Goal: Task Accomplishment & Management: Manage account settings

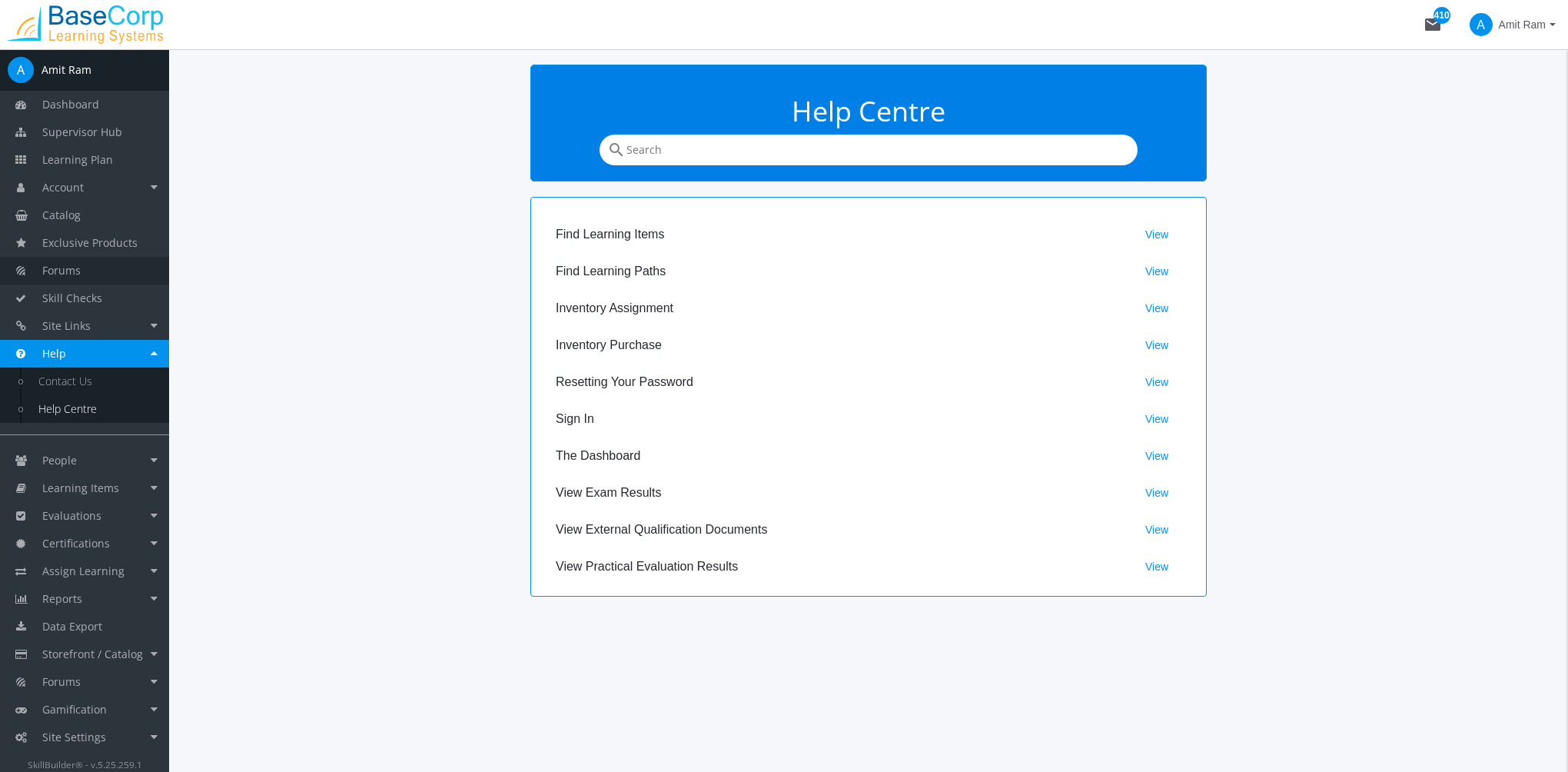
click at [83, 275] on link "Forums" at bounding box center [85, 270] width 169 height 28
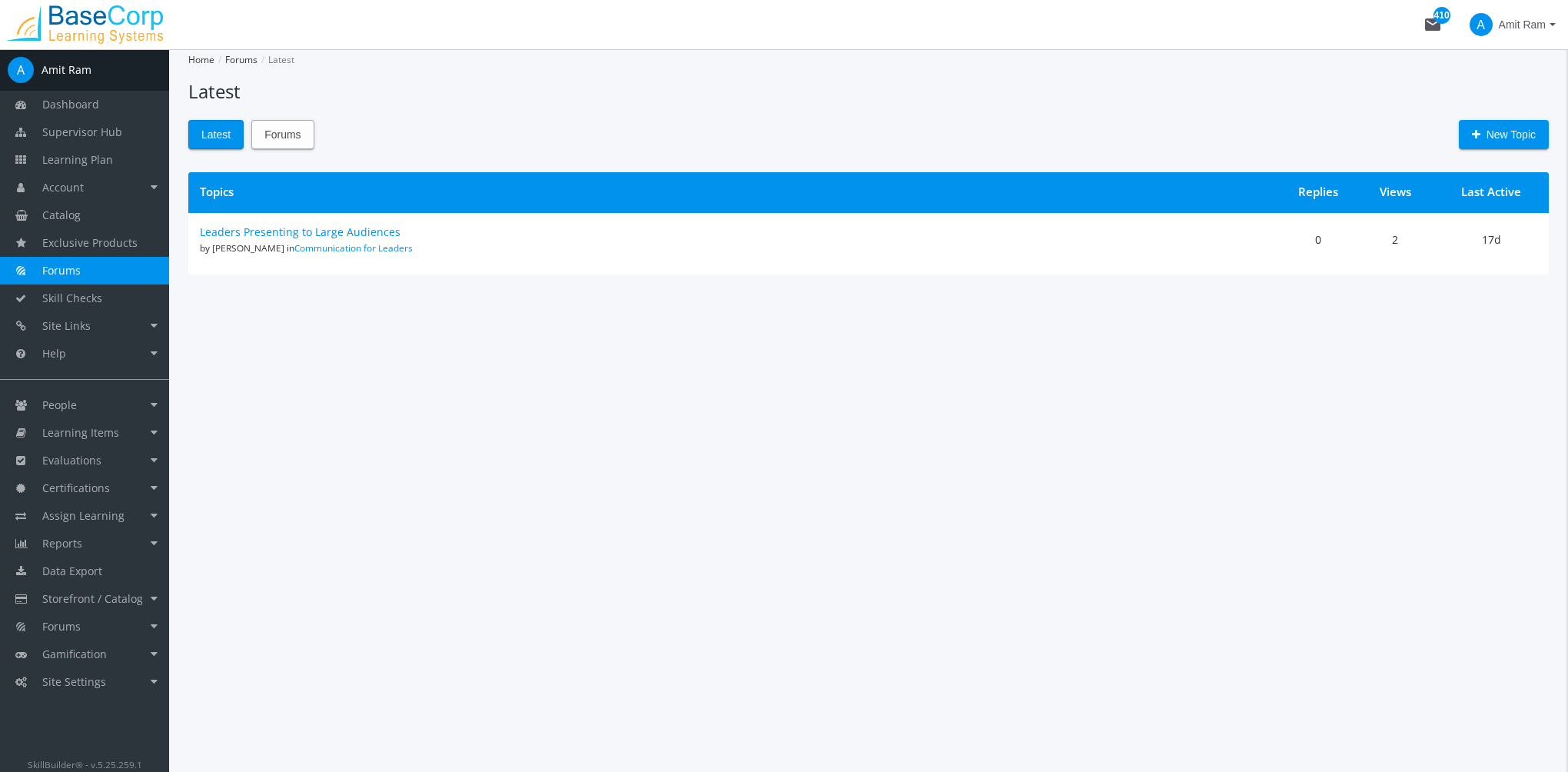
click at [269, 144] on span "Forums" at bounding box center [283, 134] width 36 height 28
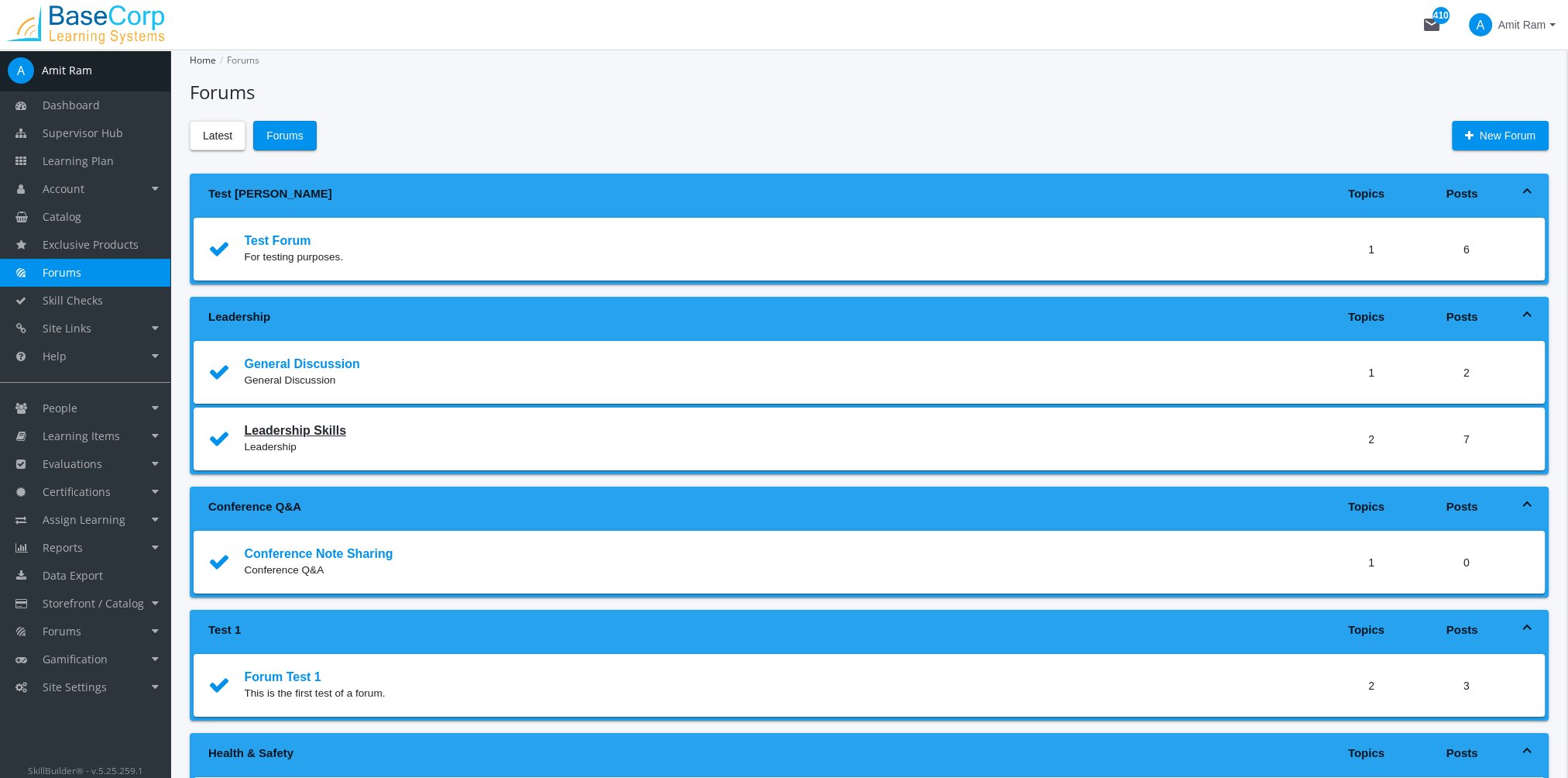
click at [310, 429] on link "Leadership Skills" at bounding box center [294, 430] width 102 height 14
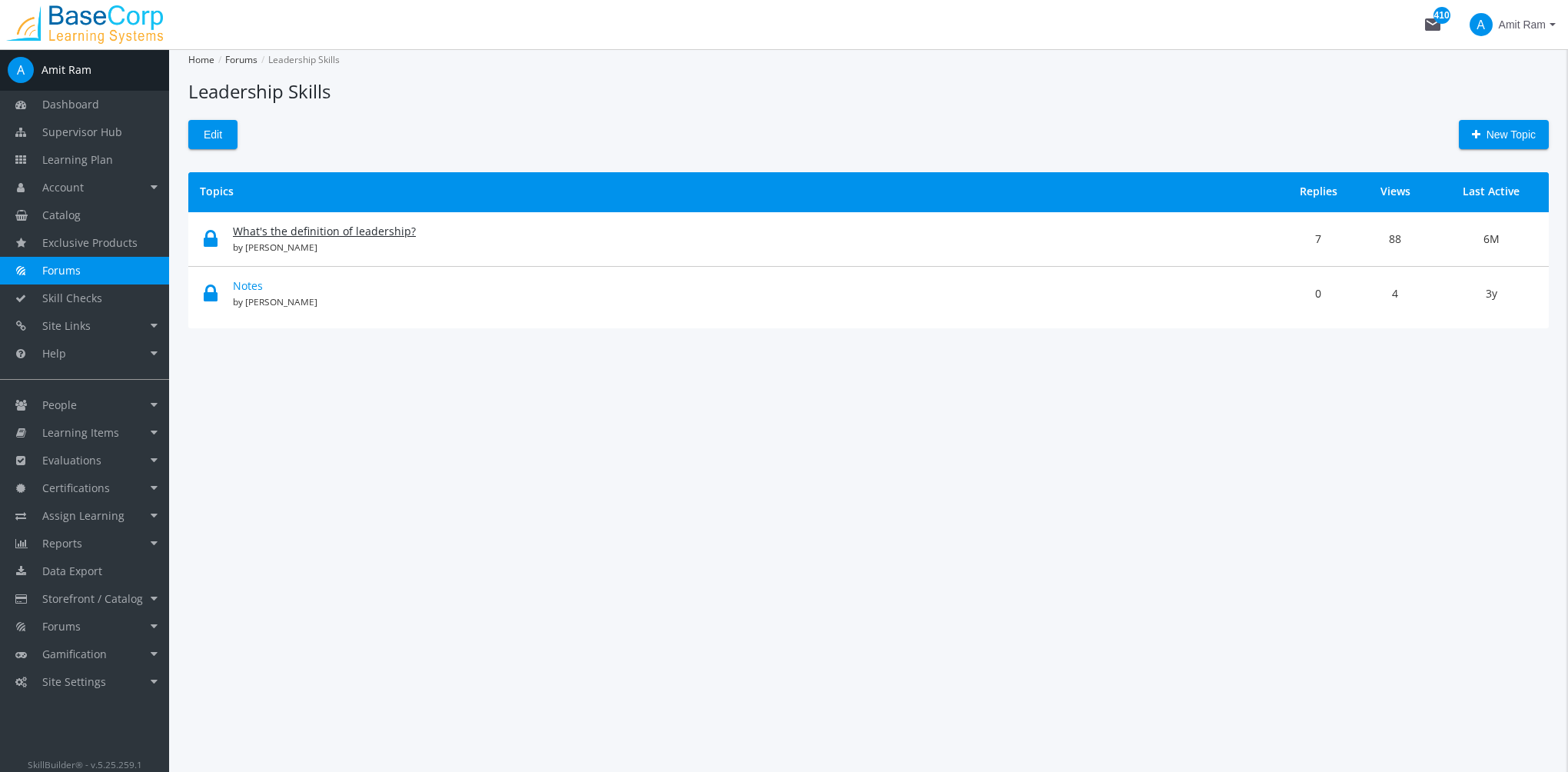
click at [337, 230] on link "What's the definition of leadership?" at bounding box center [325, 231] width 183 height 14
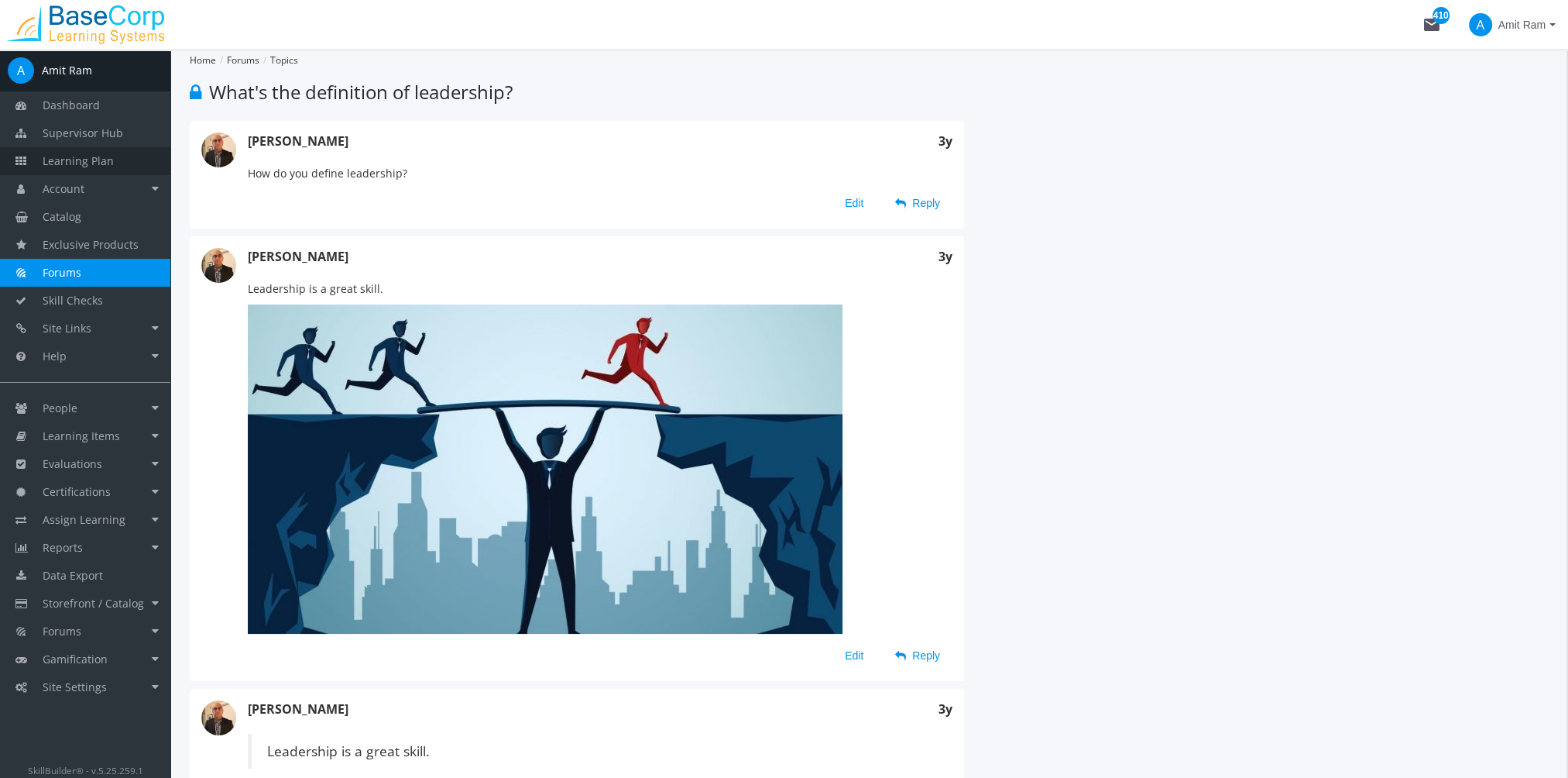
drag, startPoint x: 96, startPoint y: 167, endPoint x: 154, endPoint y: 166, distance: 58.0
click at [96, 166] on span "Learning Plan" at bounding box center [79, 161] width 72 height 14
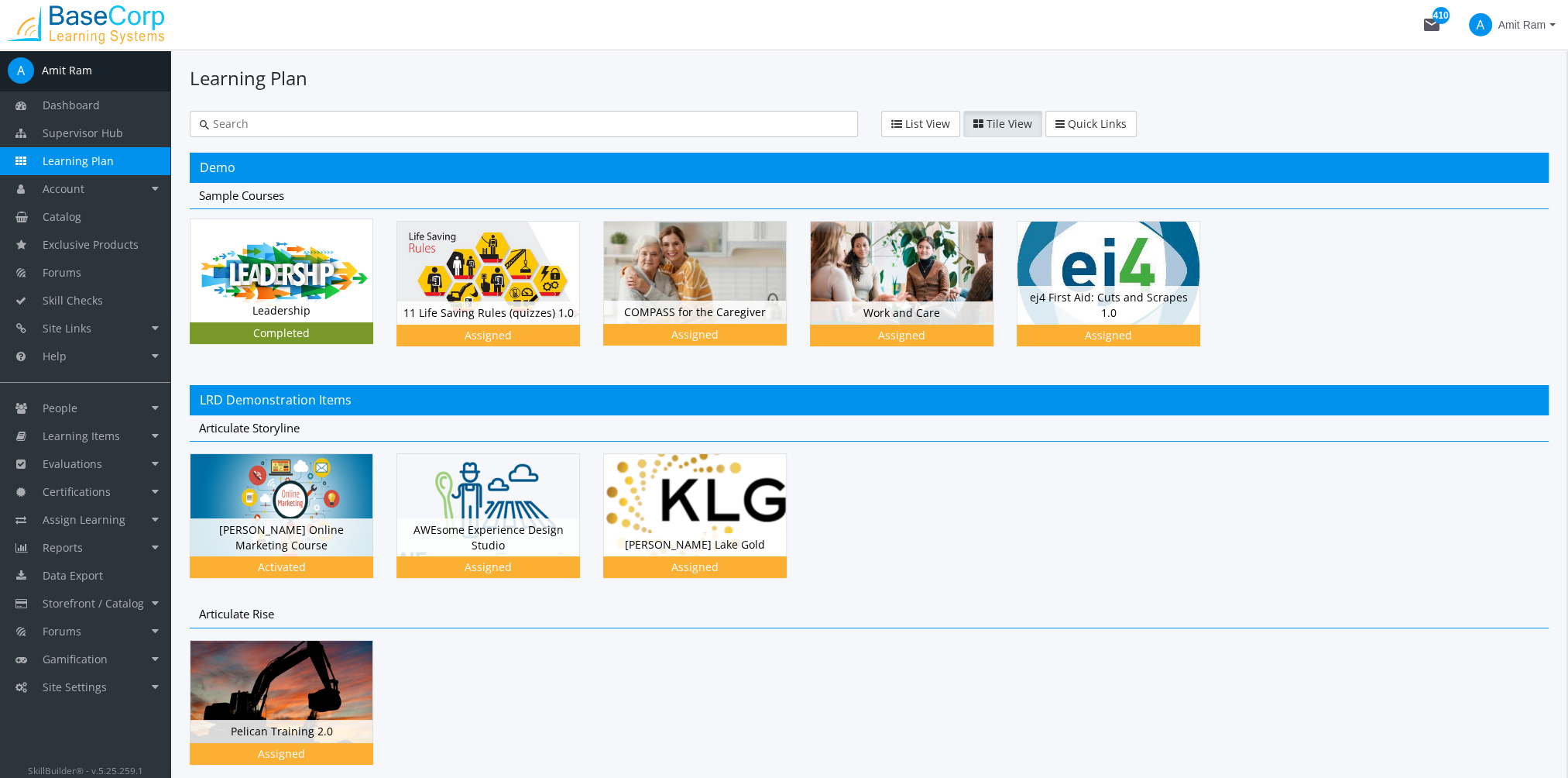
click at [281, 294] on img at bounding box center [281, 270] width 182 height 102
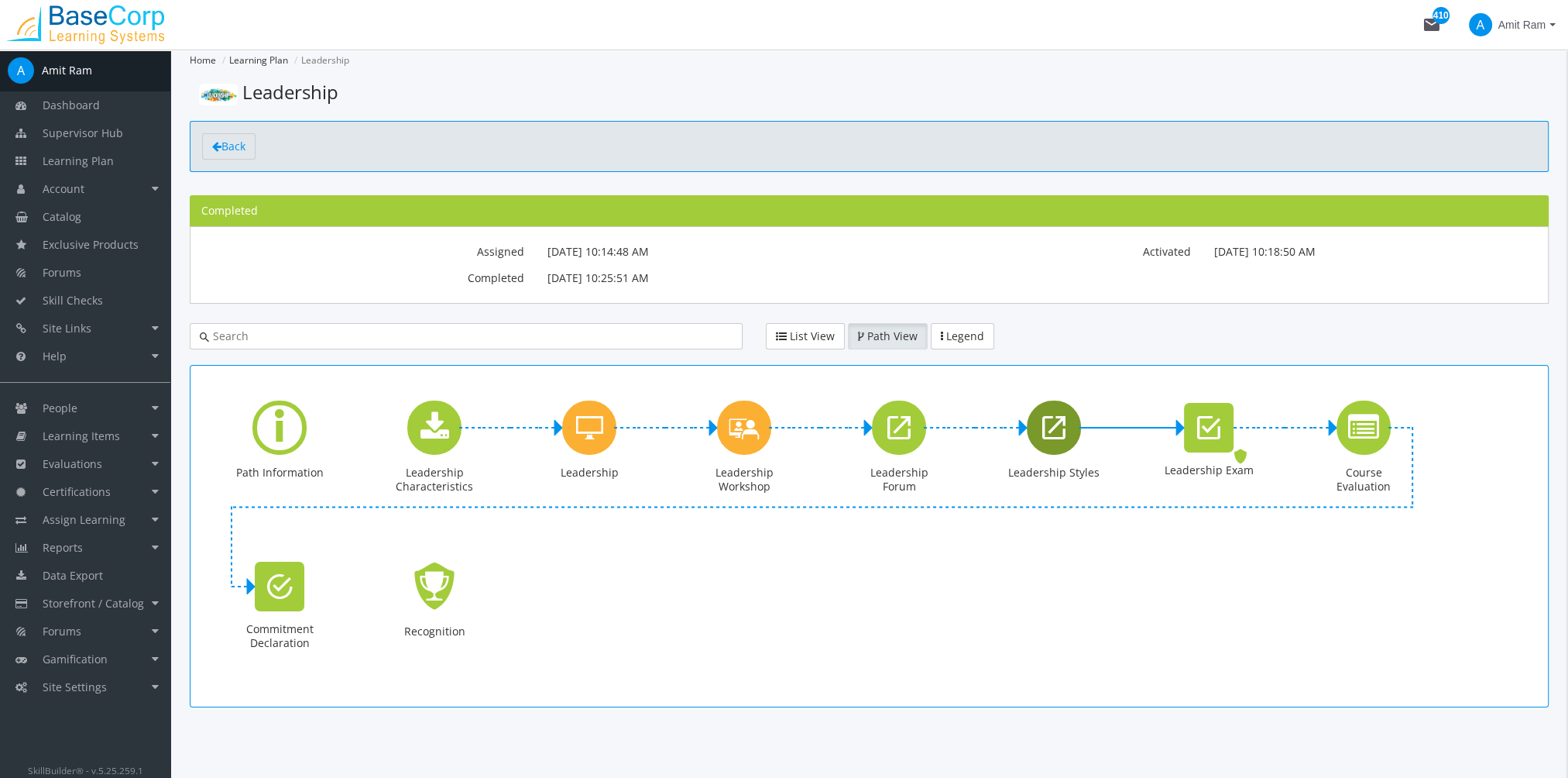
click at [1056, 436] on icon "Leadership Styles" at bounding box center [1053, 428] width 23 height 31
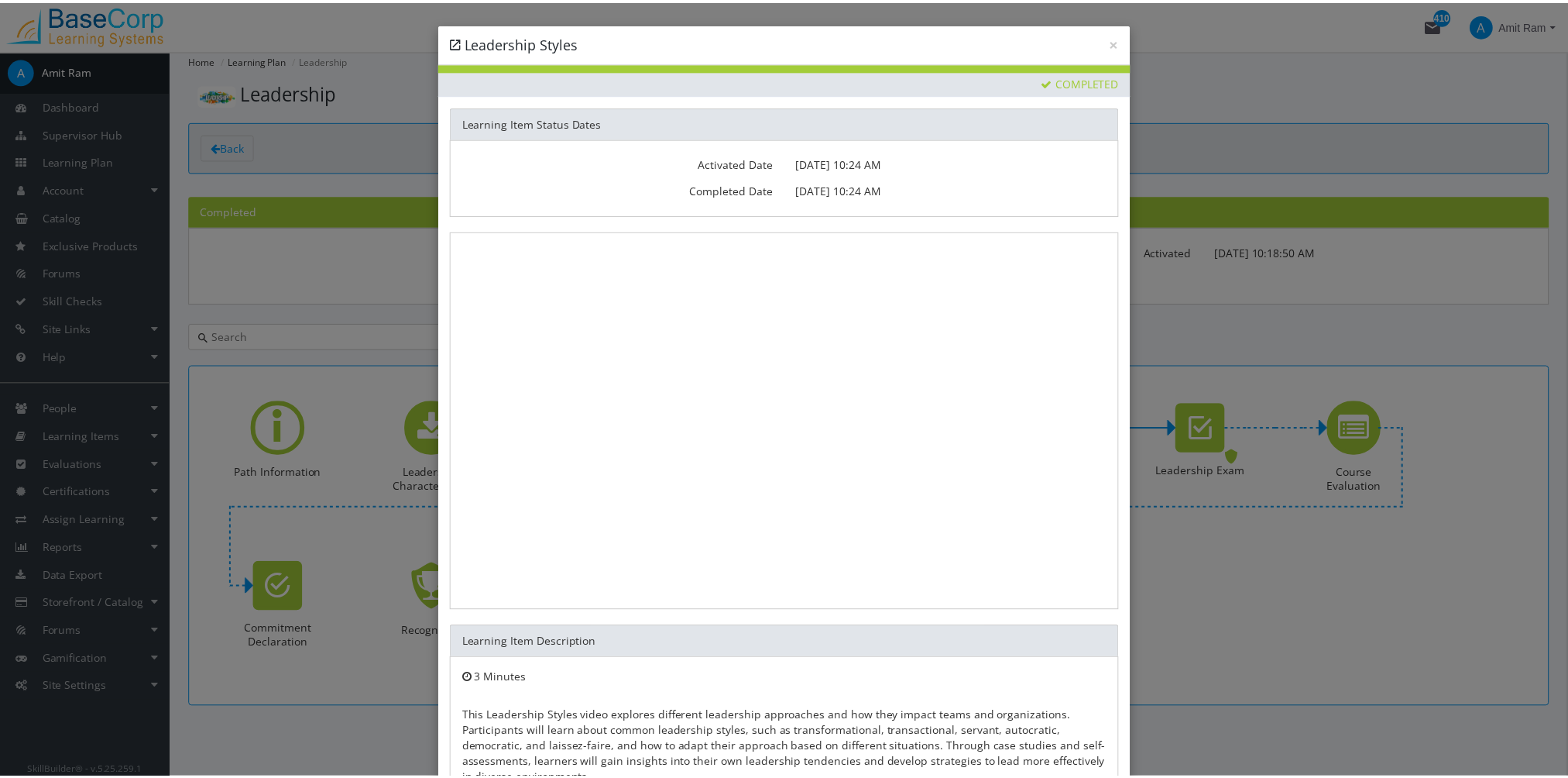
scroll to position [127, 0]
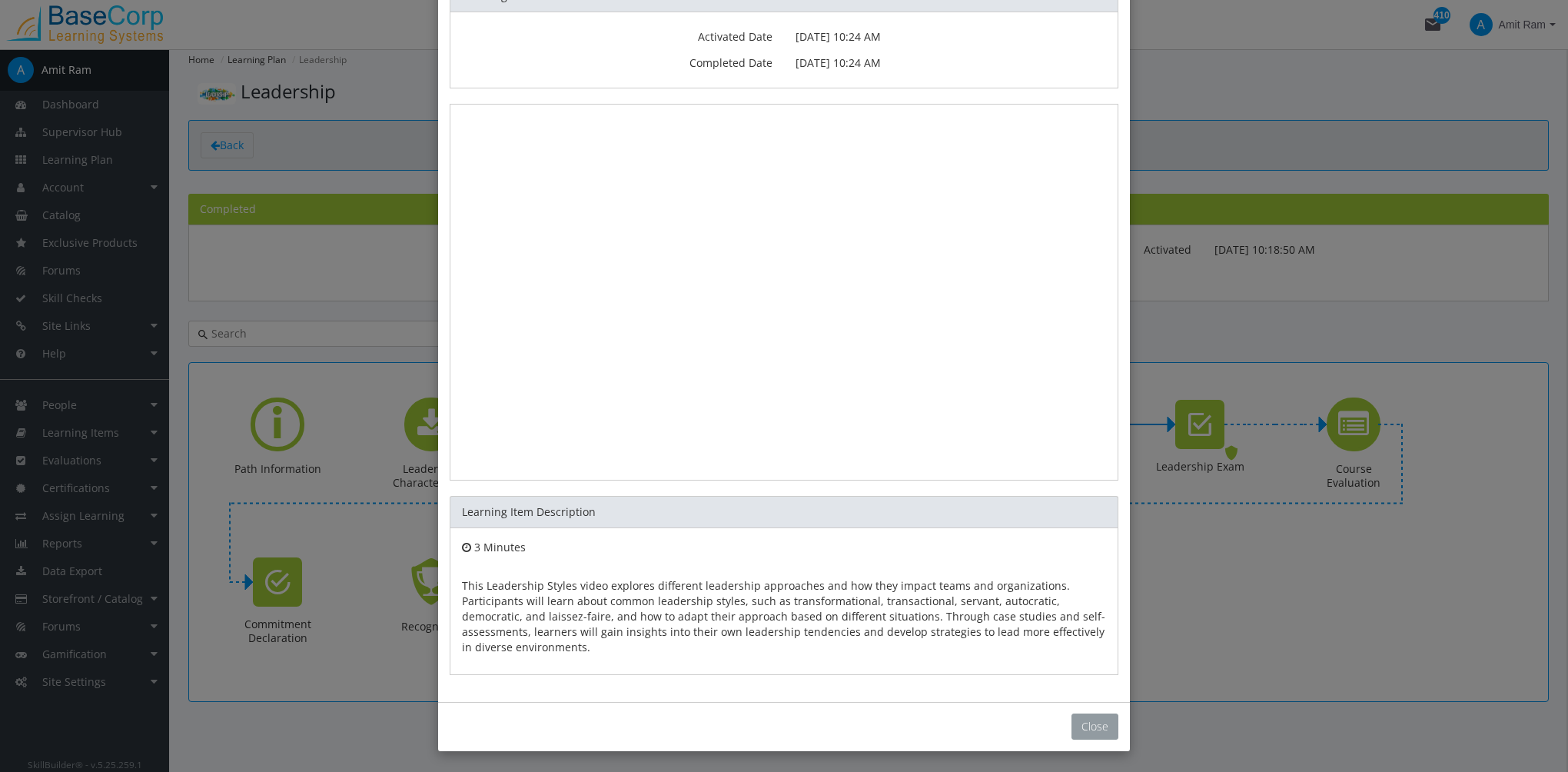
click at [1090, 721] on button "Close" at bounding box center [1094, 726] width 47 height 26
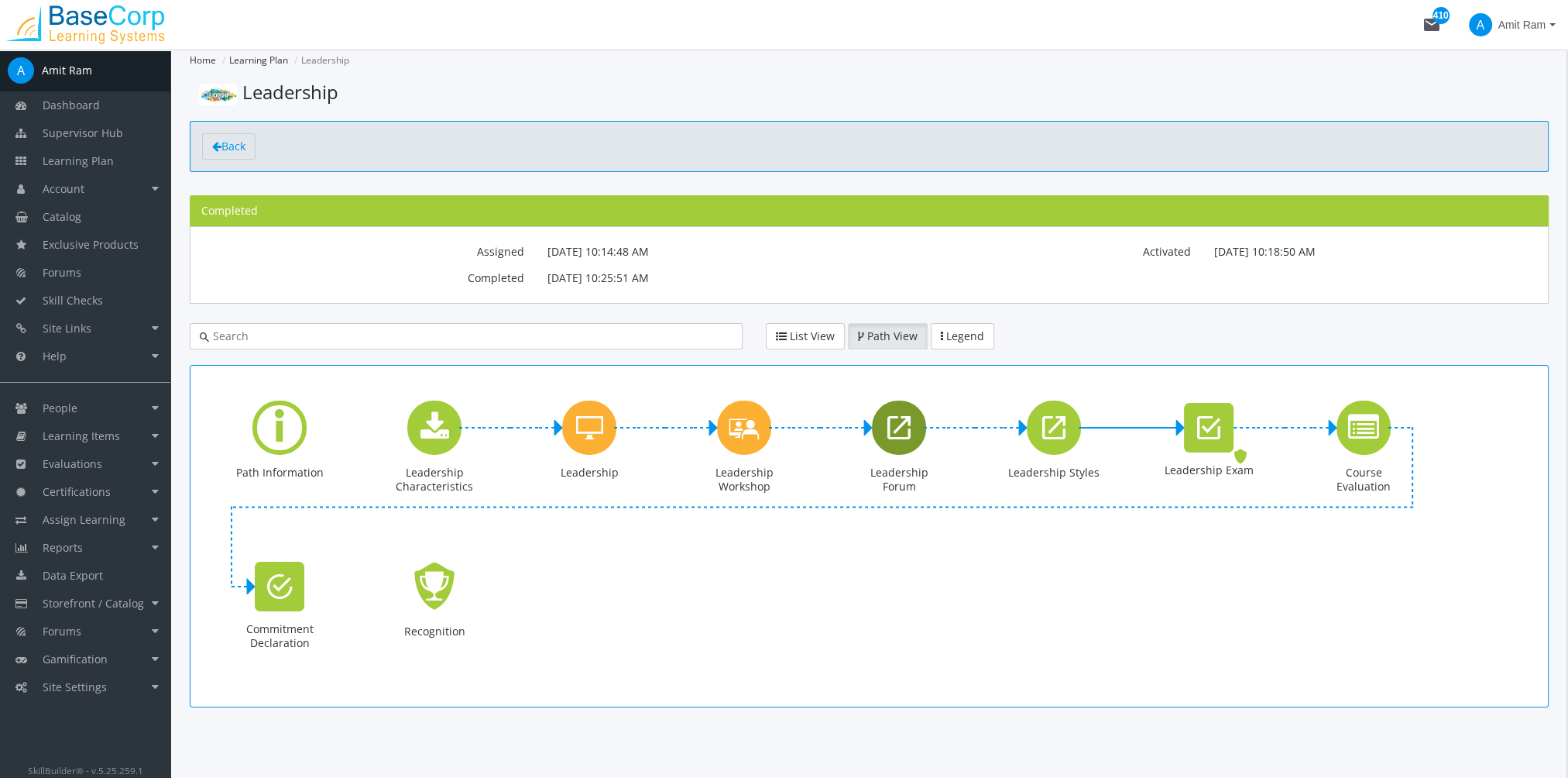
click at [902, 432] on icon "Leadership Forum" at bounding box center [899, 428] width 23 height 31
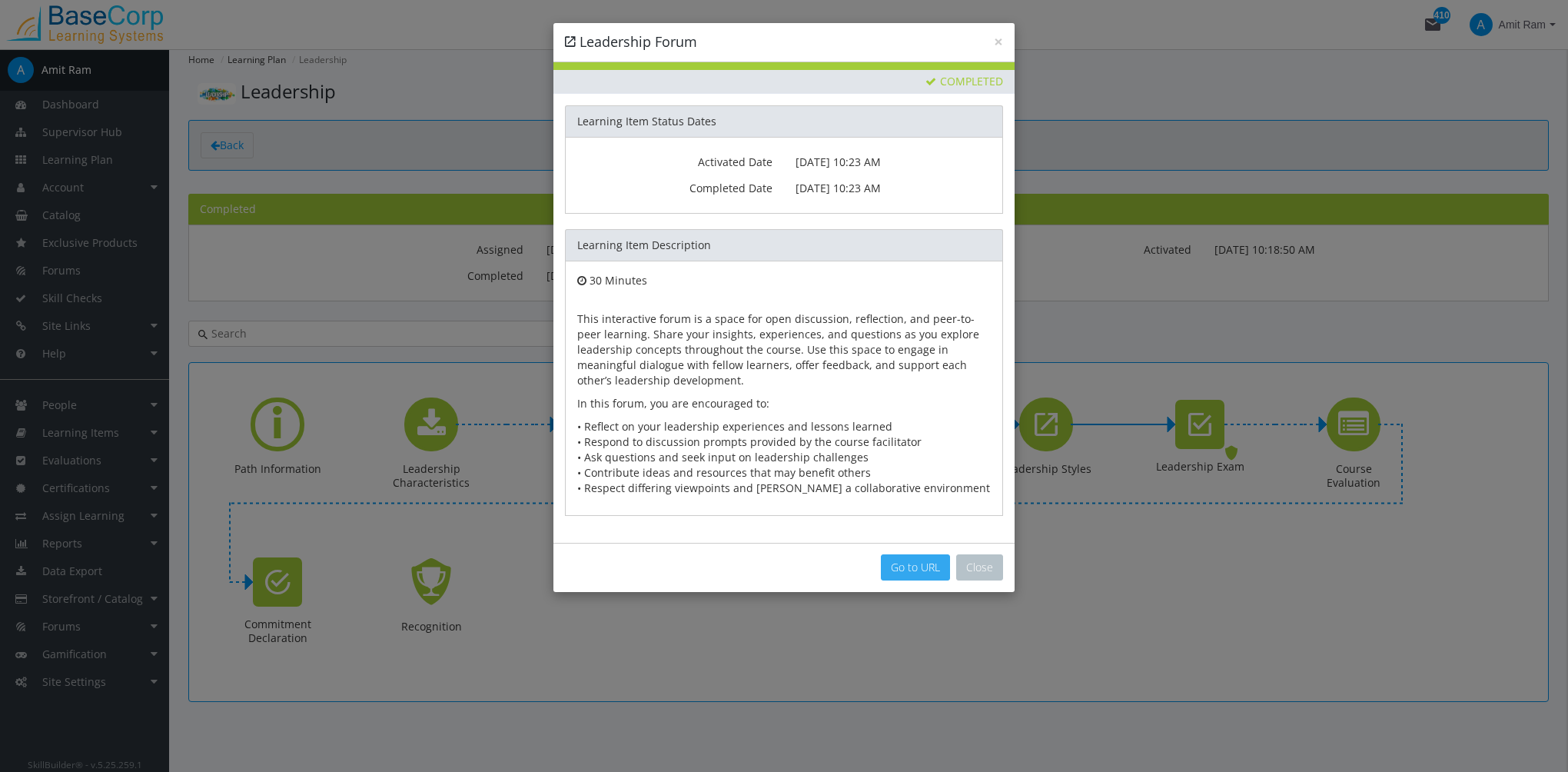
click at [916, 560] on link "Go to URL" at bounding box center [916, 567] width 70 height 26
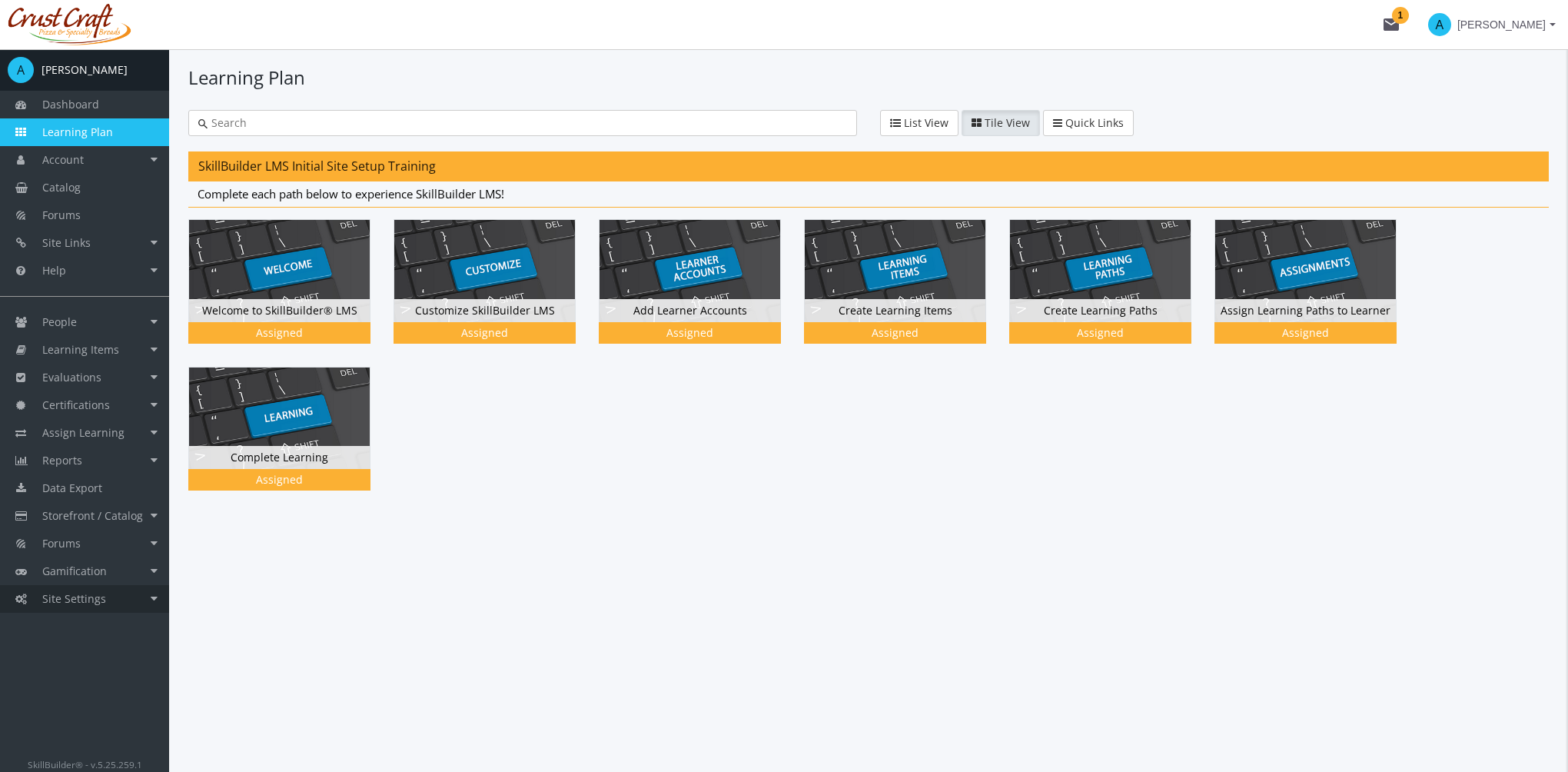
click at [147, 606] on link "Site Settings" at bounding box center [85, 598] width 169 height 28
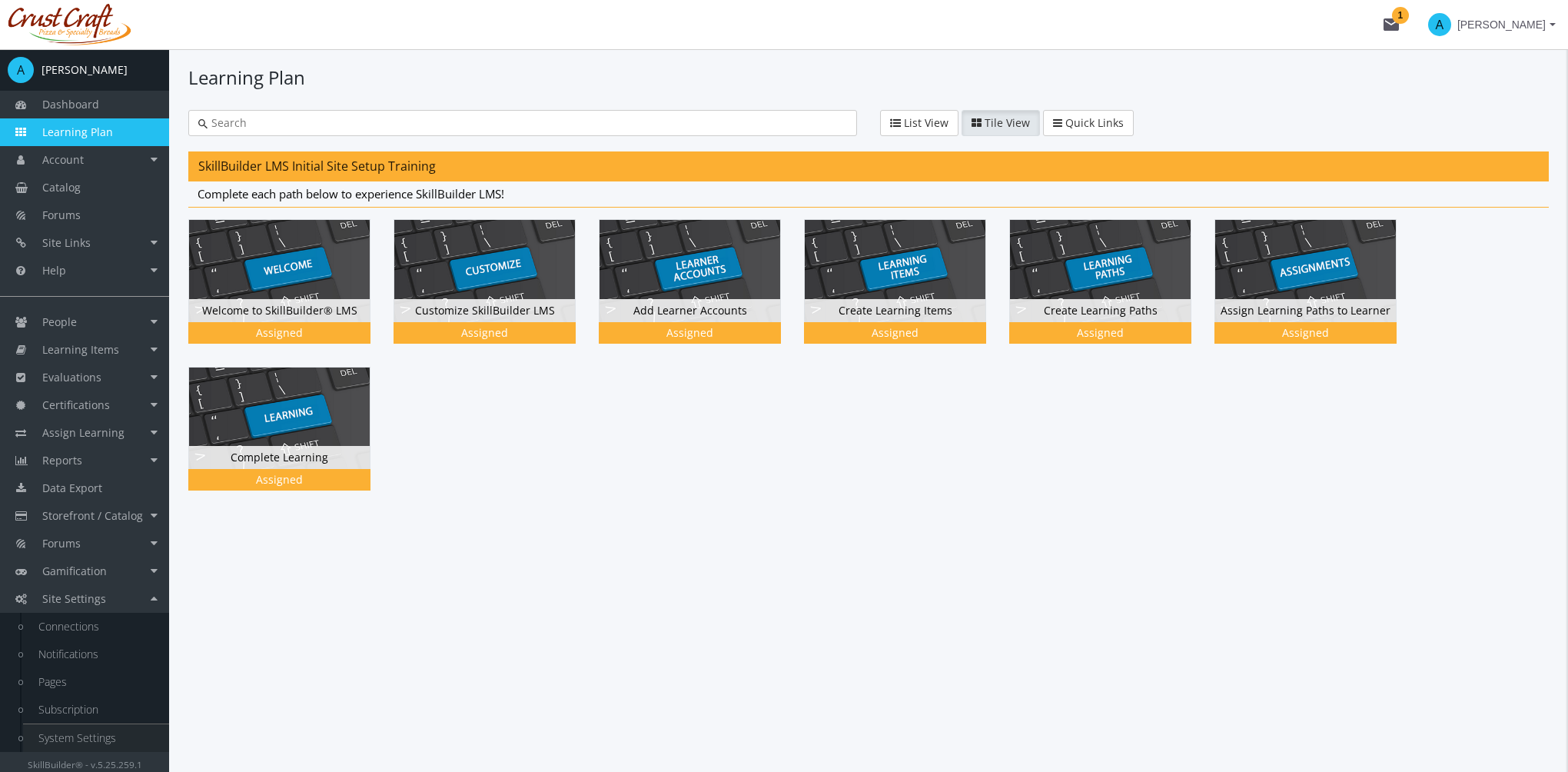
click at [92, 733] on link "System Settings" at bounding box center [96, 737] width 146 height 28
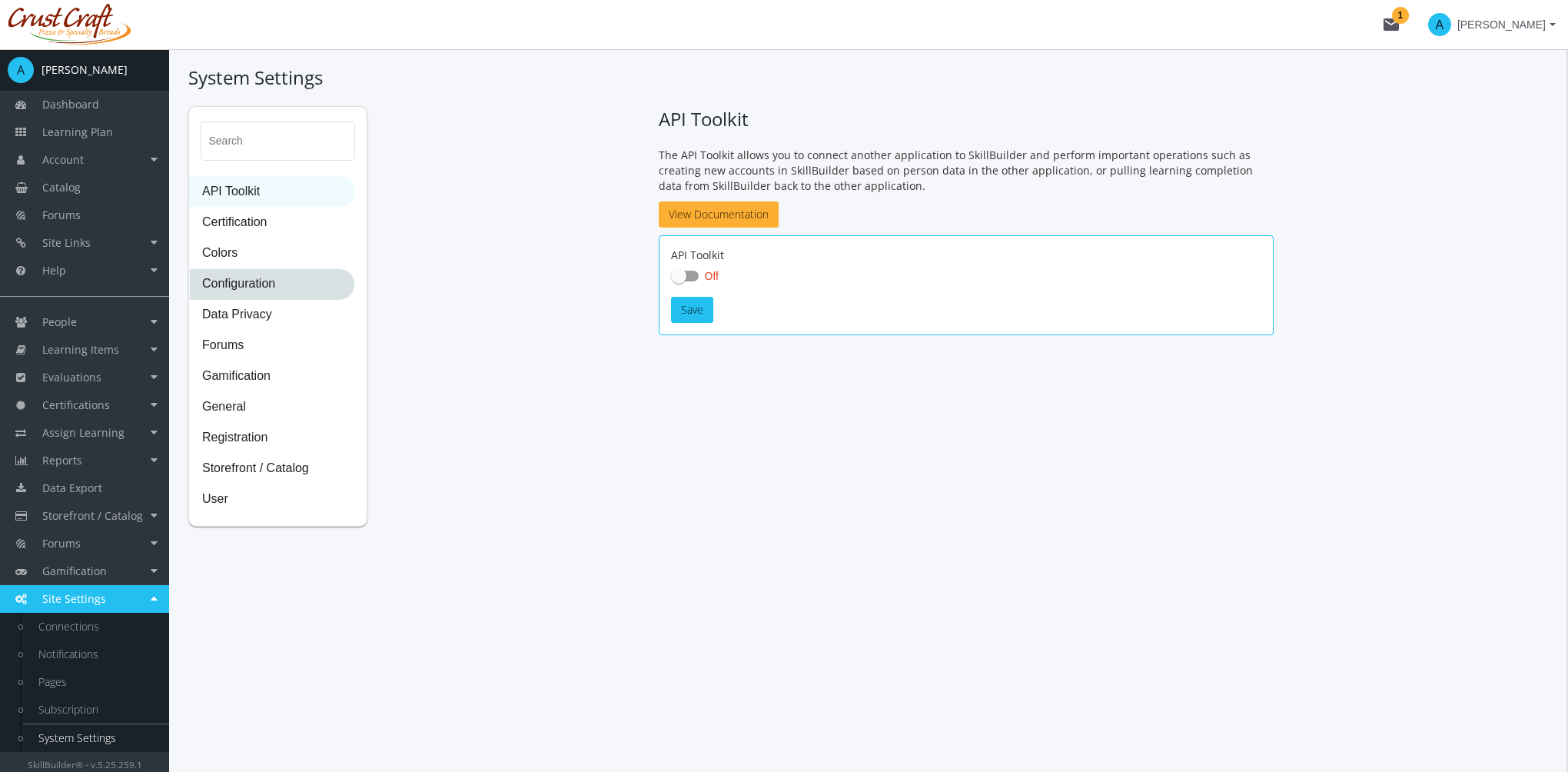
click at [269, 277] on span "Configuration" at bounding box center [272, 284] width 164 height 31
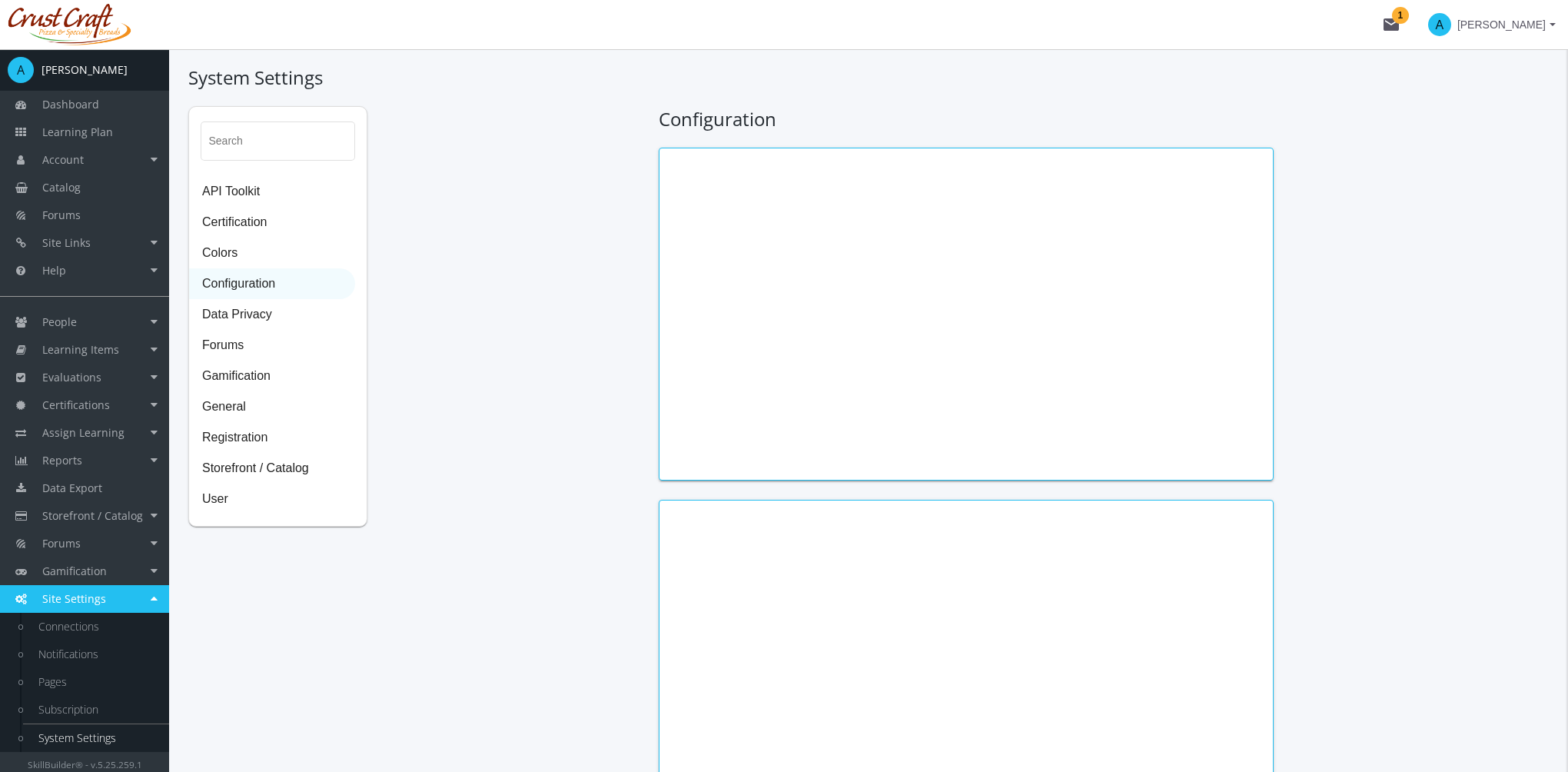
type input "[PERSON_NAME]"
type input "President"
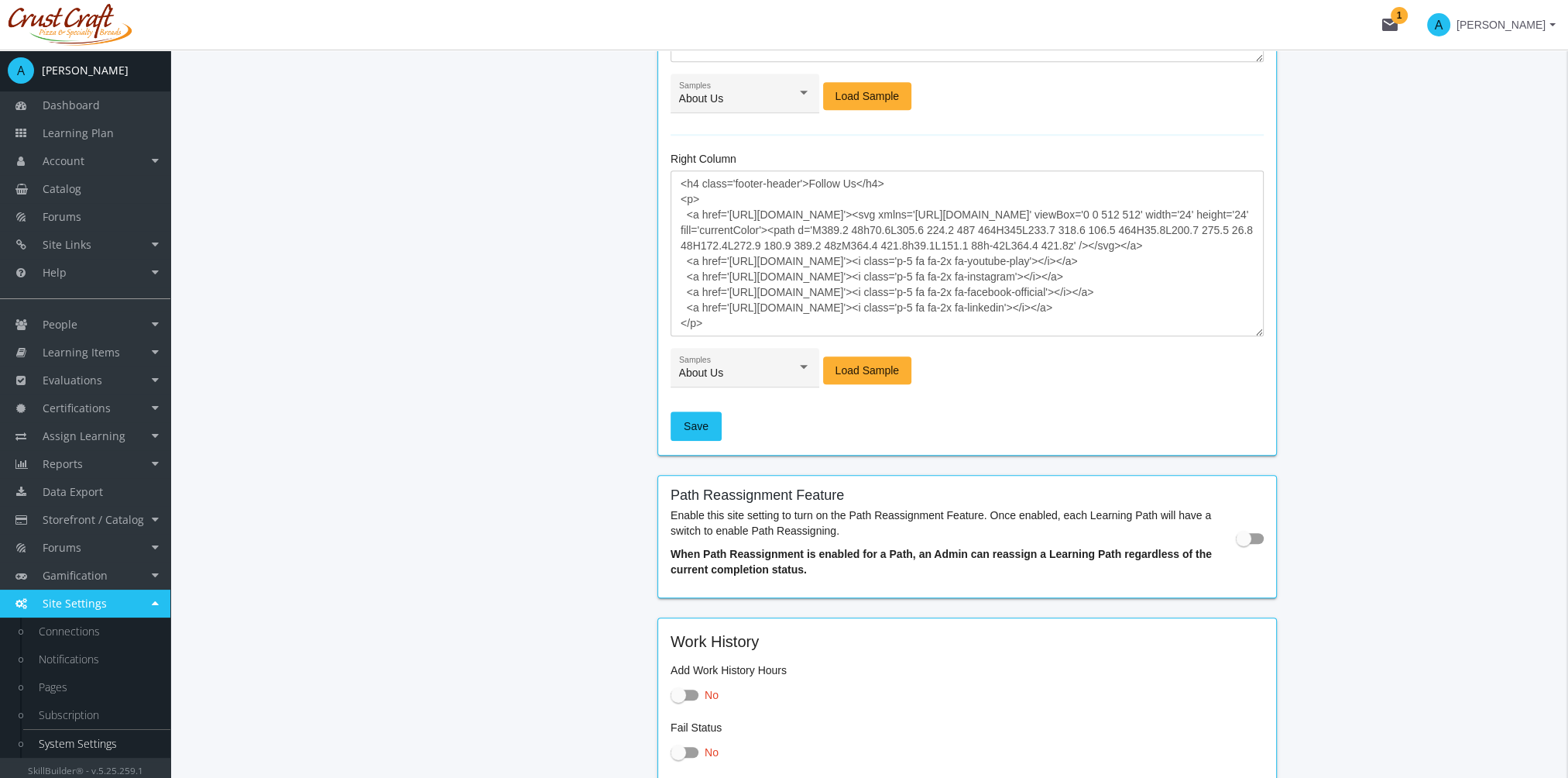
scroll to position [1859, 0]
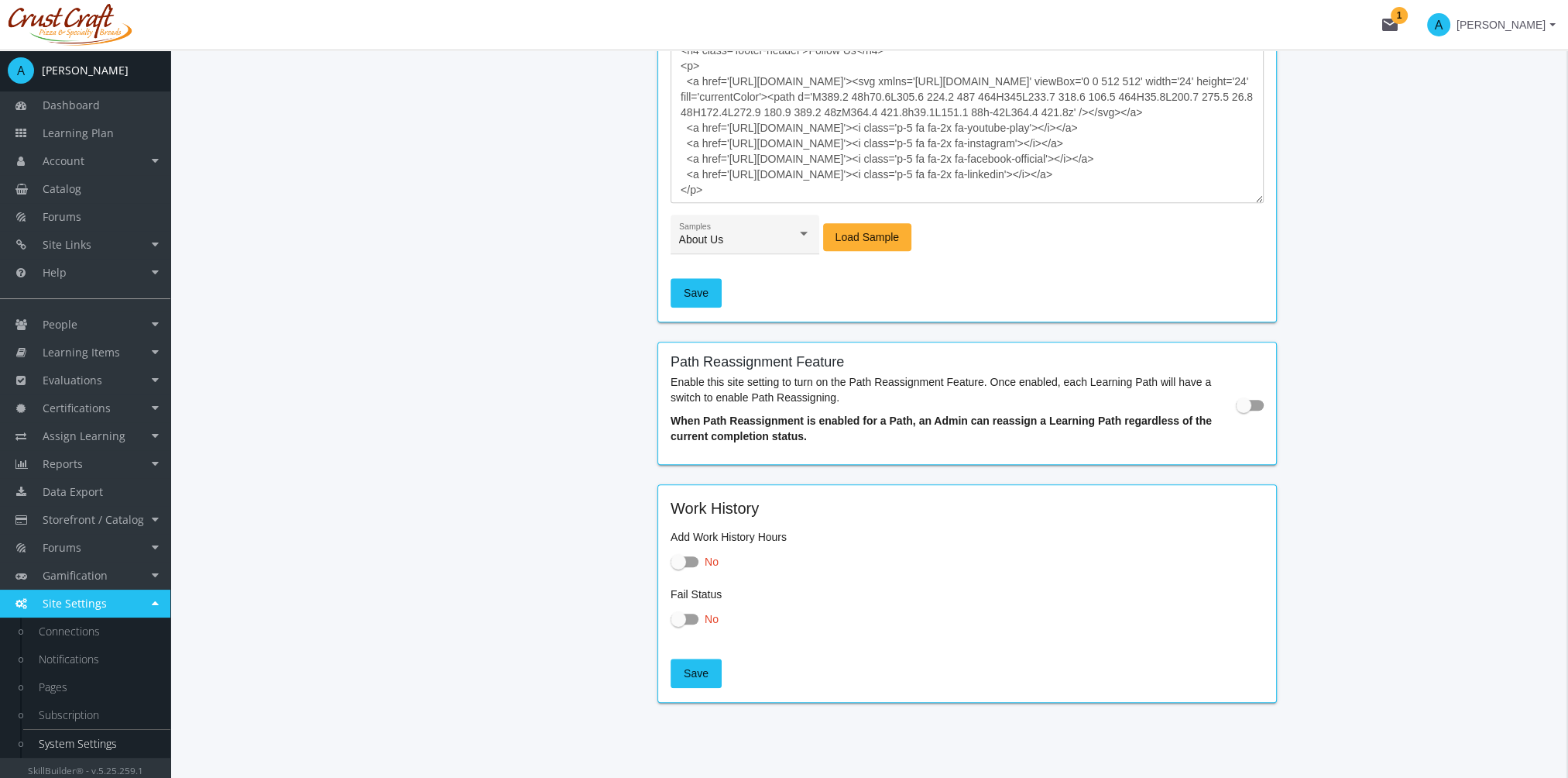
click at [1248, 409] on span at bounding box center [1243, 405] width 15 height 15
click at [1237, 410] on input "checkbox" at bounding box center [1236, 410] width 1 height 1
checkbox input "true"
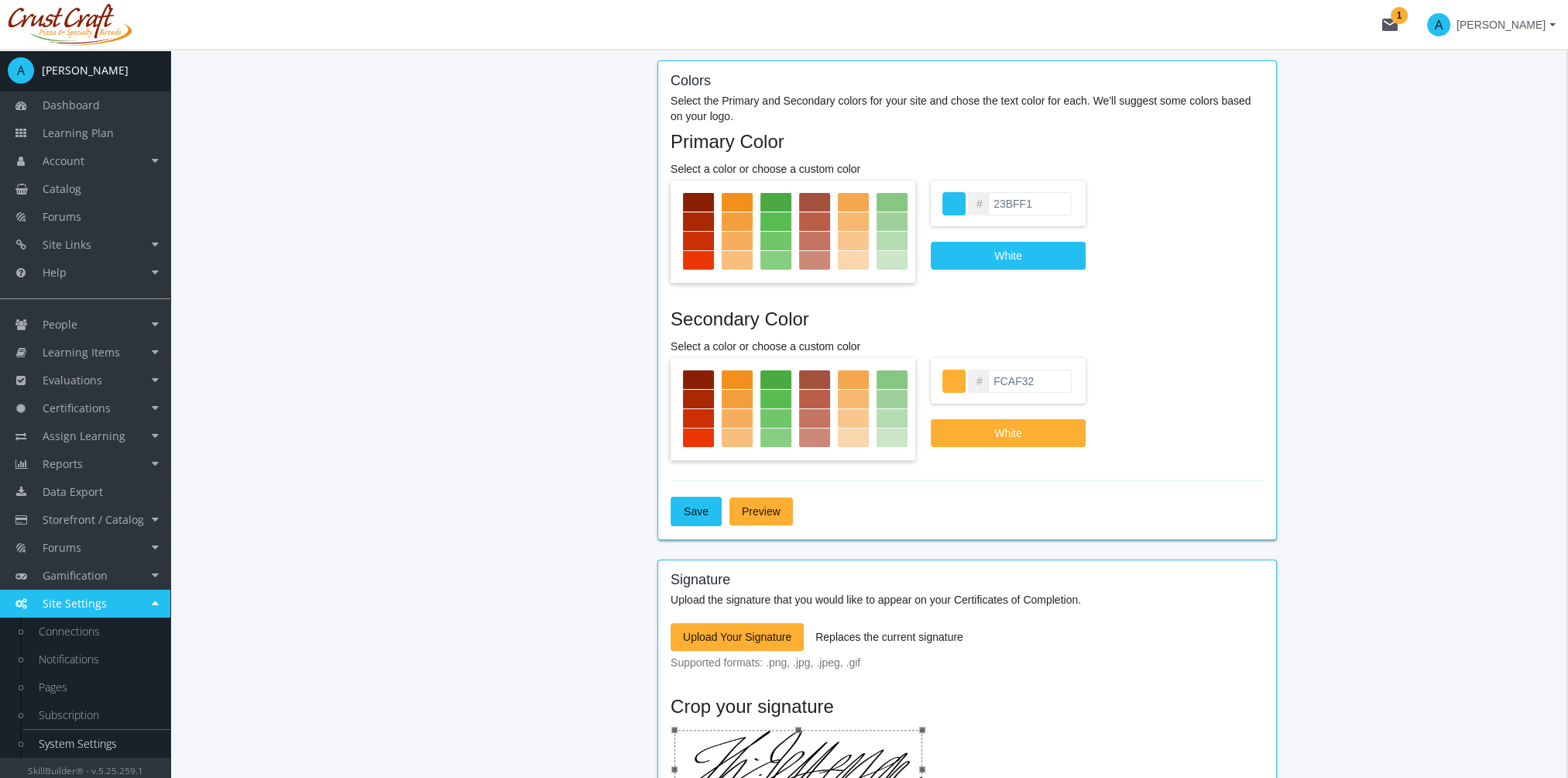
scroll to position [0, 0]
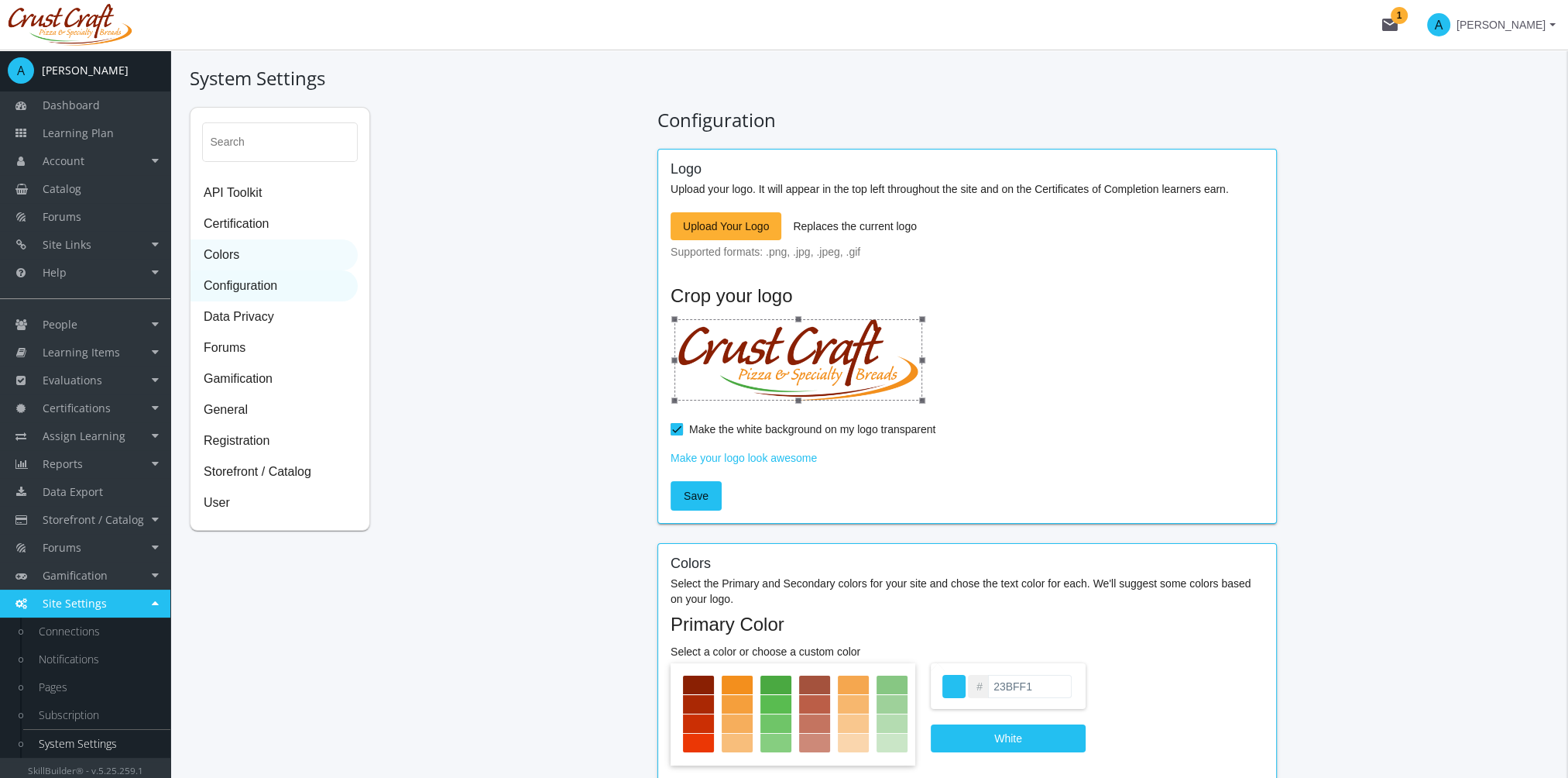
click at [260, 260] on span "Colors" at bounding box center [274, 256] width 166 height 31
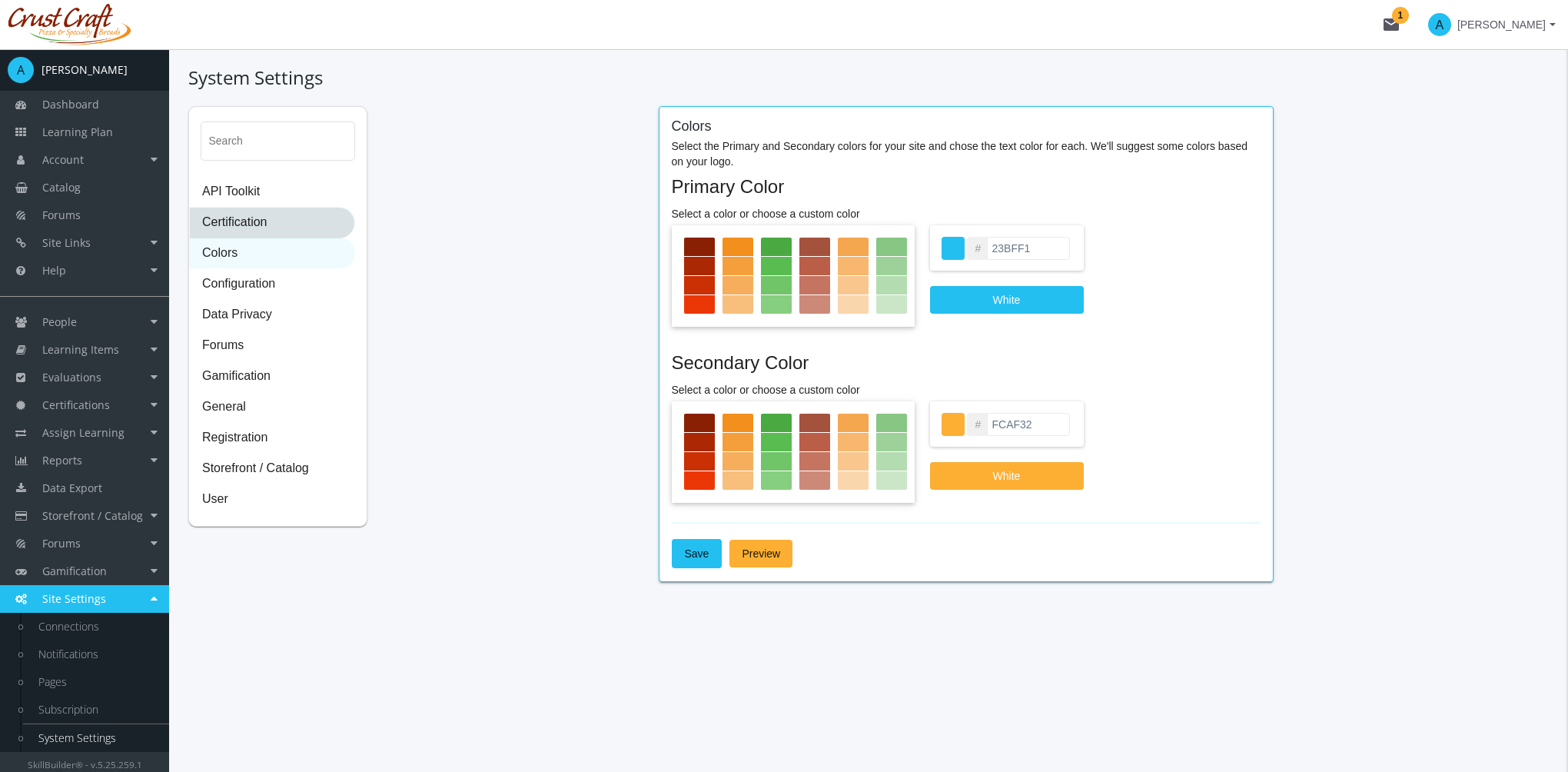
click at [246, 225] on span "Certification" at bounding box center [272, 223] width 164 height 31
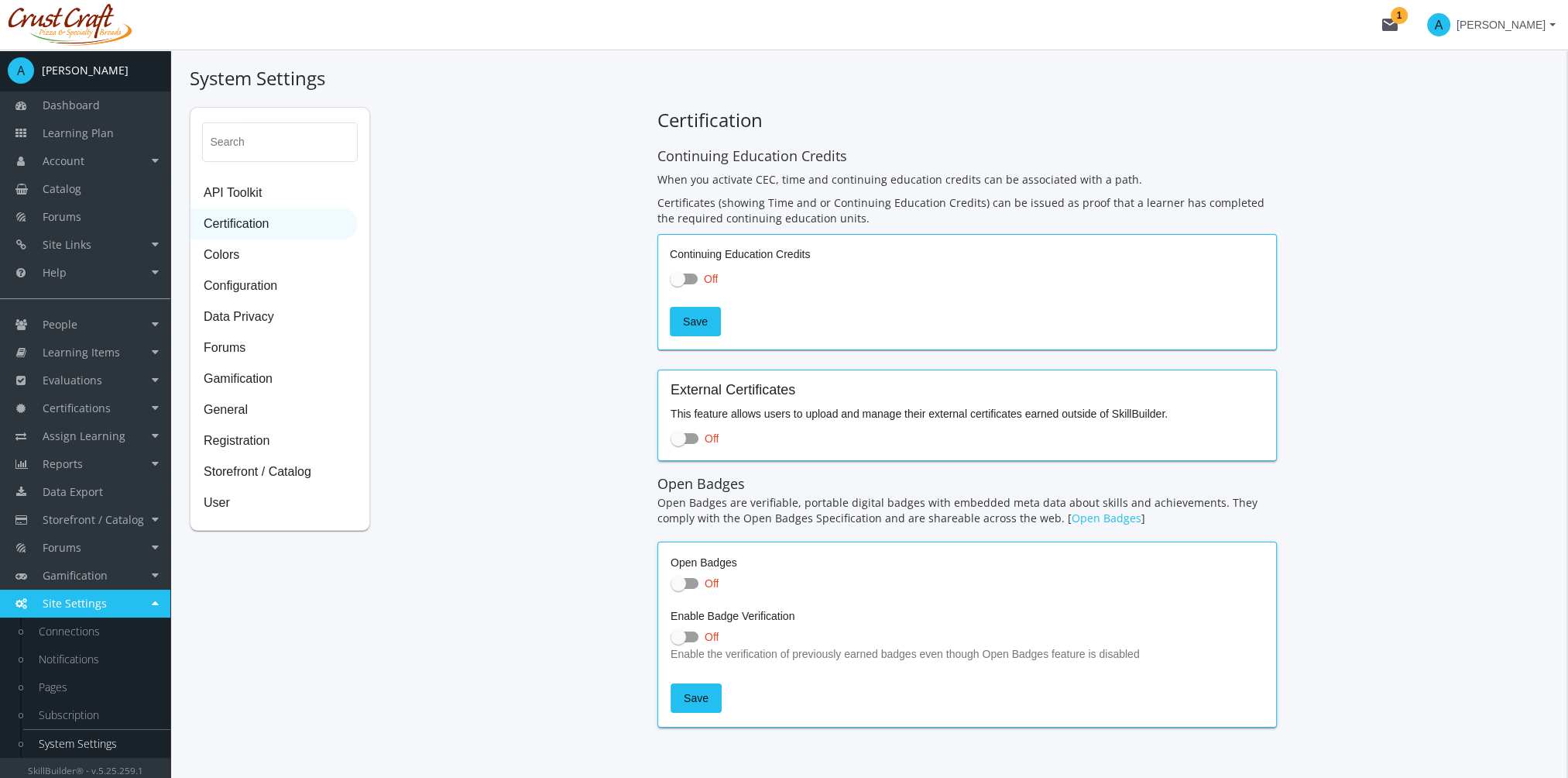
click at [698, 282] on label "Off" at bounding box center [967, 279] width 595 height 18
click at [671, 283] on input "Off" at bounding box center [670, 283] width 1 height 1
checkbox input "true"
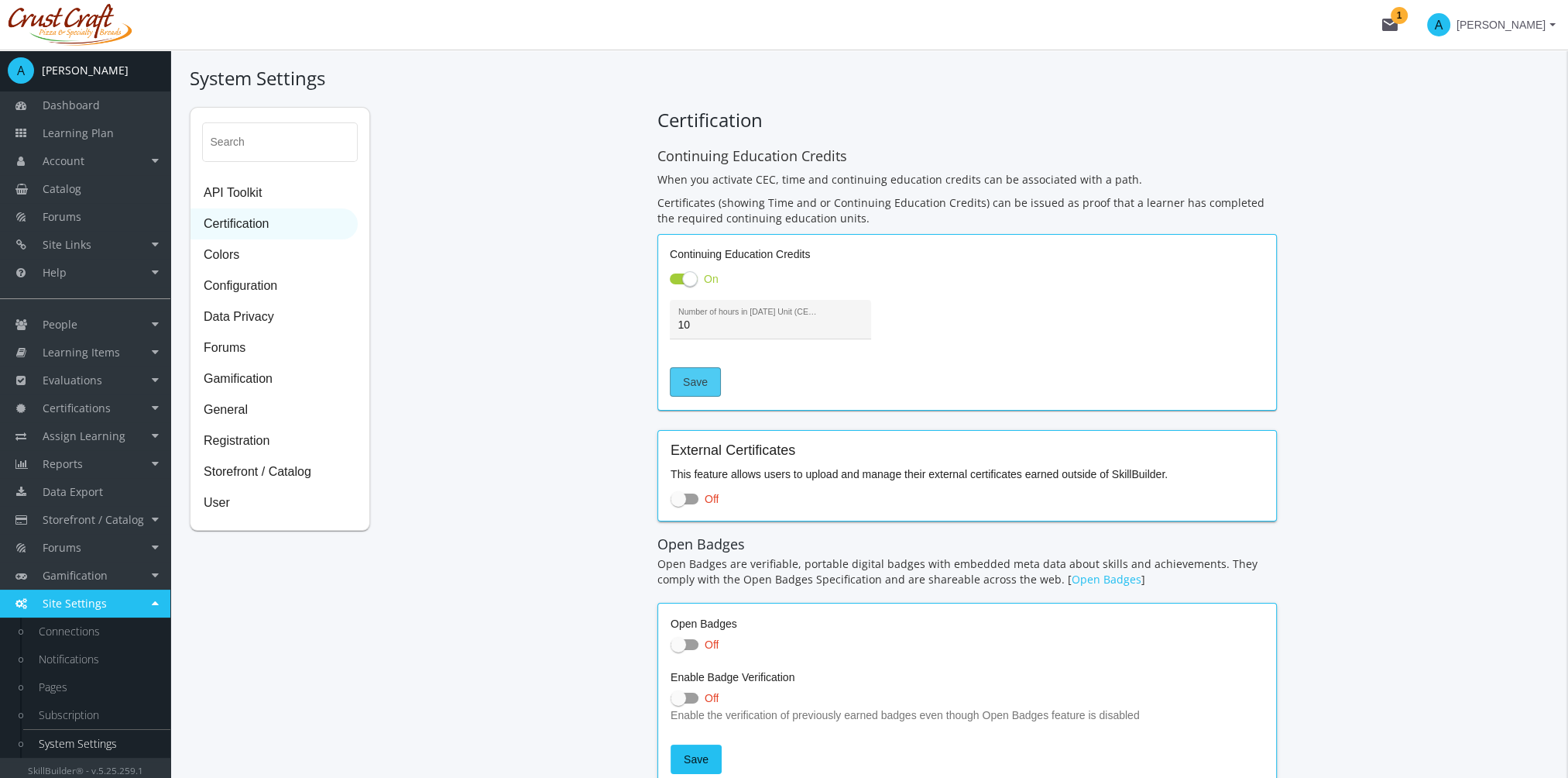
click at [692, 378] on span "Save" at bounding box center [695, 381] width 25 height 28
click at [697, 501] on label "Off" at bounding box center [695, 498] width 48 height 18
click at [671, 503] on input "Off" at bounding box center [671, 503] width 1 height 1
drag, startPoint x: 698, startPoint y: 496, endPoint x: 743, endPoint y: 522, distance: 52.0
click at [699, 496] on label "On" at bounding box center [695, 498] width 49 height 18
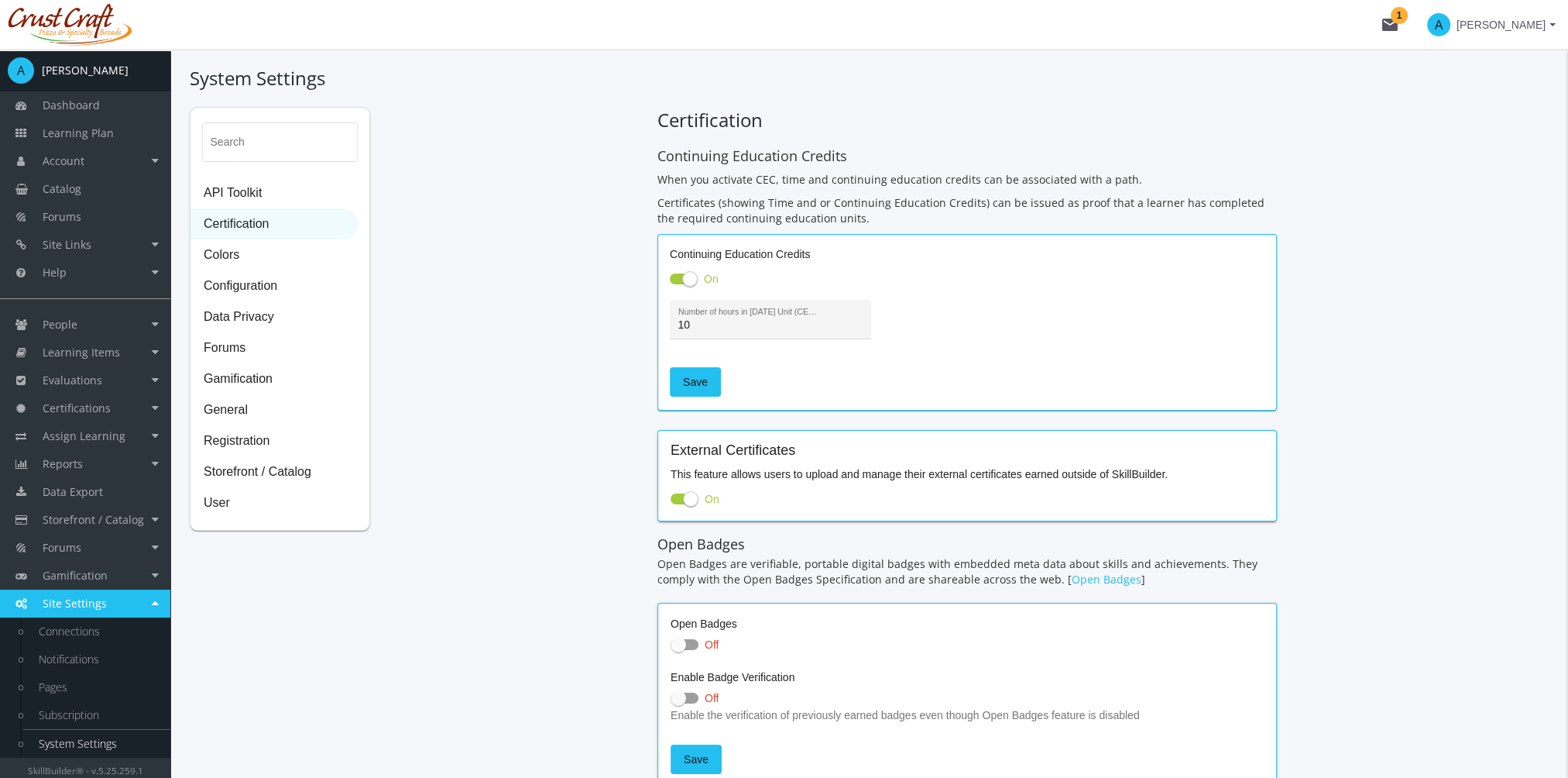
click at [671, 503] on input "On" at bounding box center [671, 503] width 1 height 1
checkbox input "false"
click at [707, 328] on input "10" at bounding box center [770, 326] width 185 height 13
click at [291, 199] on span "API Toolkit" at bounding box center [274, 194] width 166 height 31
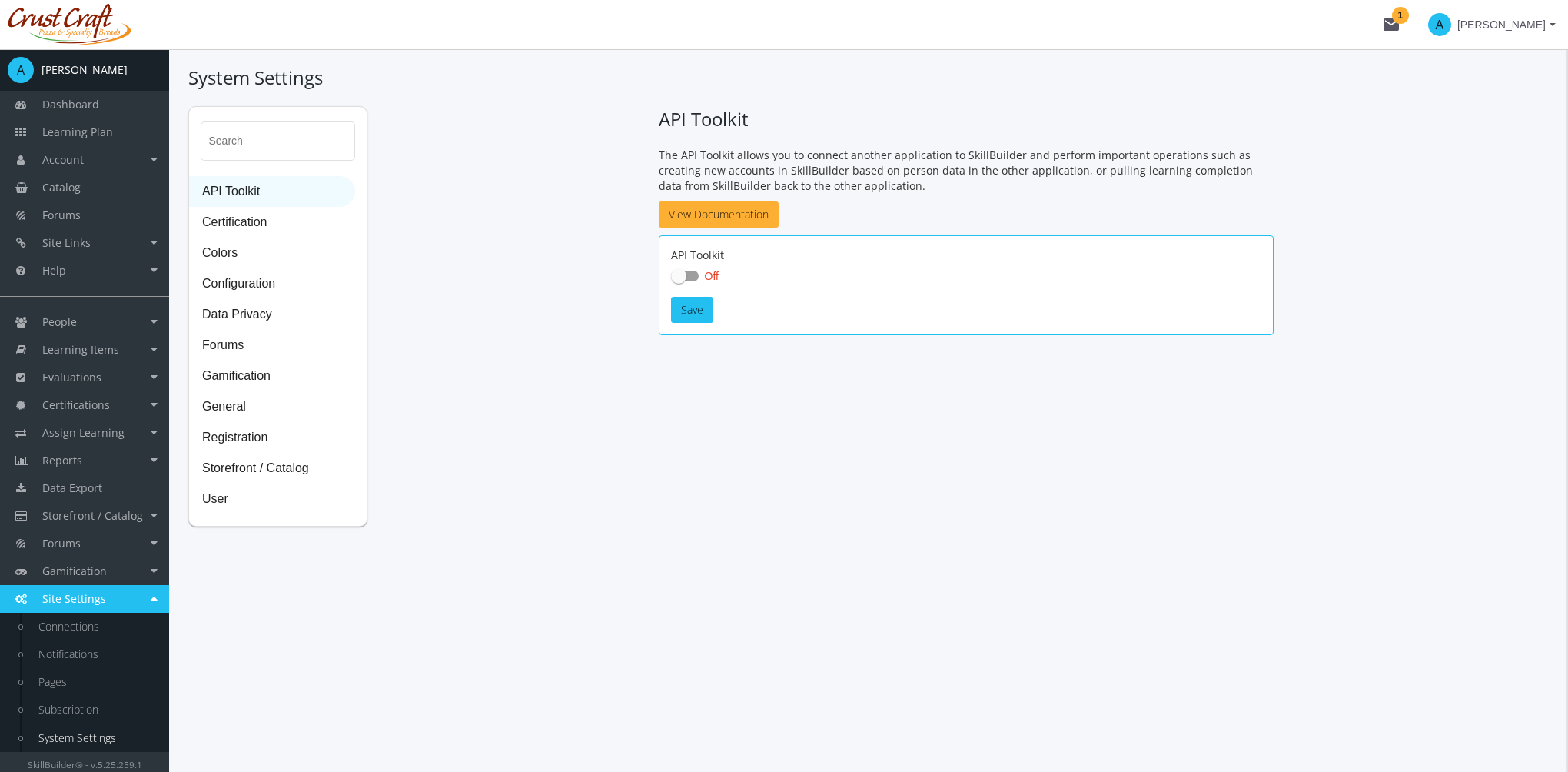
click at [689, 281] on label "Off" at bounding box center [694, 276] width 47 height 18
click at [671, 281] on input "Off" at bounding box center [671, 281] width 1 height 1
checkbox input "true"
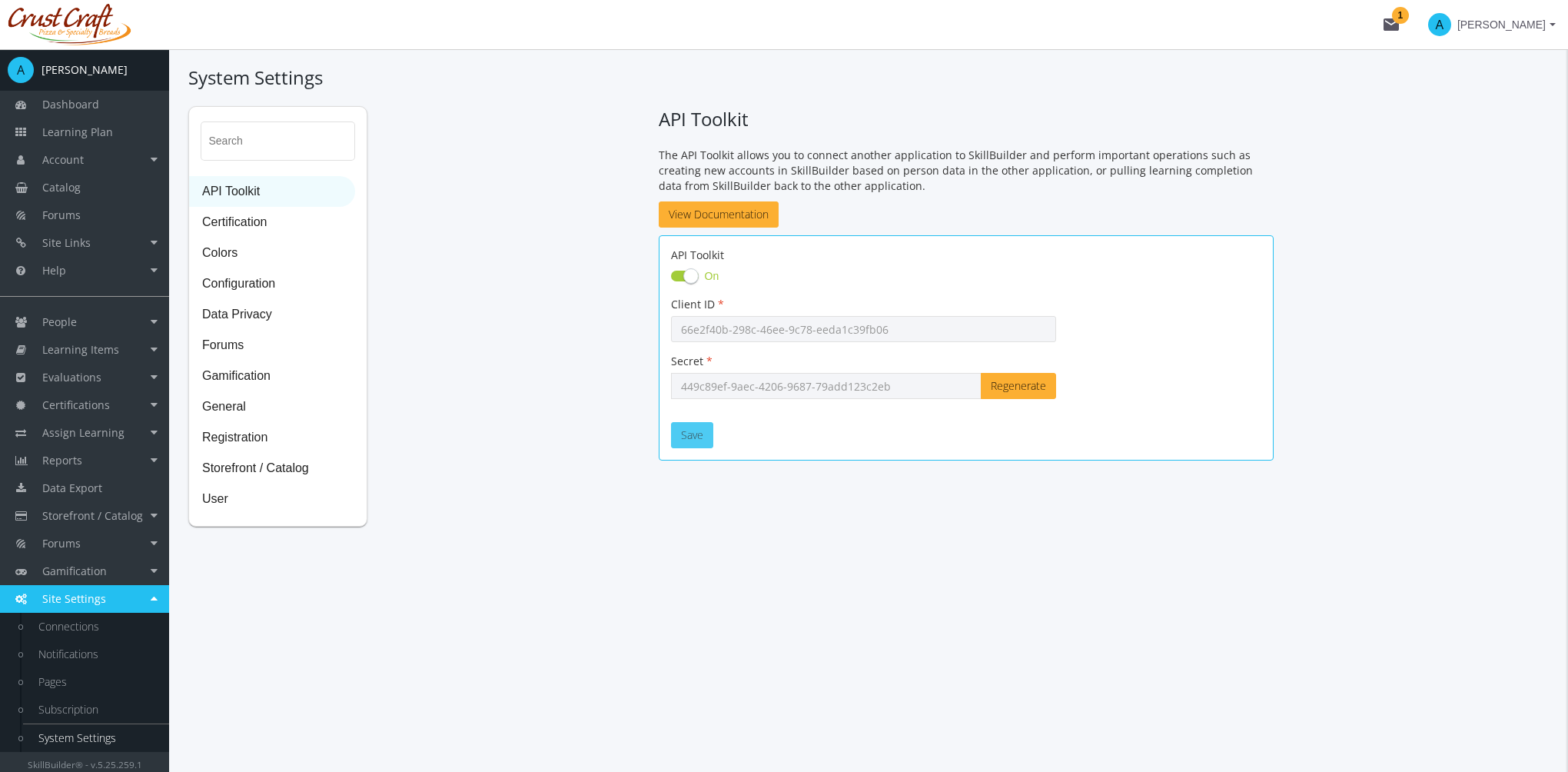
click at [701, 427] on button "Save" at bounding box center [692, 435] width 43 height 26
click at [248, 348] on span "Forums" at bounding box center [272, 345] width 164 height 31
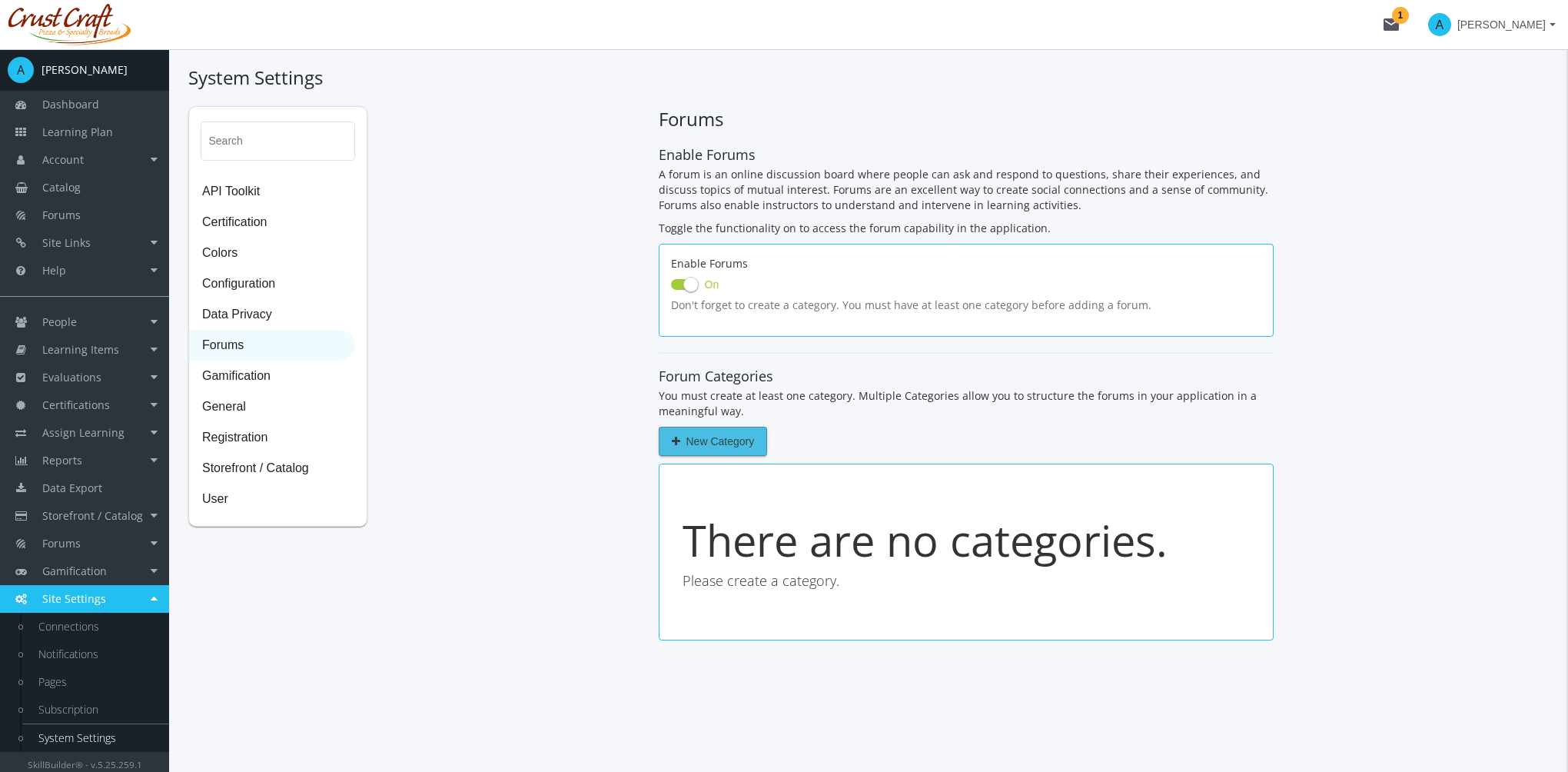
click at [720, 441] on span "New Category" at bounding box center [713, 441] width 83 height 28
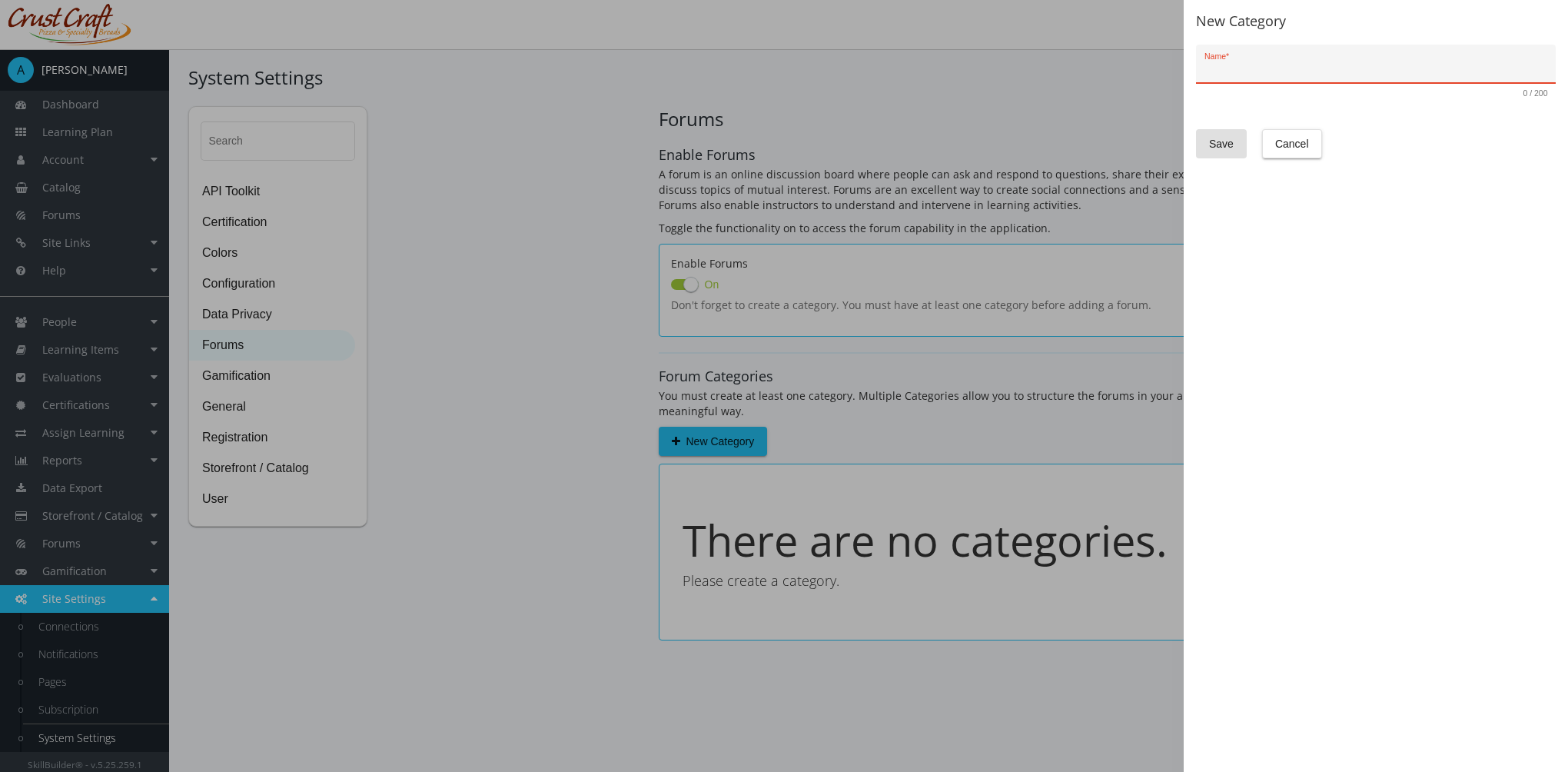
click at [1278, 71] on input "Name *" at bounding box center [1375, 70] width 344 height 13
type input "Leadership"
click at [1198, 160] on div "New Category Leadership Name * 10 / 200 Save Cancel" at bounding box center [1375, 386] width 384 height 772
click at [1208, 151] on button "Save" at bounding box center [1221, 143] width 51 height 29
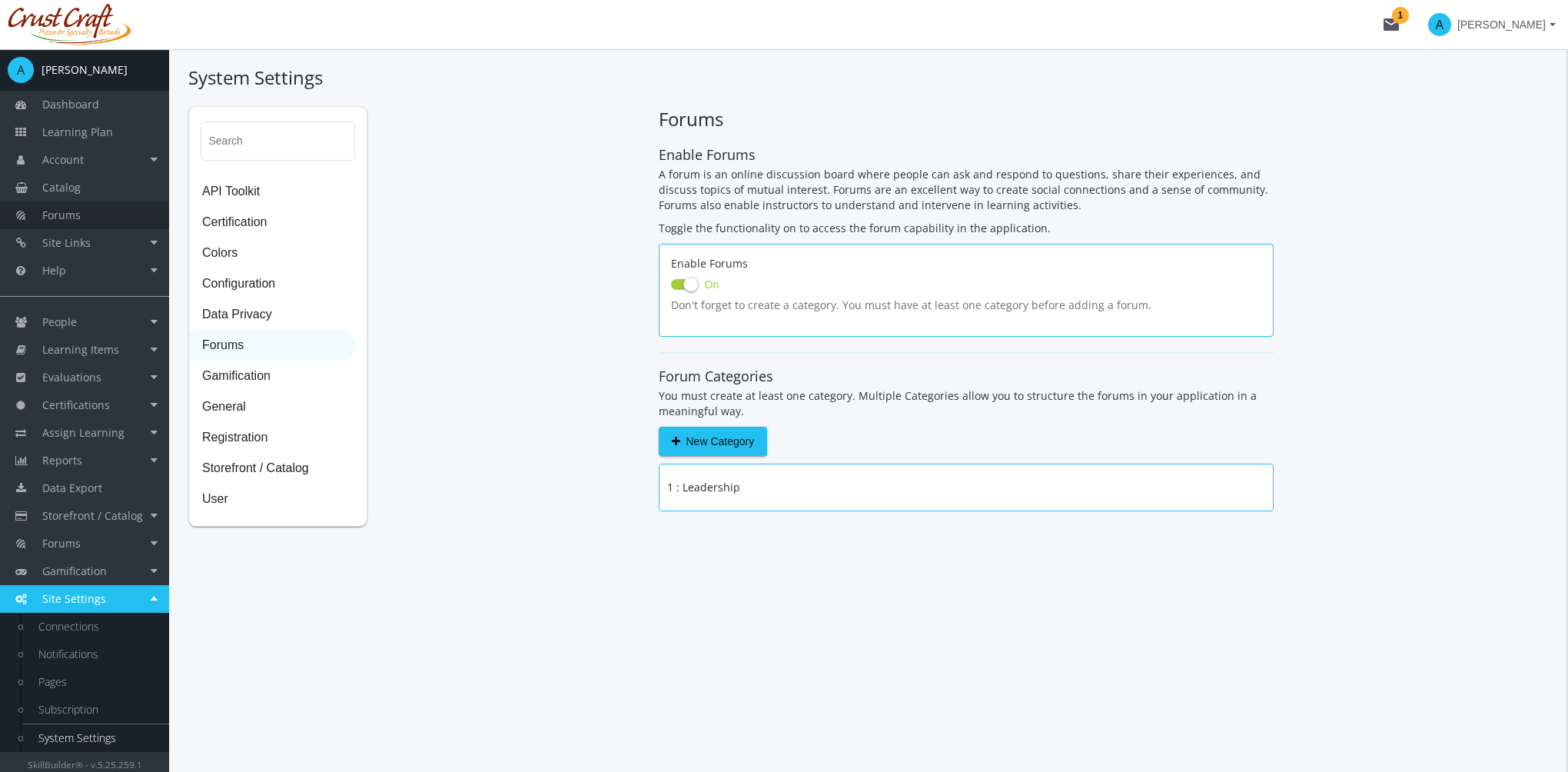
click at [82, 213] on link "Forums" at bounding box center [85, 215] width 169 height 28
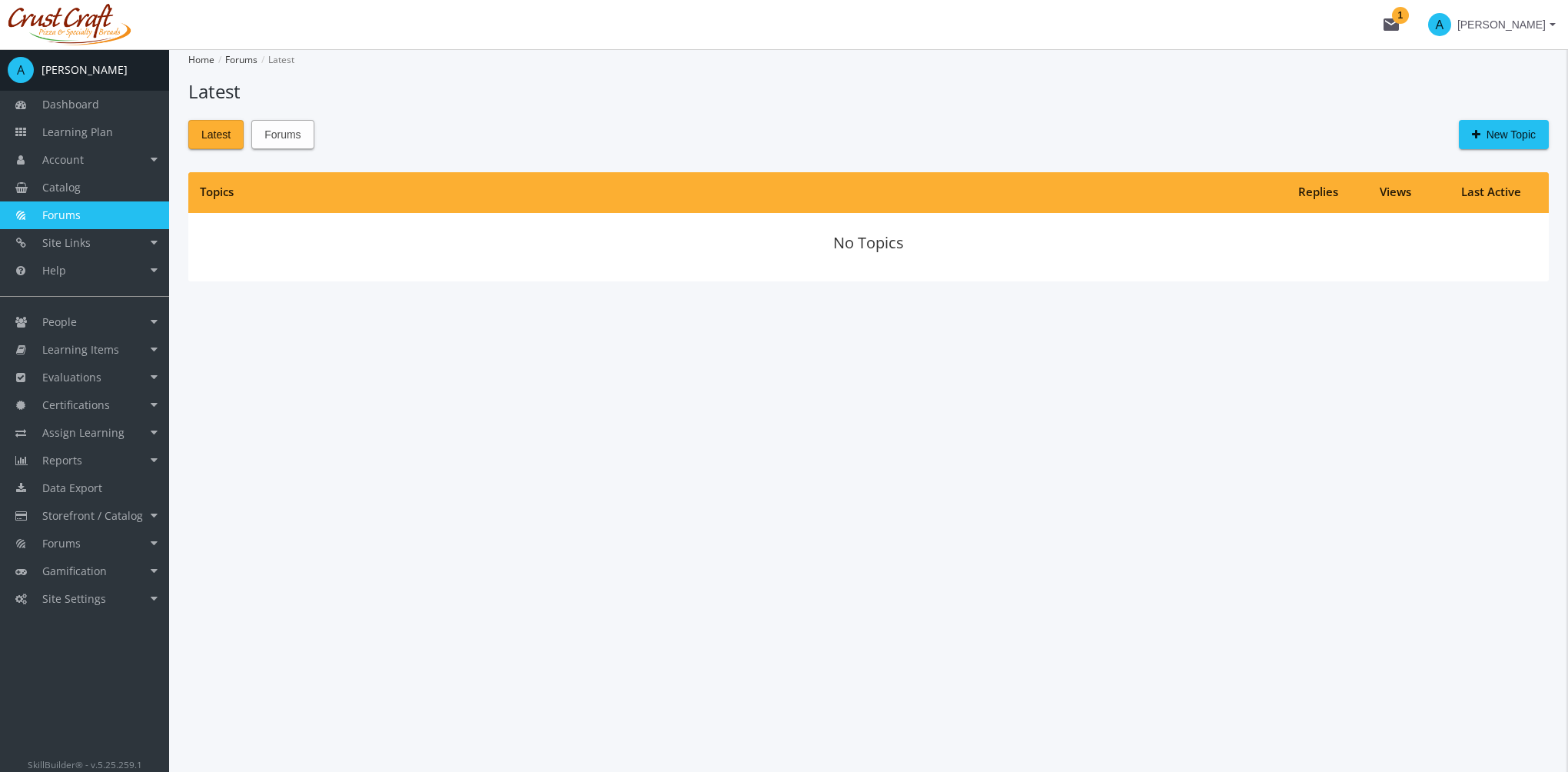
click at [284, 137] on span "Forums" at bounding box center [283, 134] width 36 height 28
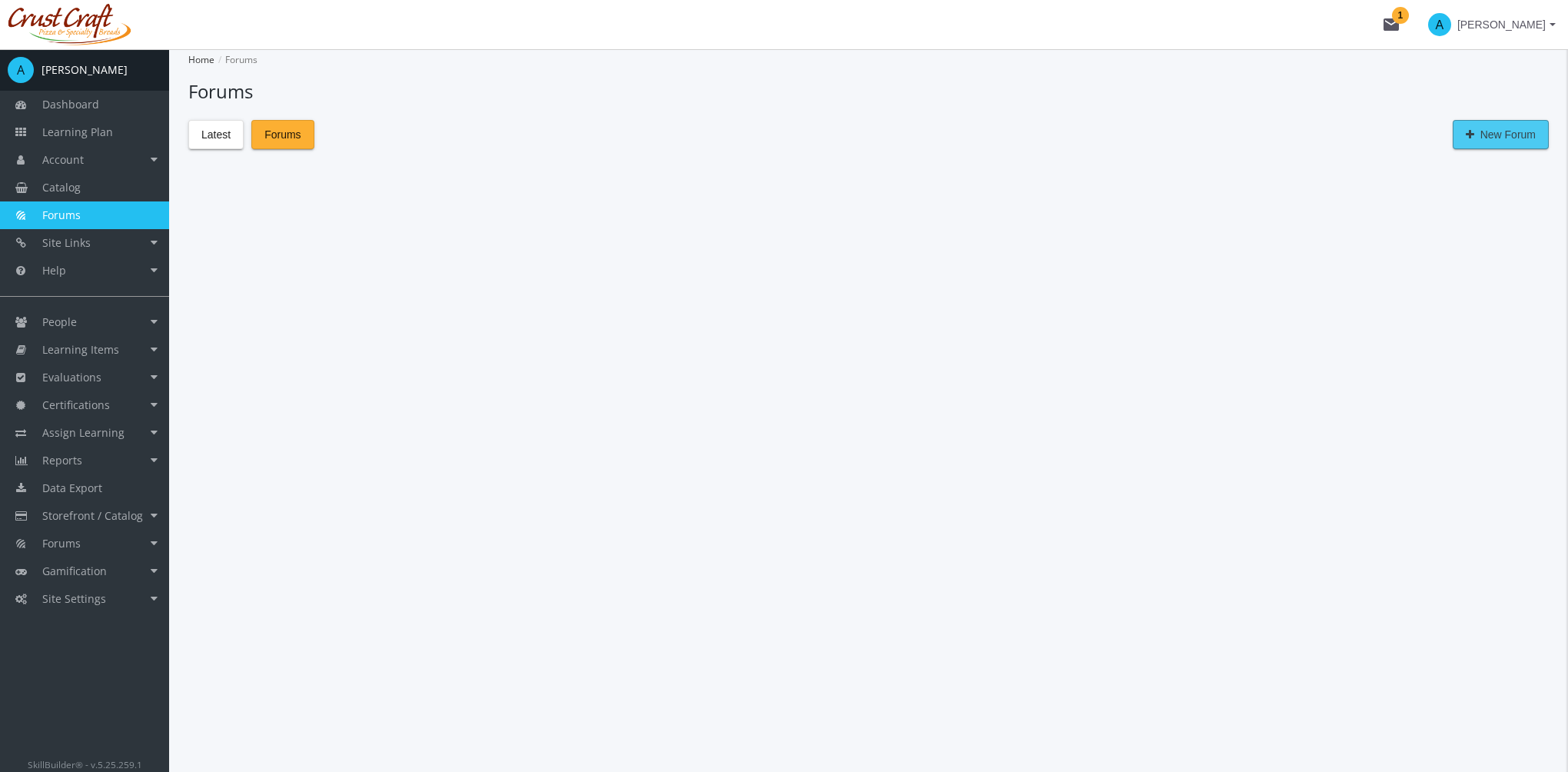
click at [1500, 135] on span "New Forum" at bounding box center [1500, 134] width 70 height 28
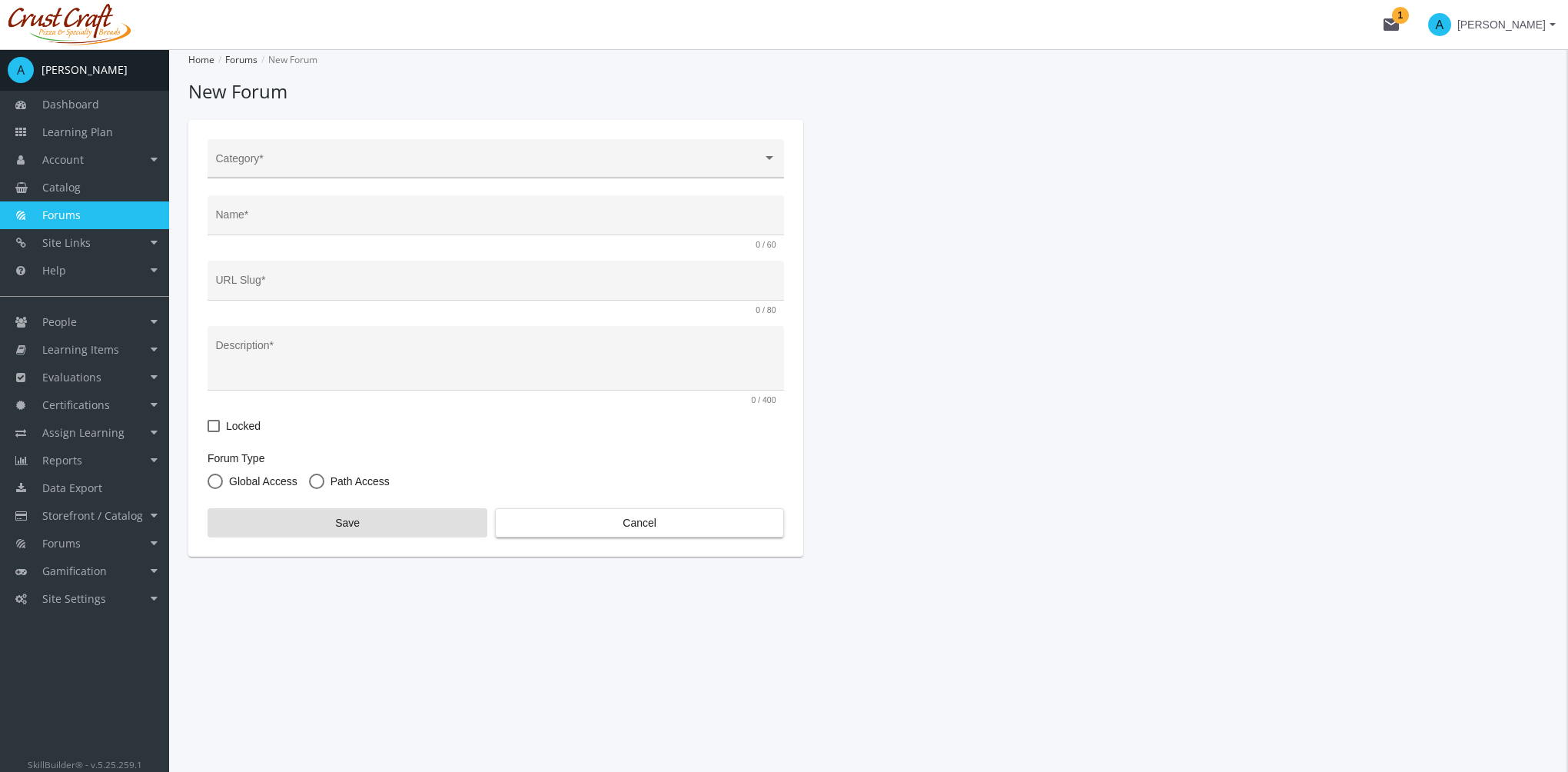
click at [372, 170] on span at bounding box center [489, 164] width 547 height 13
click at [372, 170] on span "Leadership" at bounding box center [495, 164] width 560 height 32
click at [330, 226] on input "Name *" at bounding box center [495, 220] width 560 height 13
type input "L"
type input "l"
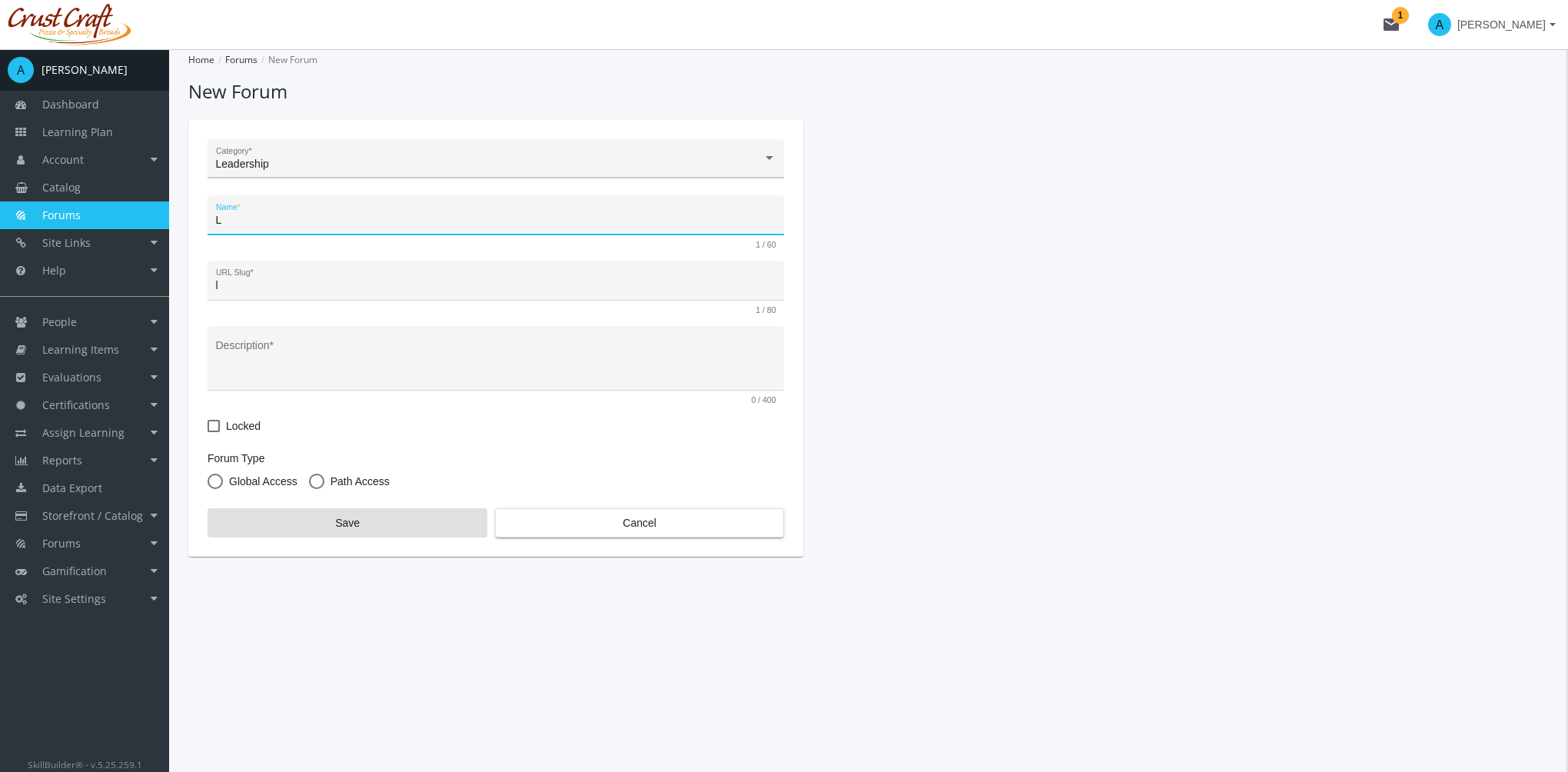
type input "Le"
type input "le"
type input "Lea"
type input "lea"
type input "Lead"
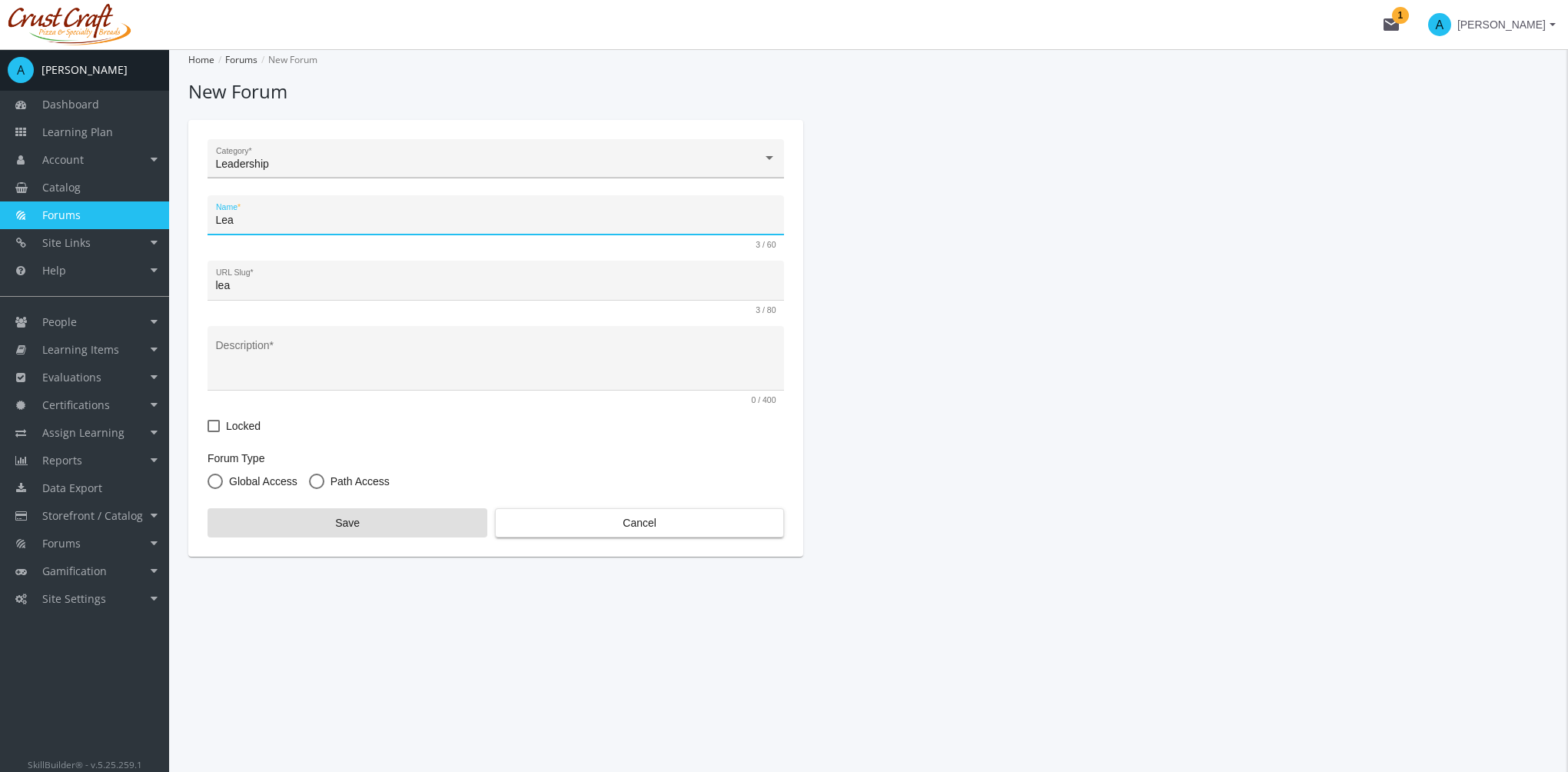
type input "lead"
type input "Leade"
type input "leade"
type input "Leader"
type input "leader"
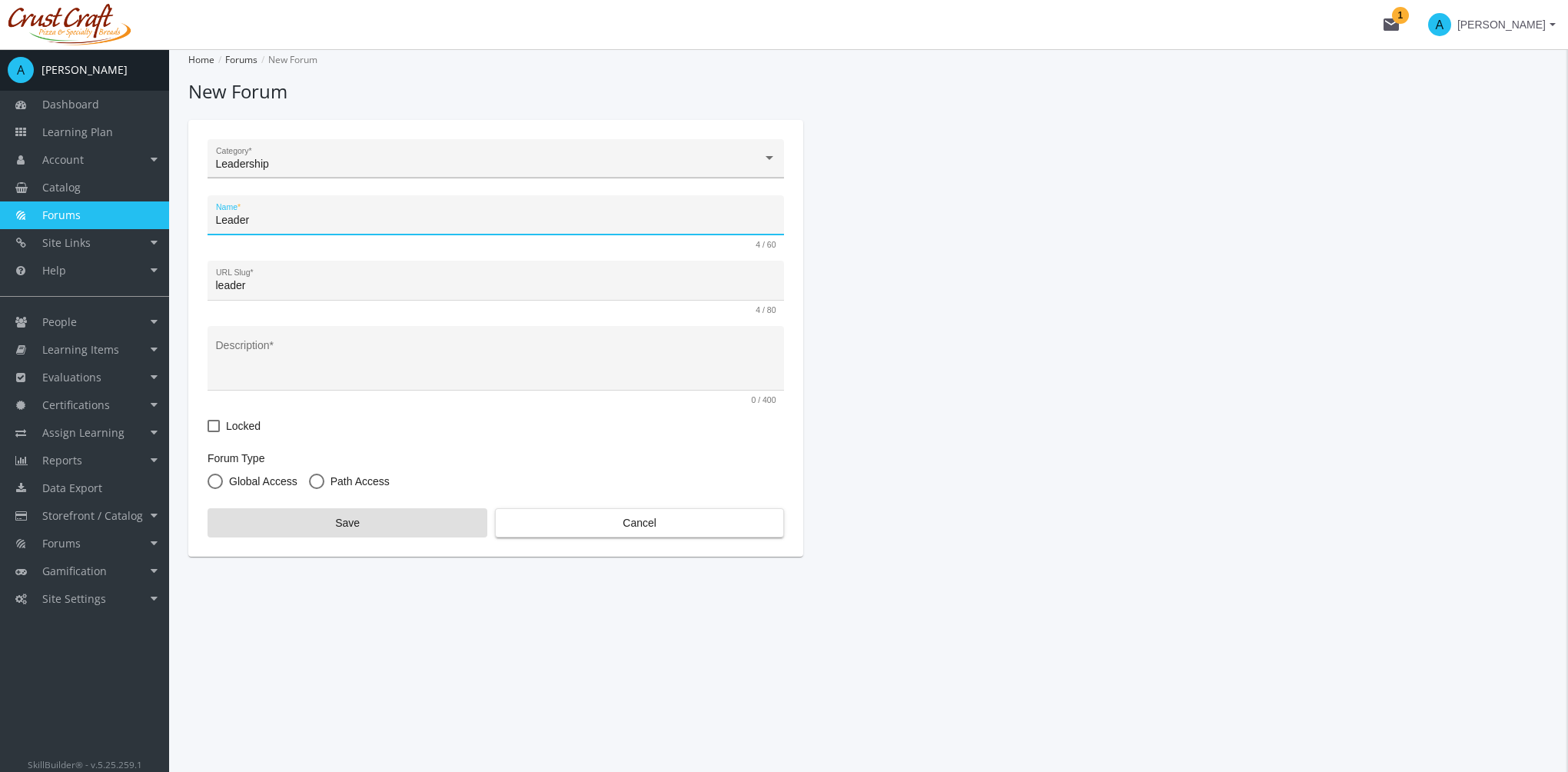
type input "Leaders"
type input "leaders"
type input "Leadersh"
type input "leadersh"
type input "Leadershi"
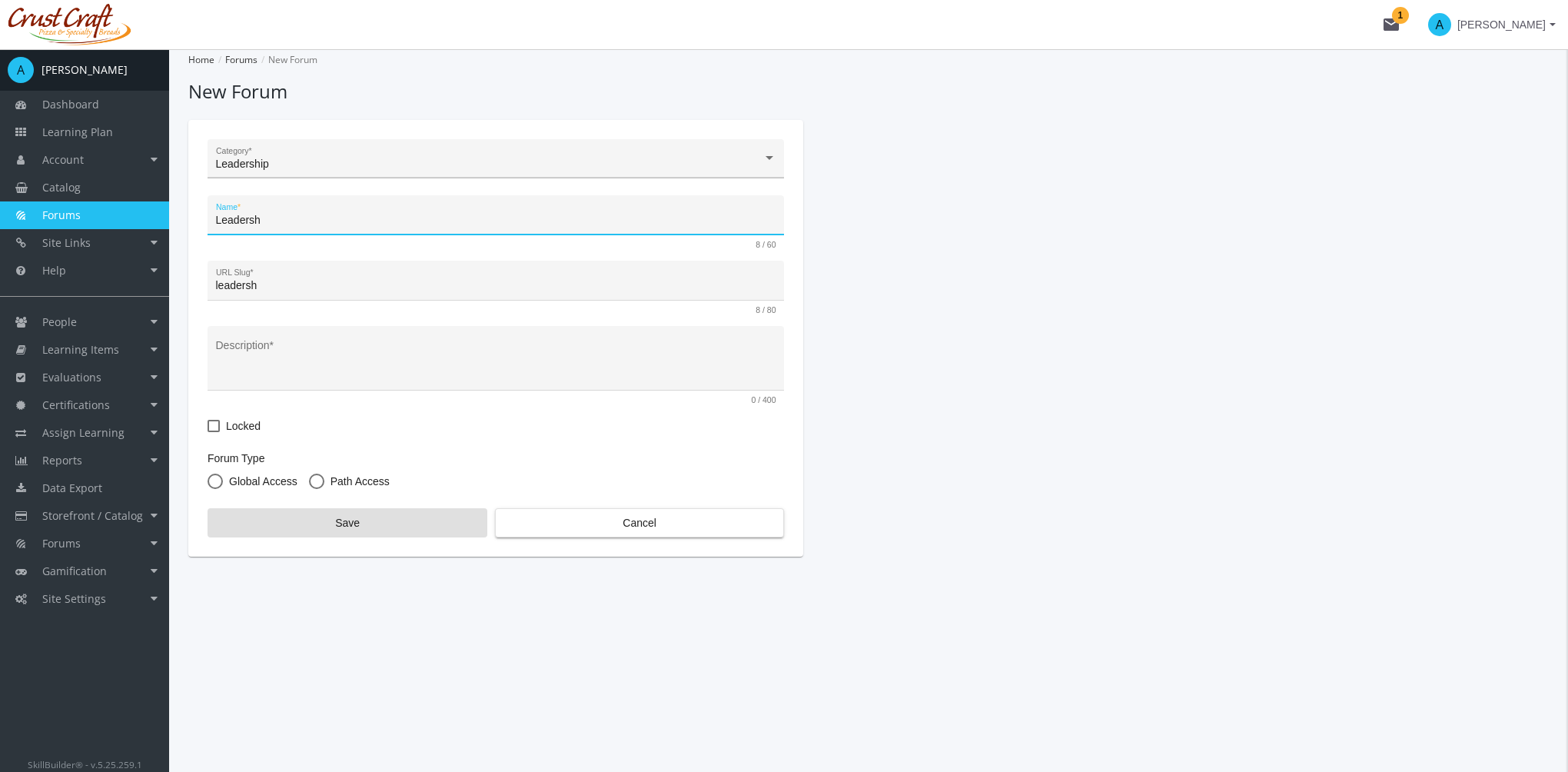
type input "leadershi"
type input "Leadership"
type input "leadership"
type input "Leadership S"
type input "leadership-s"
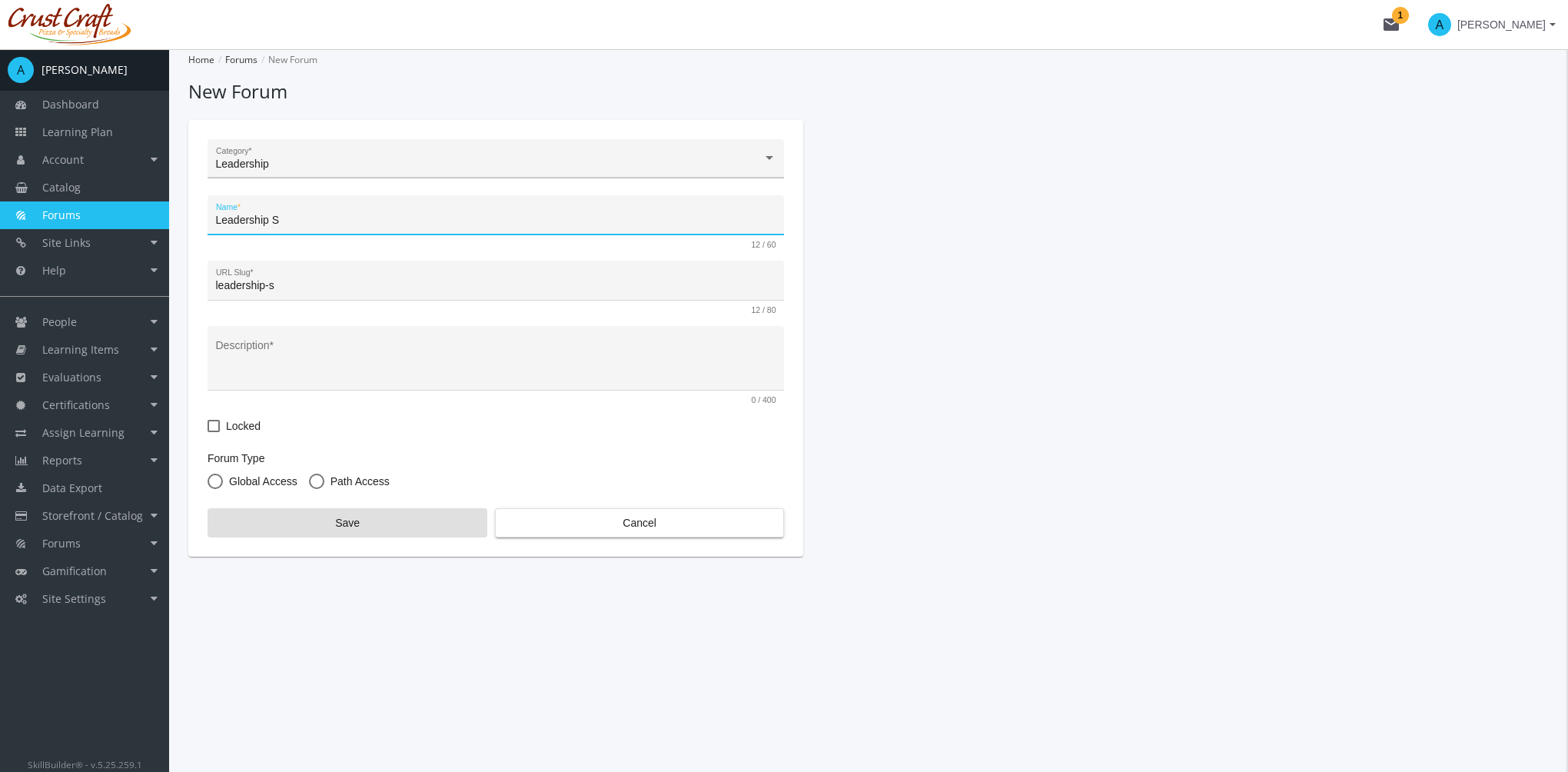
type input "Leadership Sk"
type input "leadership-sk"
type input "Leadership Ski"
type input "leadership-ski"
type input "Leadership Skil"
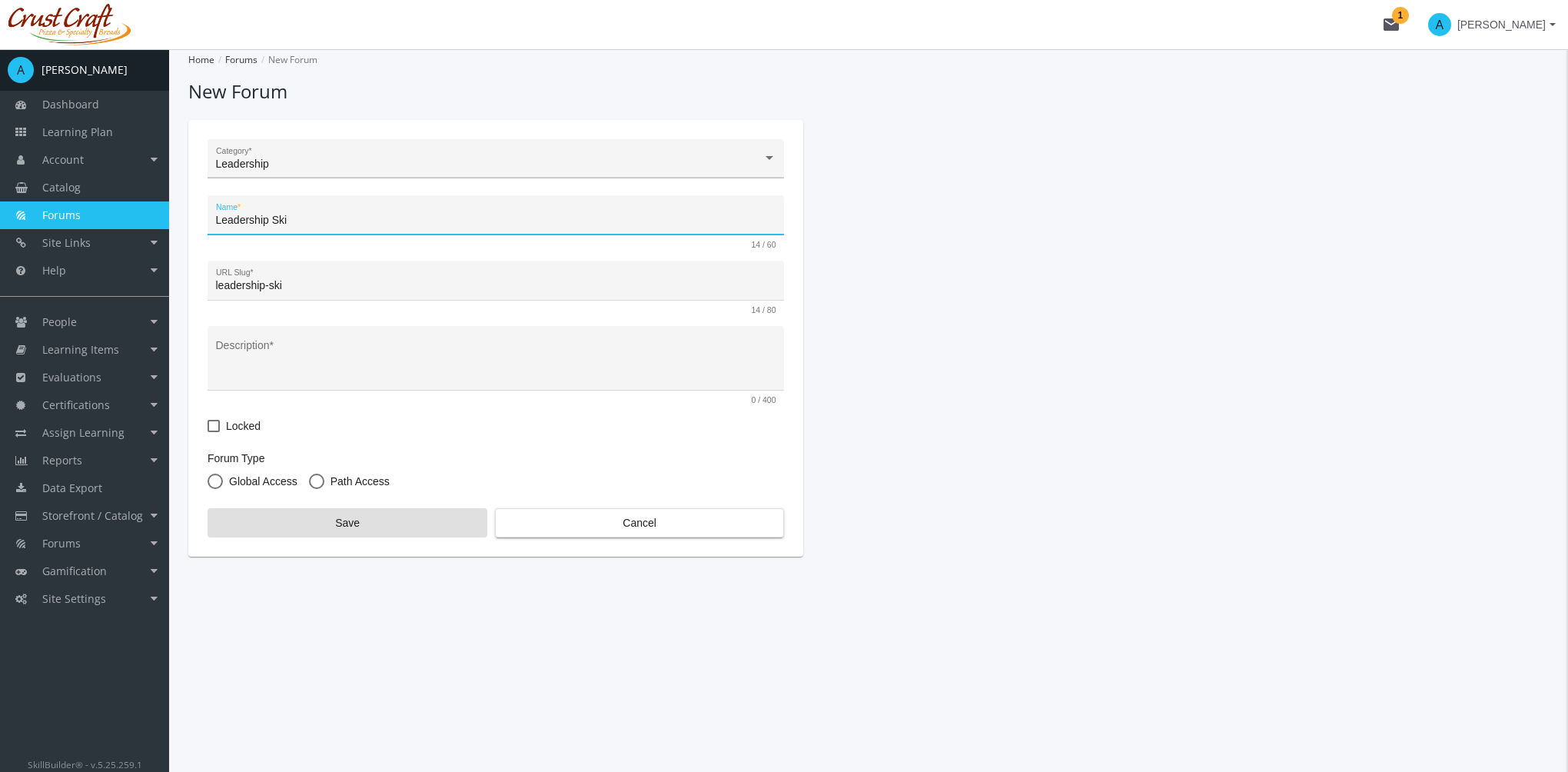
type input "leadership-skil"
type input "Leadership Skill"
type input "leadership-skill"
type input "Leadership Skills"
type input "leadership-skills"
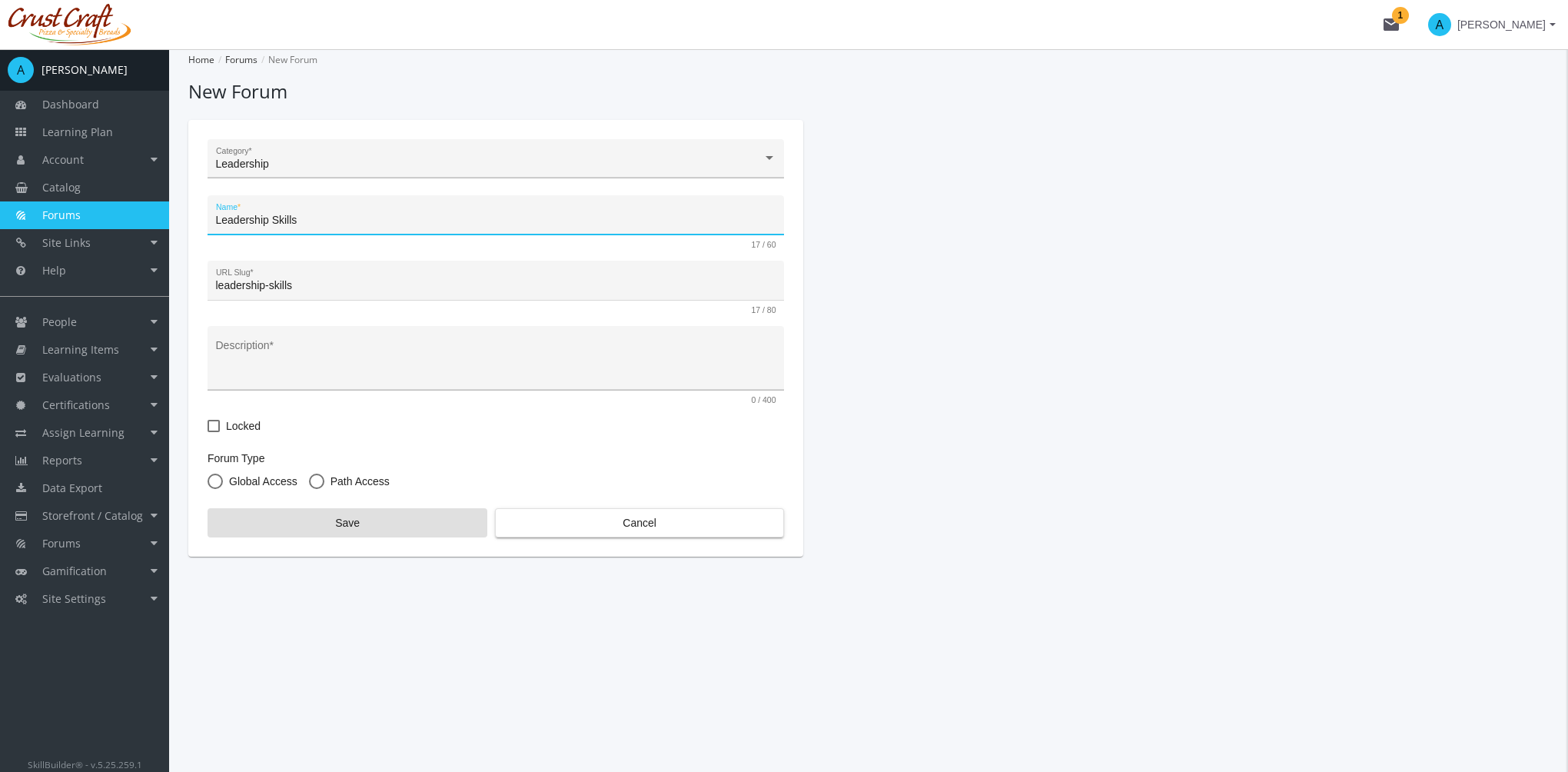
type input "Leadership Skills"
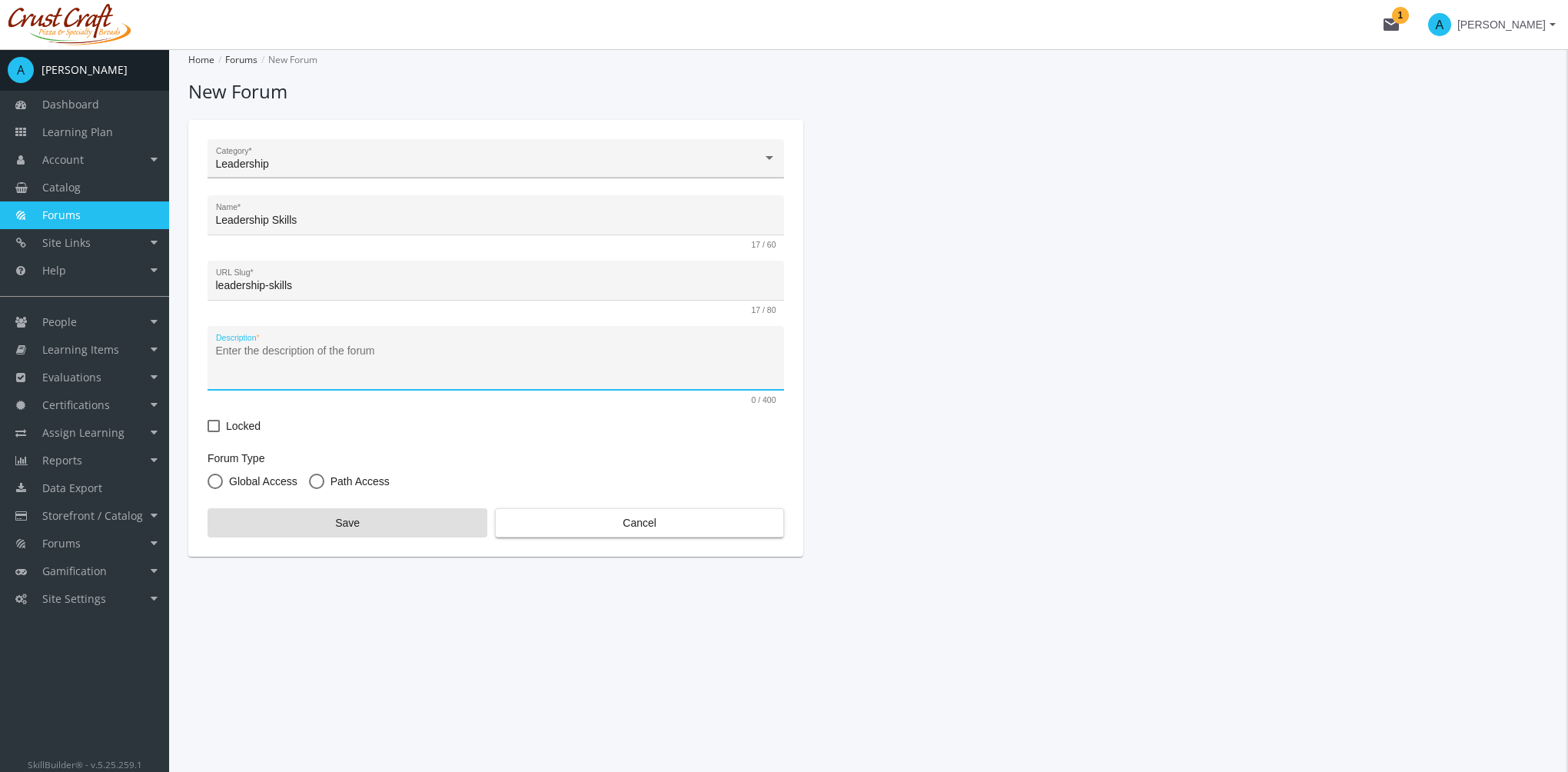
click at [310, 353] on textarea "Description *" at bounding box center [495, 363] width 560 height 40
type textarea "This forum allows learners to discuss leadership skills."
click at [234, 421] on span "Locked" at bounding box center [243, 425] width 35 height 18
click at [209, 431] on input "Locked" at bounding box center [208, 431] width 1 height 1
click at [240, 420] on span "Locked" at bounding box center [243, 425] width 35 height 18
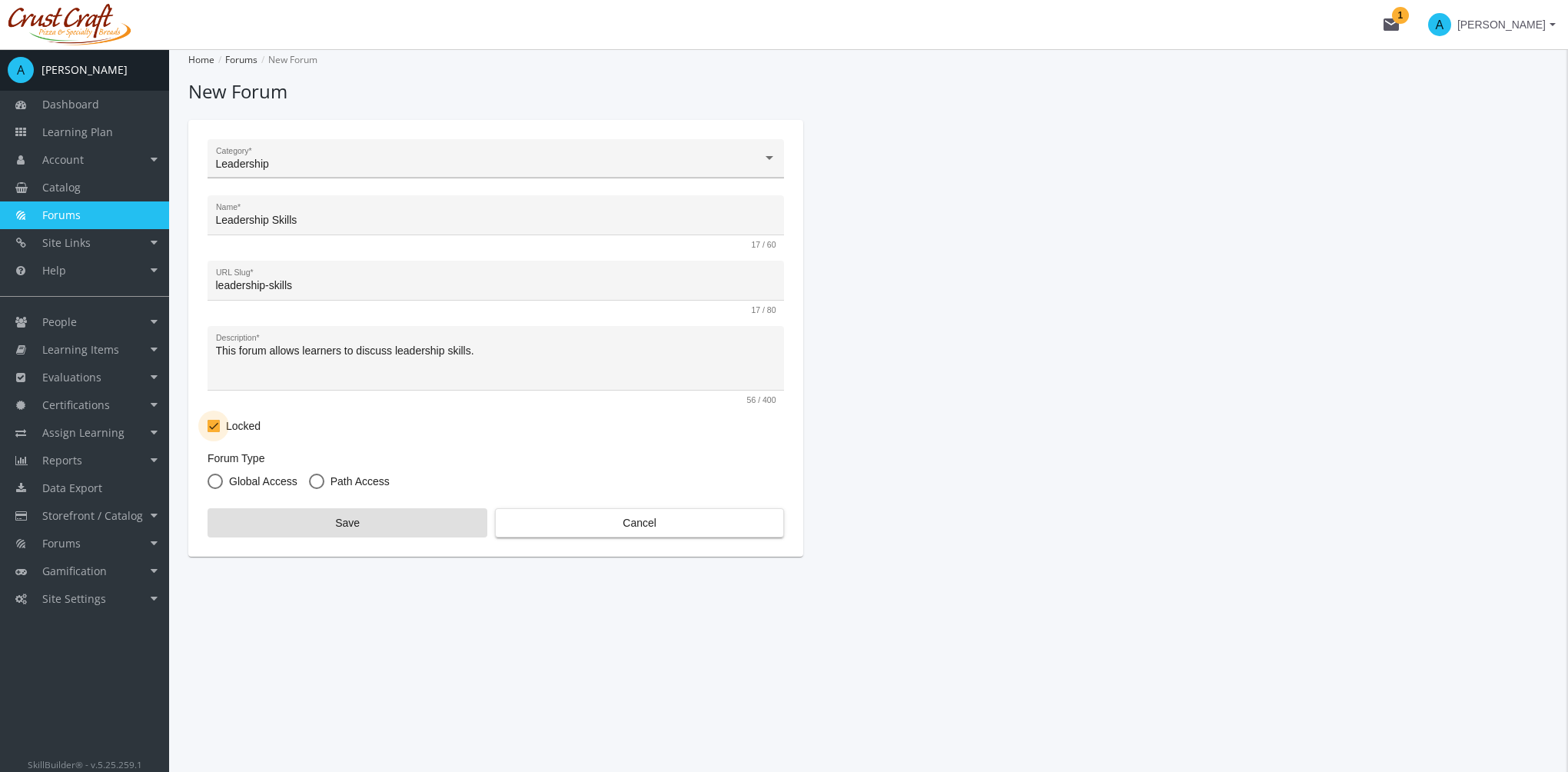
click at [209, 431] on input "Locked" at bounding box center [208, 431] width 1 height 1
checkbox input "false"
click at [370, 478] on span "Path Access" at bounding box center [357, 480] width 66 height 15
click at [325, 478] on input "Path Access" at bounding box center [316, 484] width 15 height 15
radio input "true"
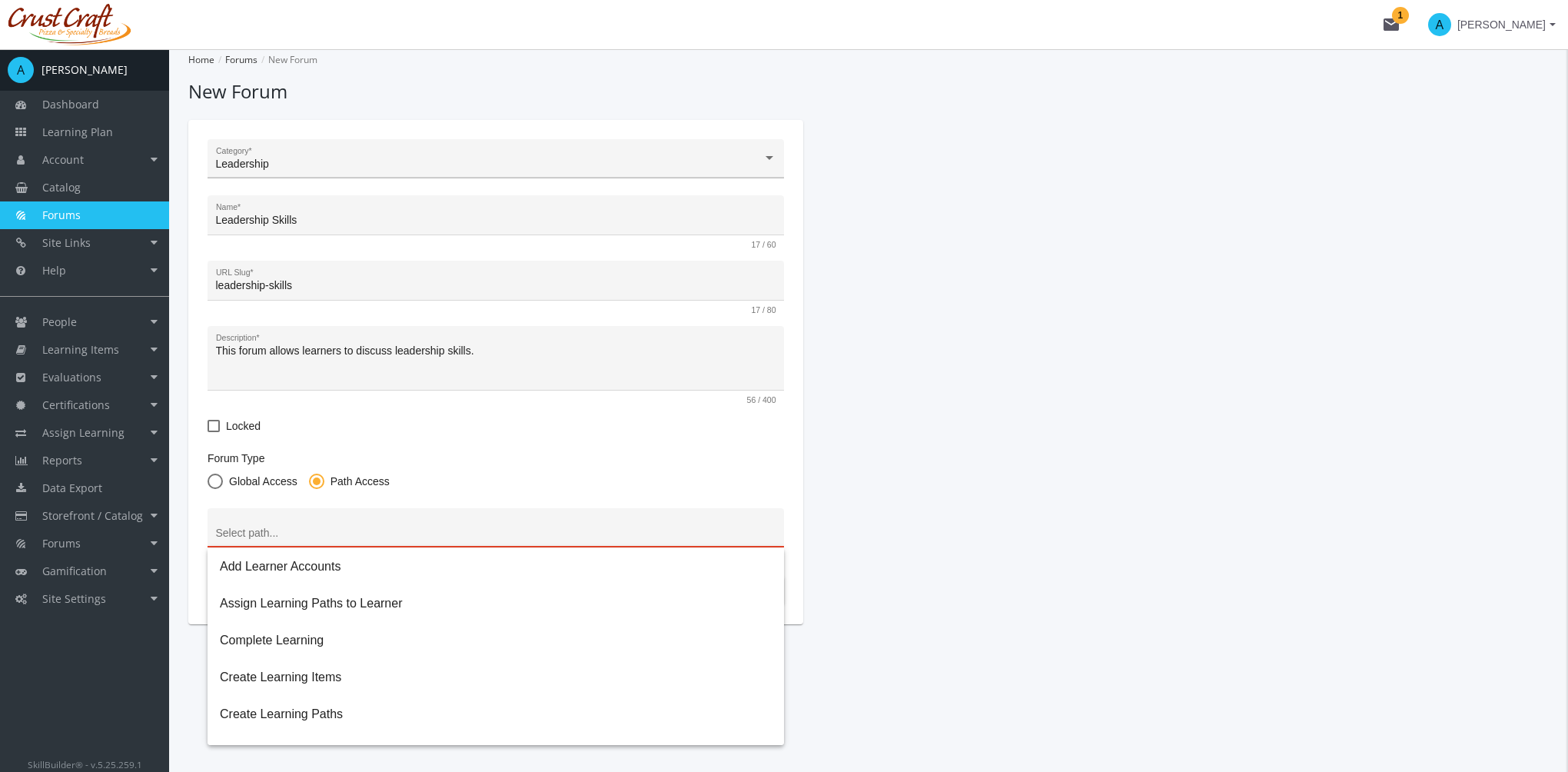
click at [364, 526] on div at bounding box center [495, 533] width 566 height 18
click at [412, 439] on form "Leadership Category * Leadership Skills Name * 17 / 60 leadership-skills URL Sl…" at bounding box center [496, 372] width 577 height 466
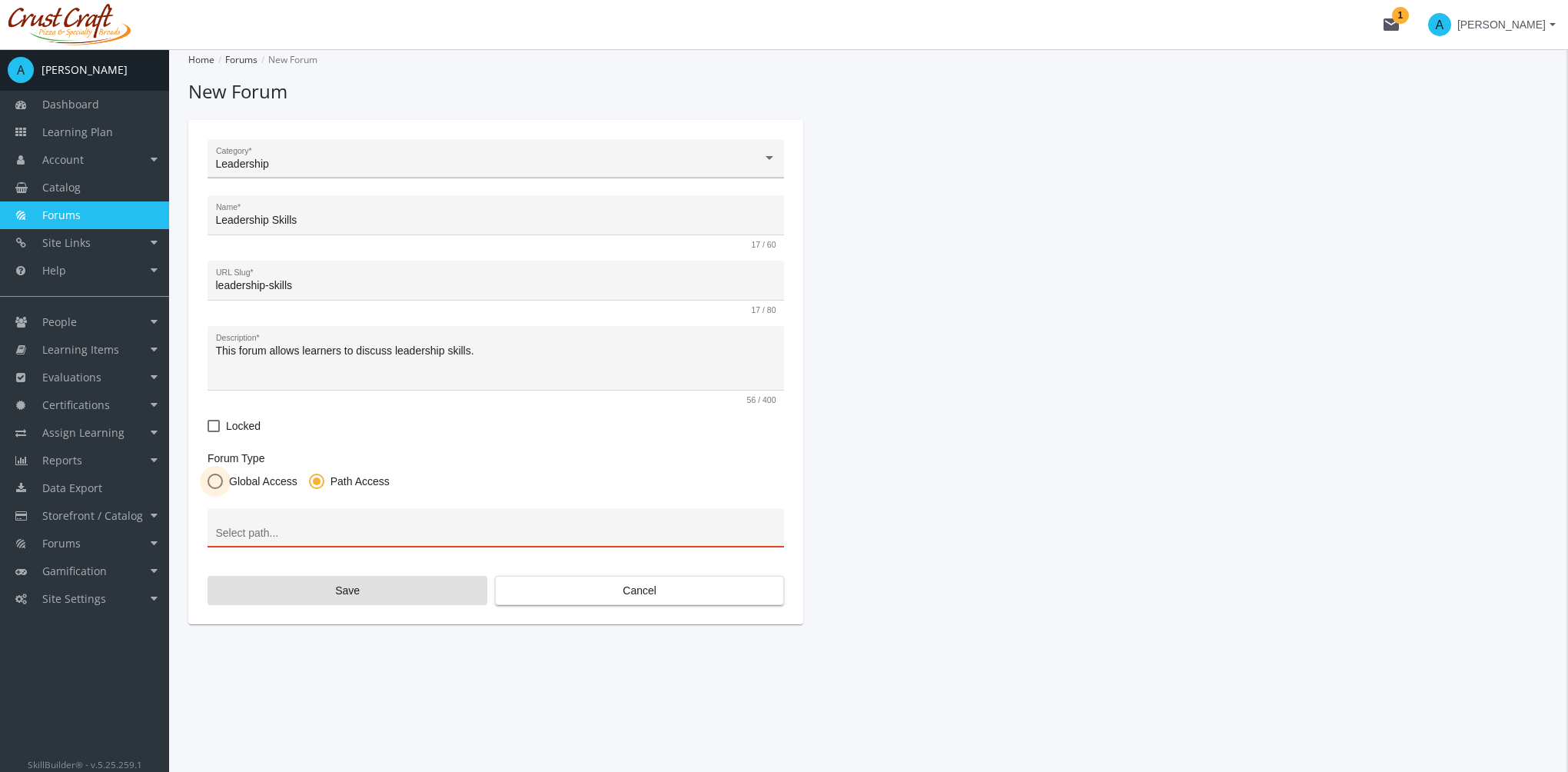
click at [258, 485] on span "Global Access" at bounding box center [260, 480] width 74 height 15
click at [223, 485] on input "Global Access" at bounding box center [215, 484] width 15 height 15
radio input "true"
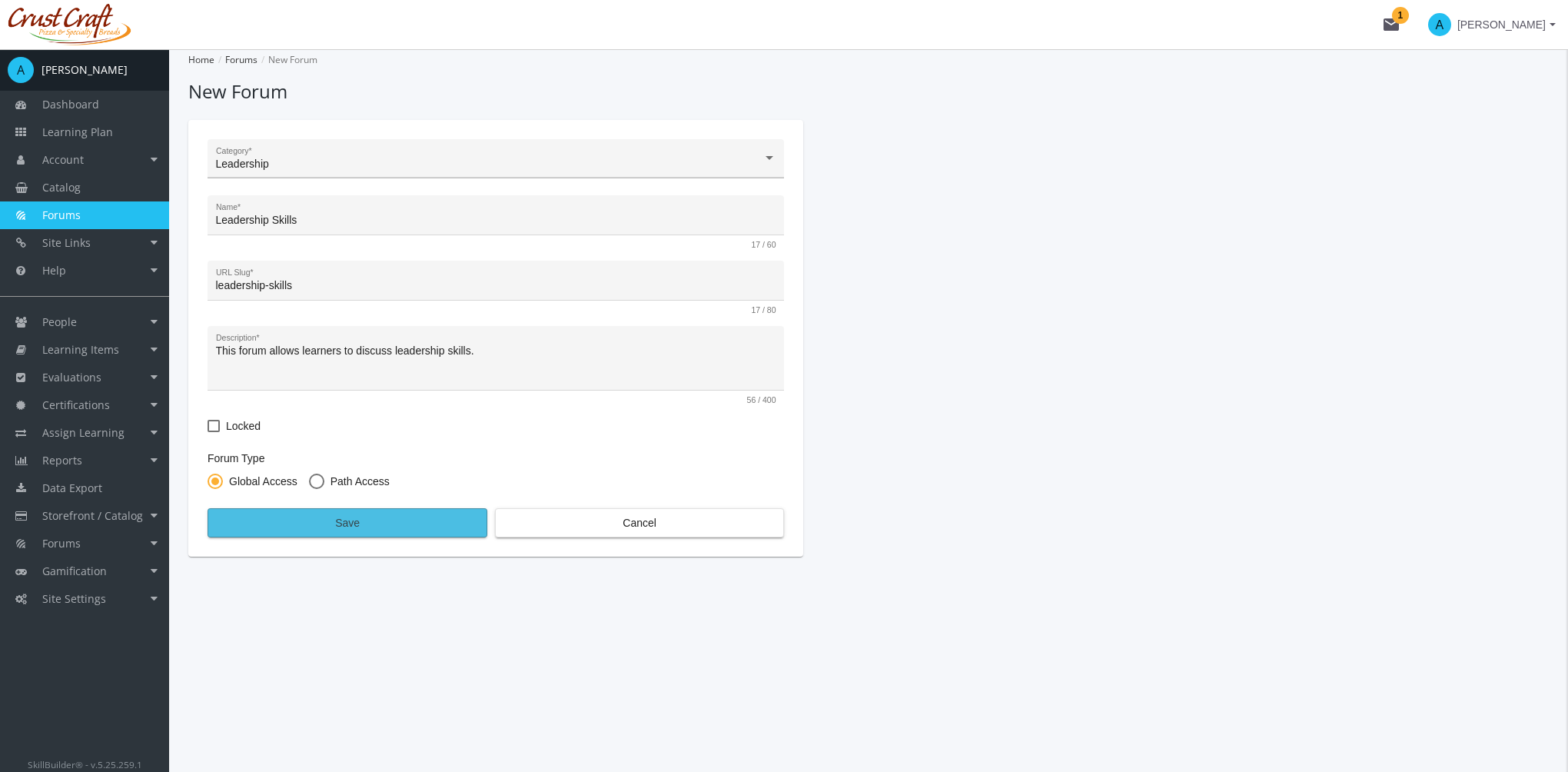
click at [353, 518] on span "Save" at bounding box center [347, 522] width 254 height 28
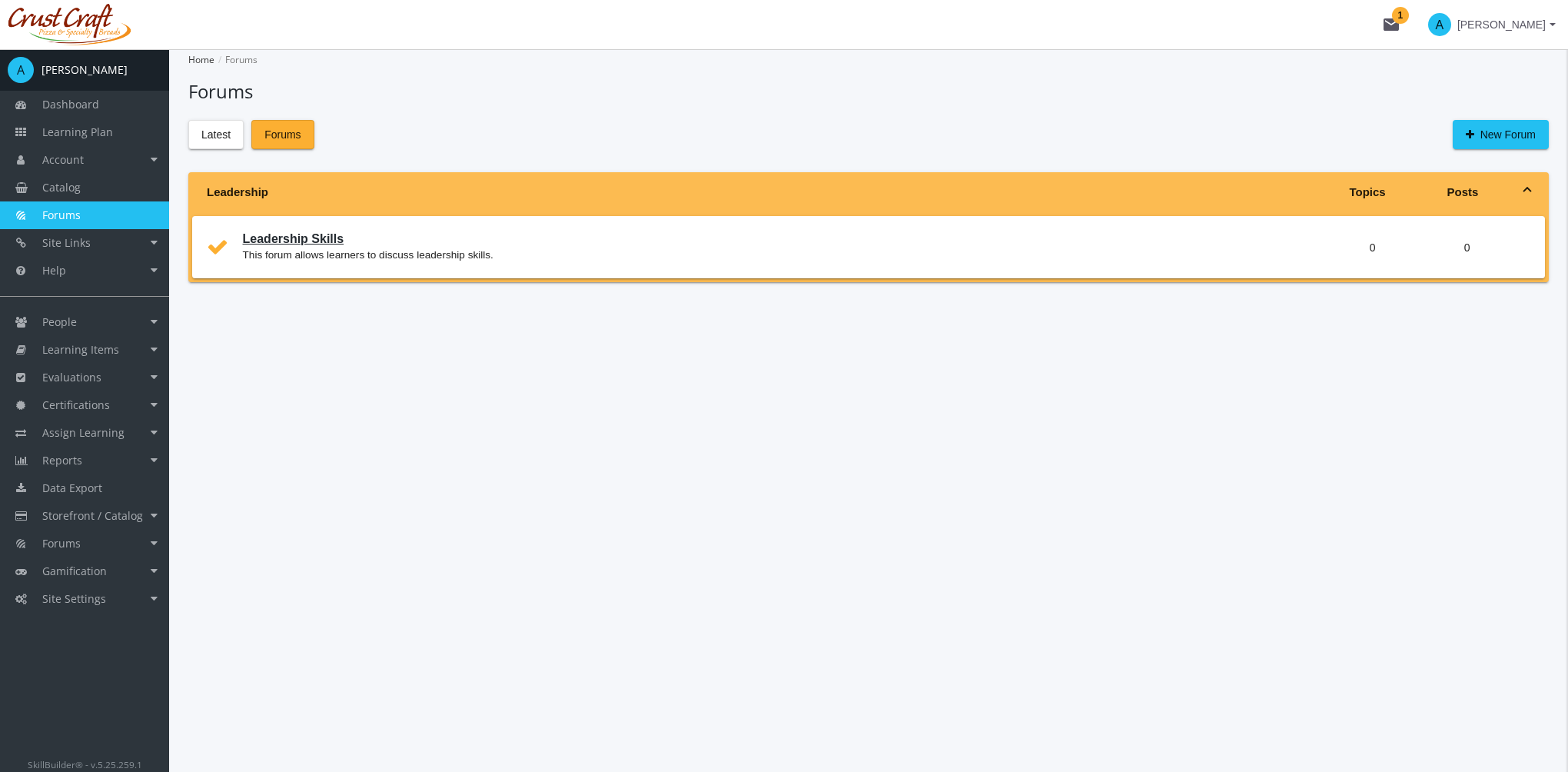
click at [291, 242] on link "Leadership Skills" at bounding box center [293, 239] width 101 height 13
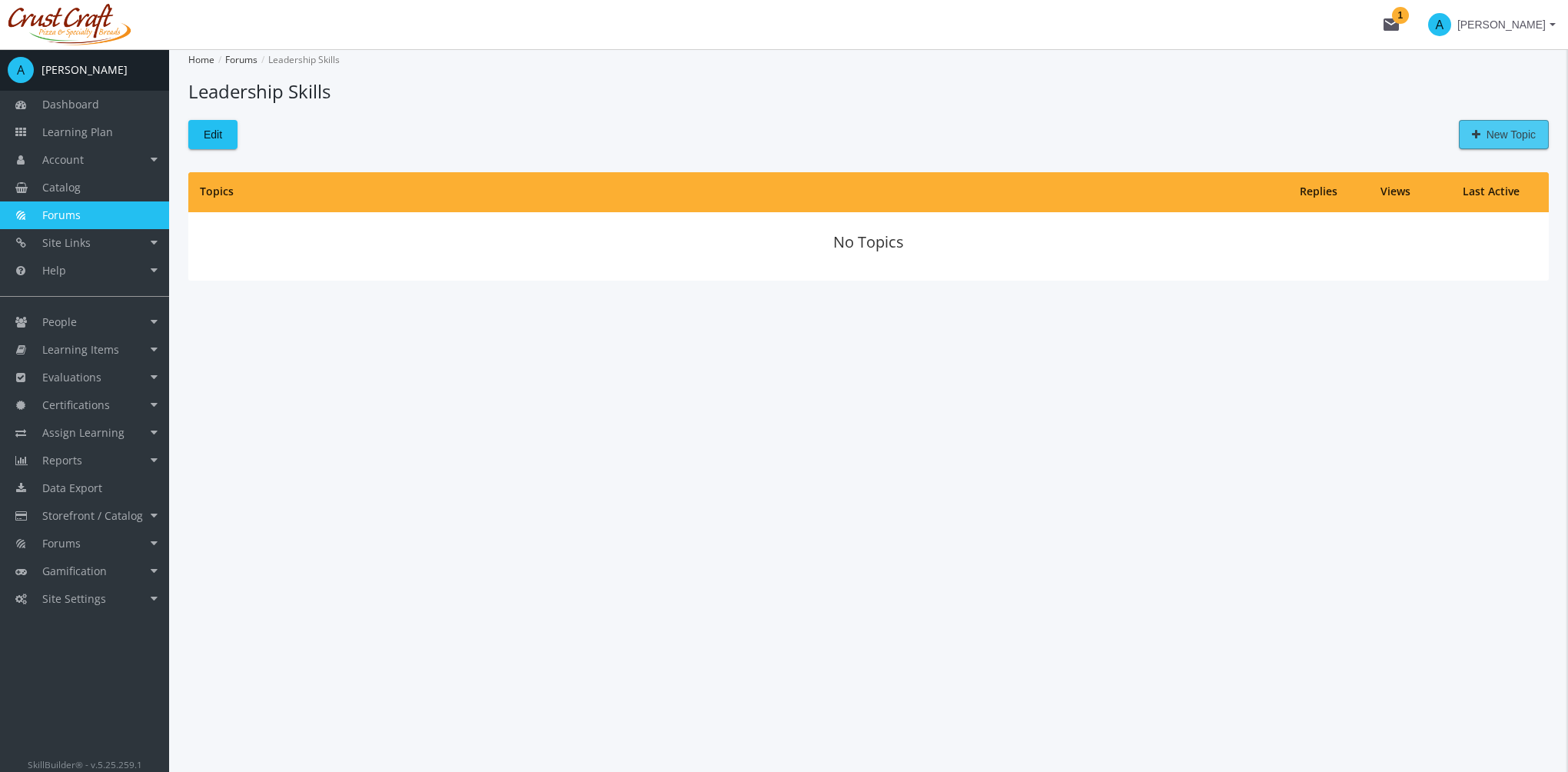
click at [1521, 136] on span "New Topic" at bounding box center [1503, 134] width 64 height 28
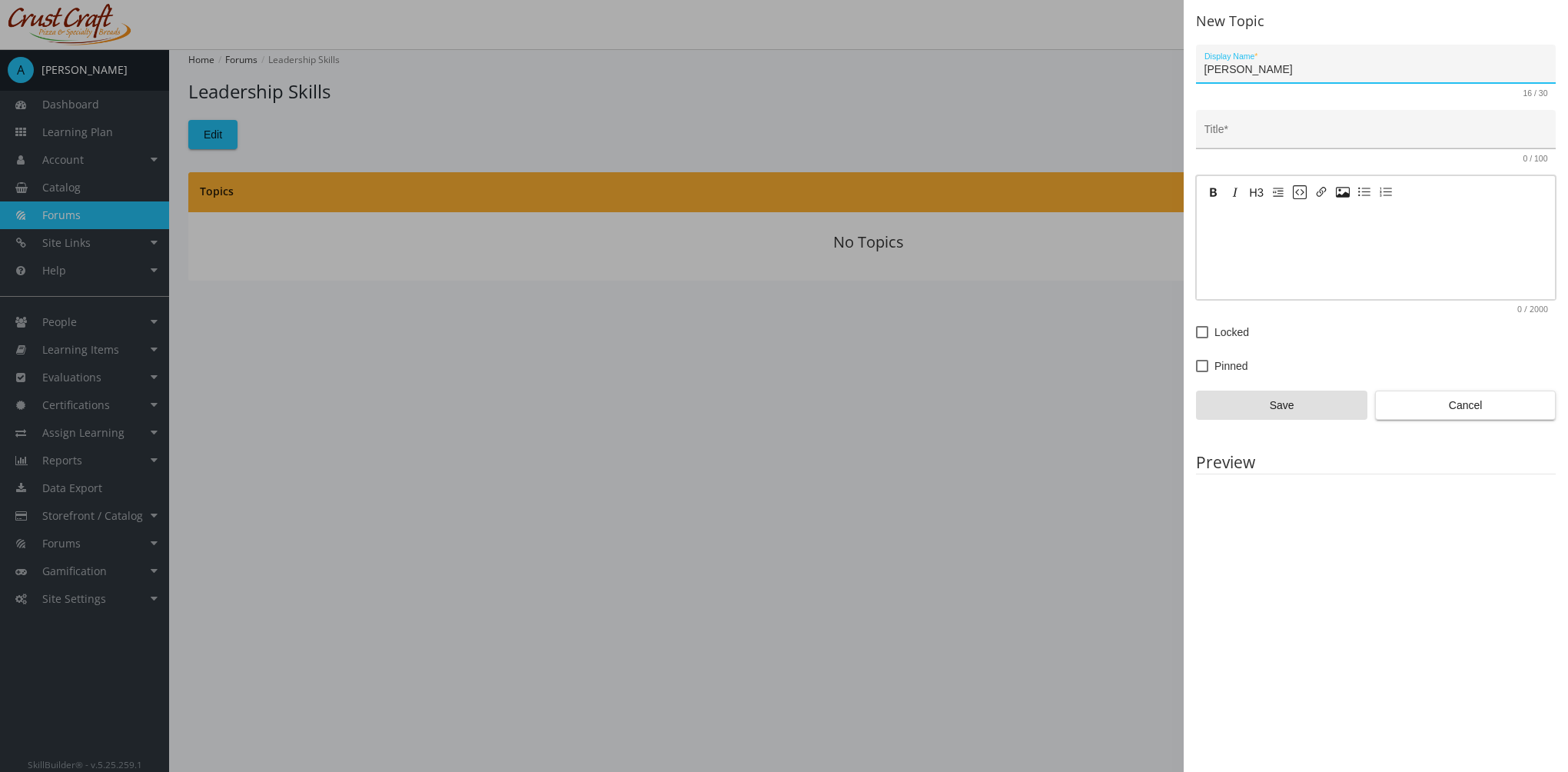
click at [1261, 132] on input "Title *" at bounding box center [1375, 135] width 344 height 13
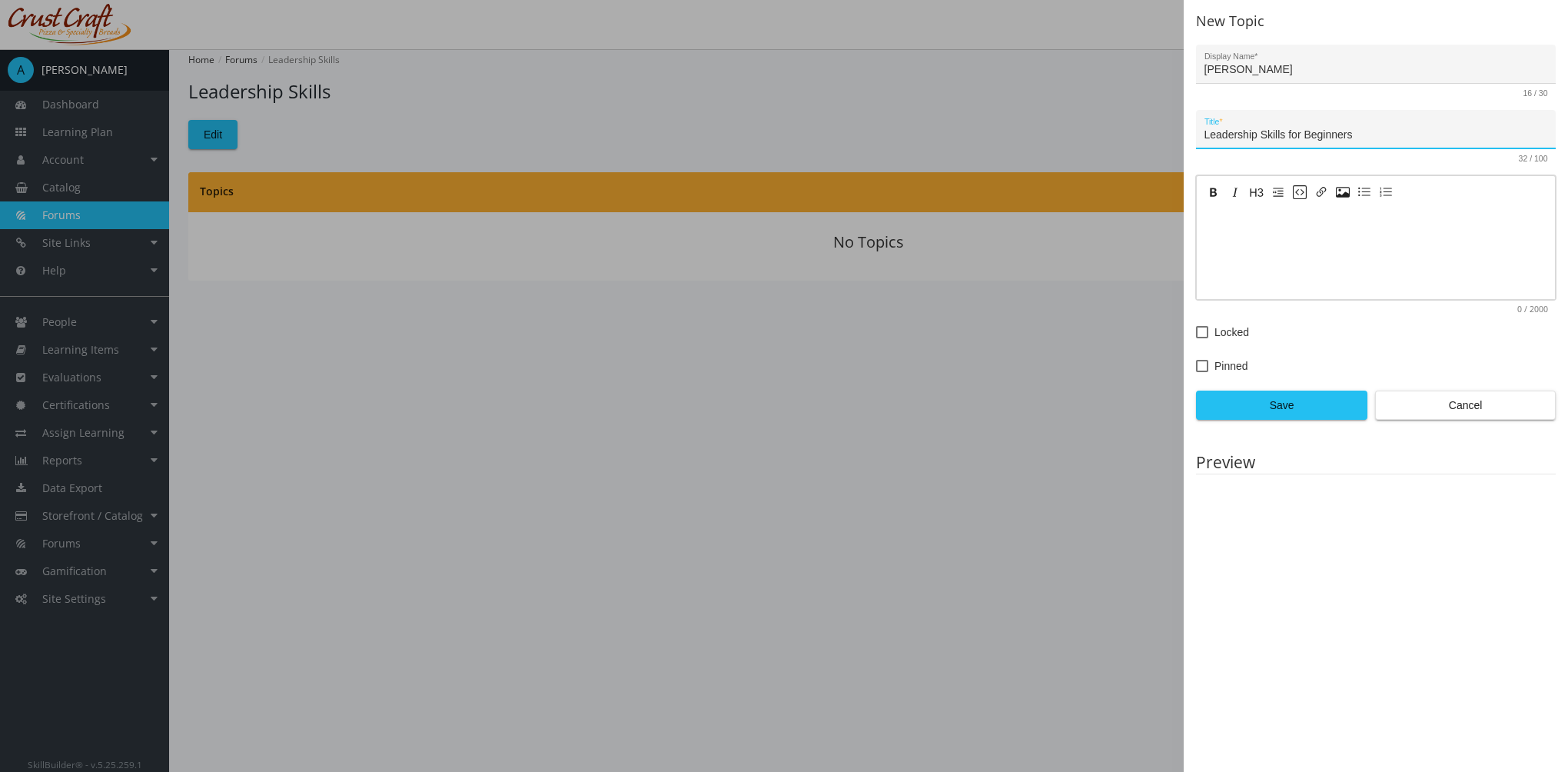
type input "Leadership Skills for Beginners"
click at [1280, 249] on textarea at bounding box center [1375, 253] width 358 height 92
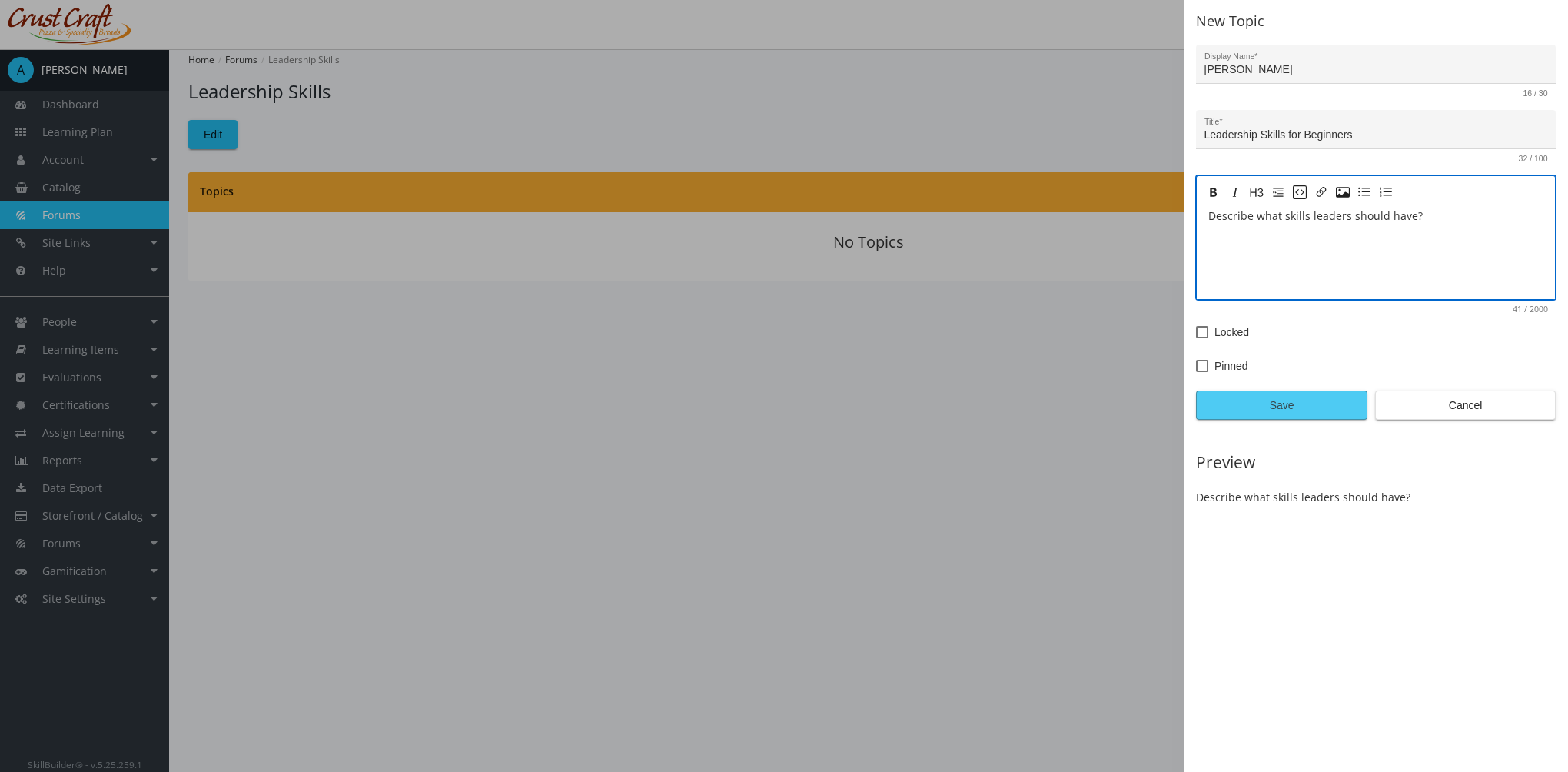
type textarea "Describe what skills leaders should have?"
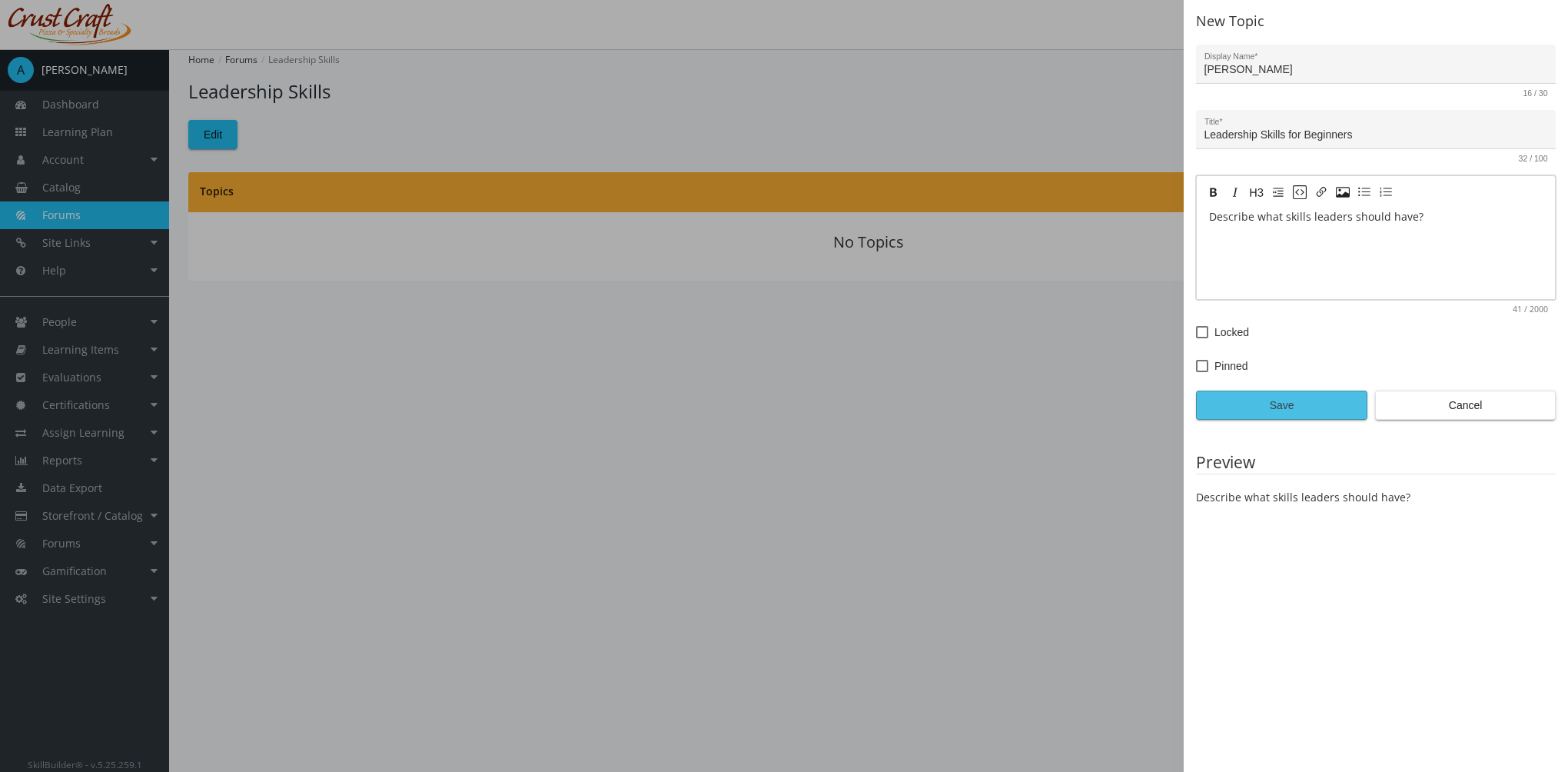
click at [1303, 403] on span "Save" at bounding box center [1281, 405] width 145 height 28
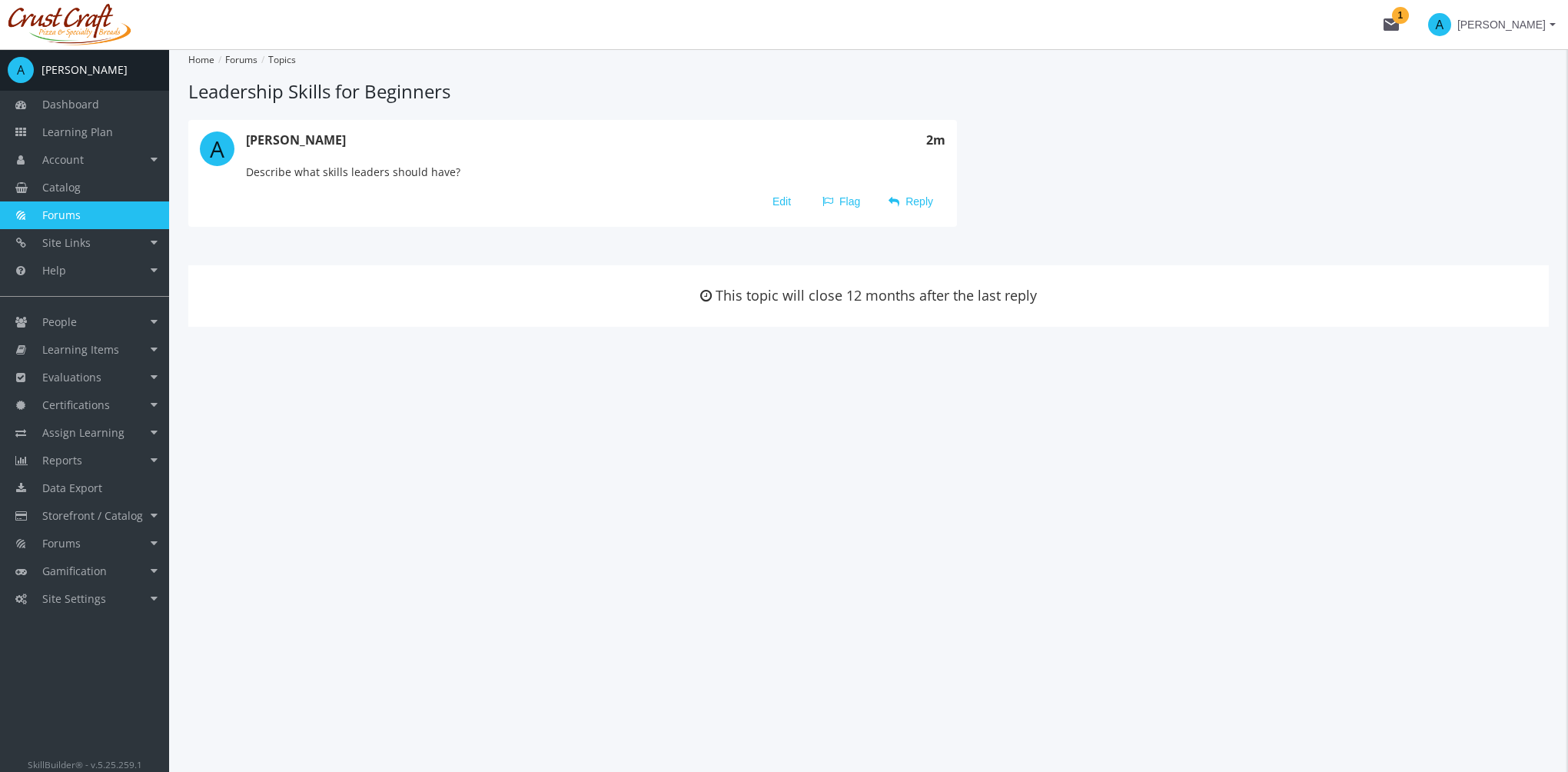
drag, startPoint x: 543, startPoint y: 587, endPoint x: 543, endPoint y: 578, distance: 9.0
click at [543, 583] on div "Home Forums Topics Leadership Skills for Beginners A [PERSON_NAME] 2m Describe …" at bounding box center [868, 410] width 1399 height 722
click at [104, 354] on span "Learning Items" at bounding box center [81, 349] width 77 height 14
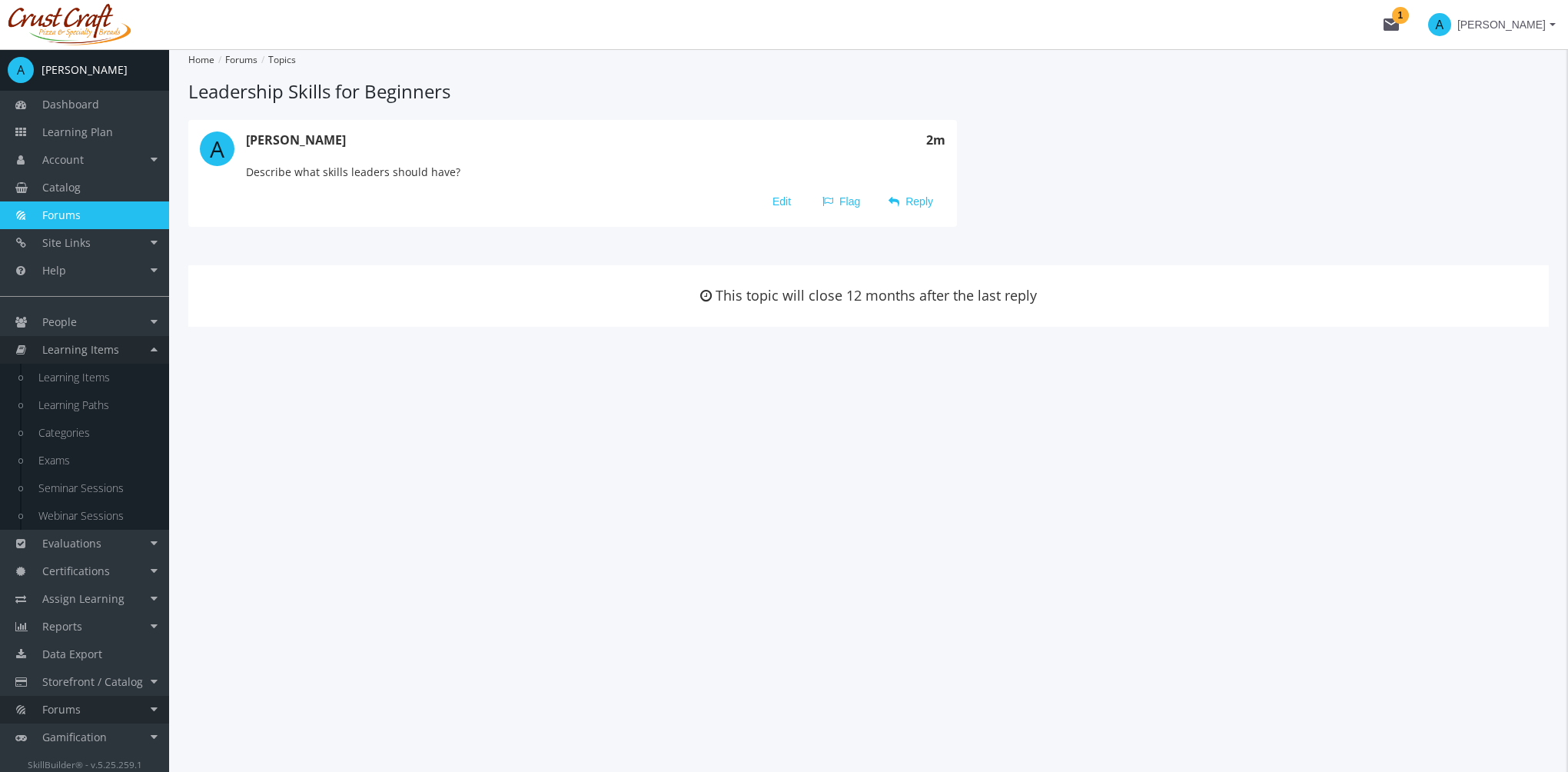
scroll to position [21, 0]
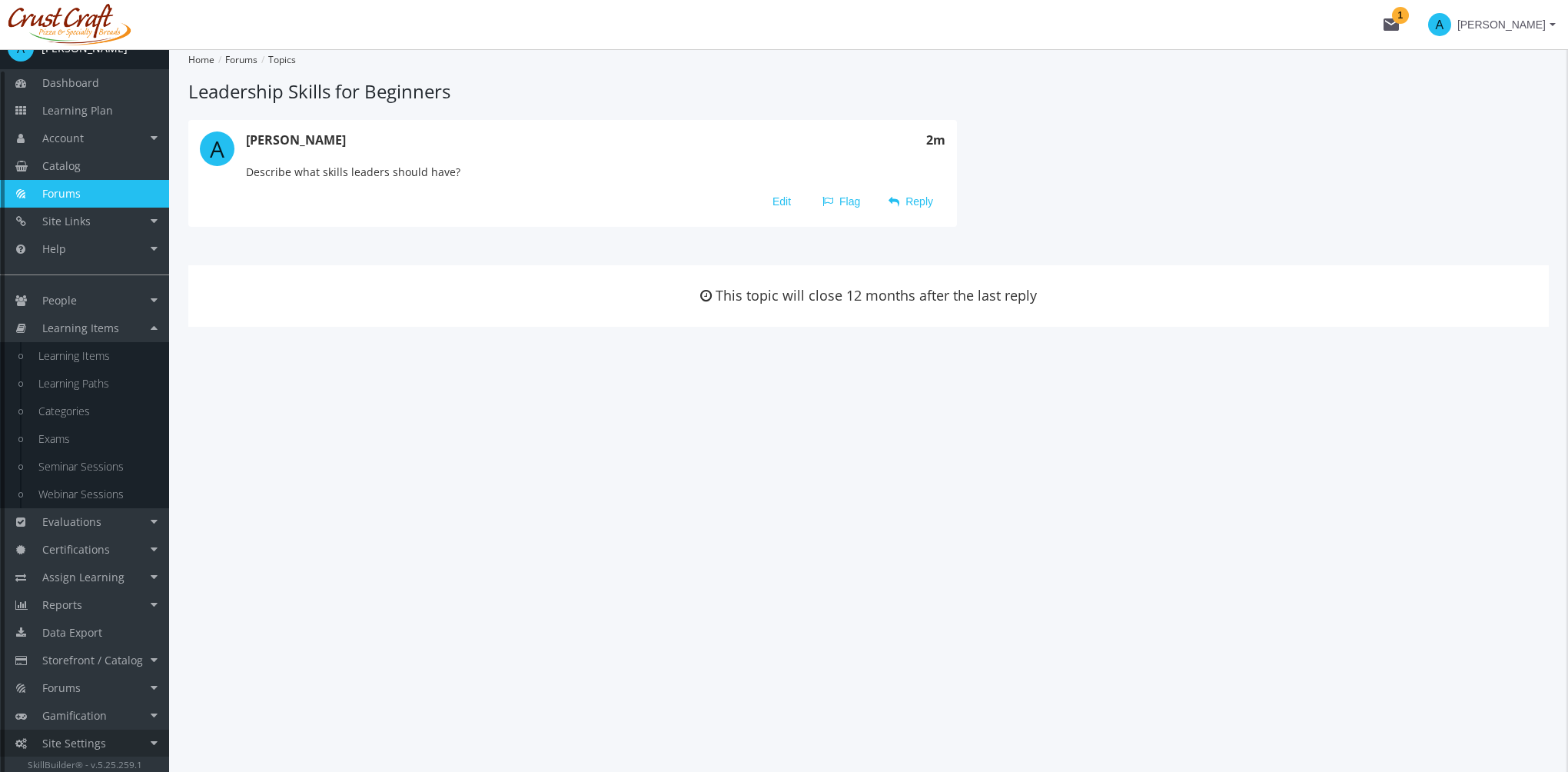
click at [135, 743] on link "Site Settings" at bounding box center [85, 743] width 169 height 28
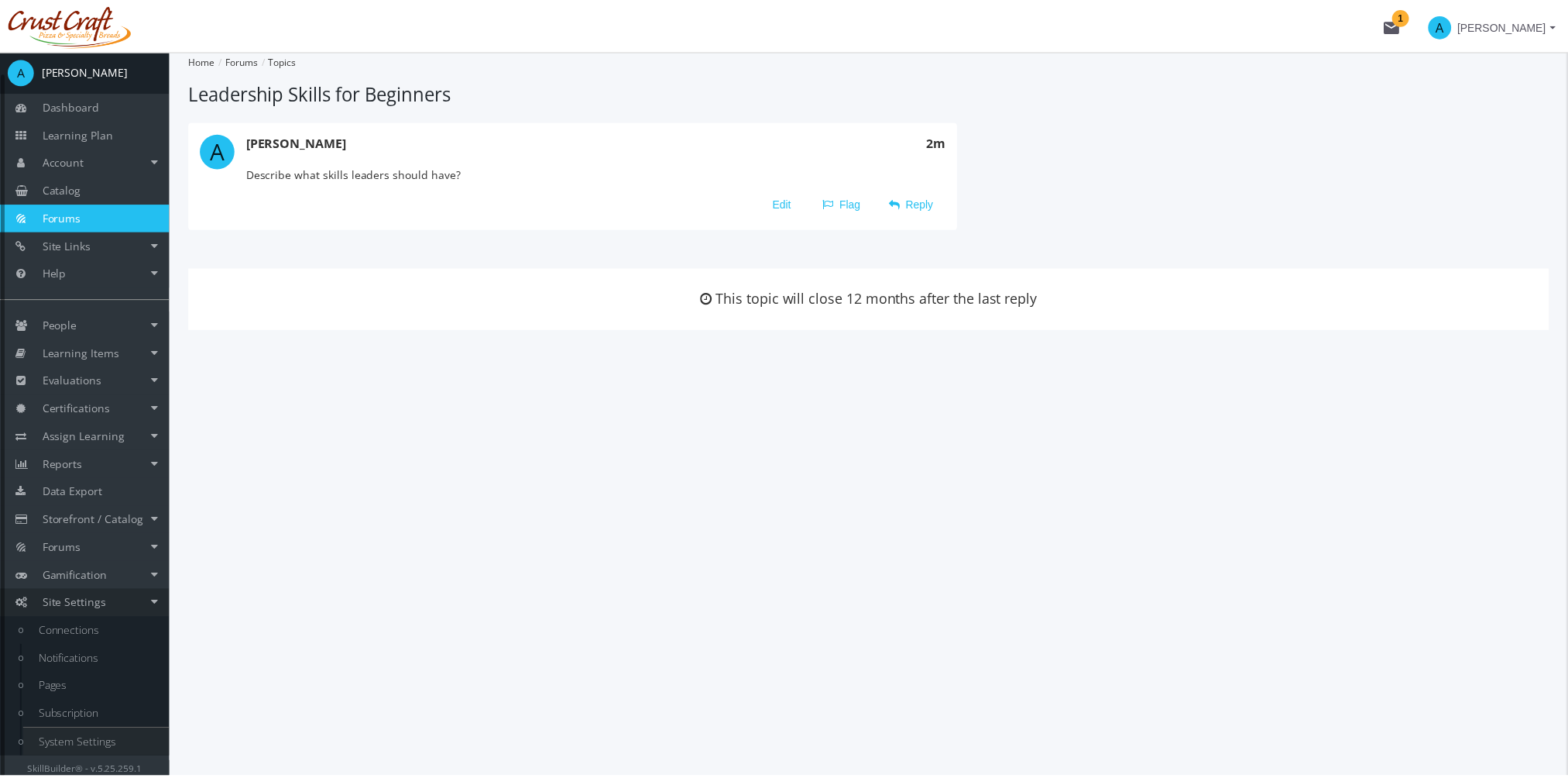
scroll to position [0, 0]
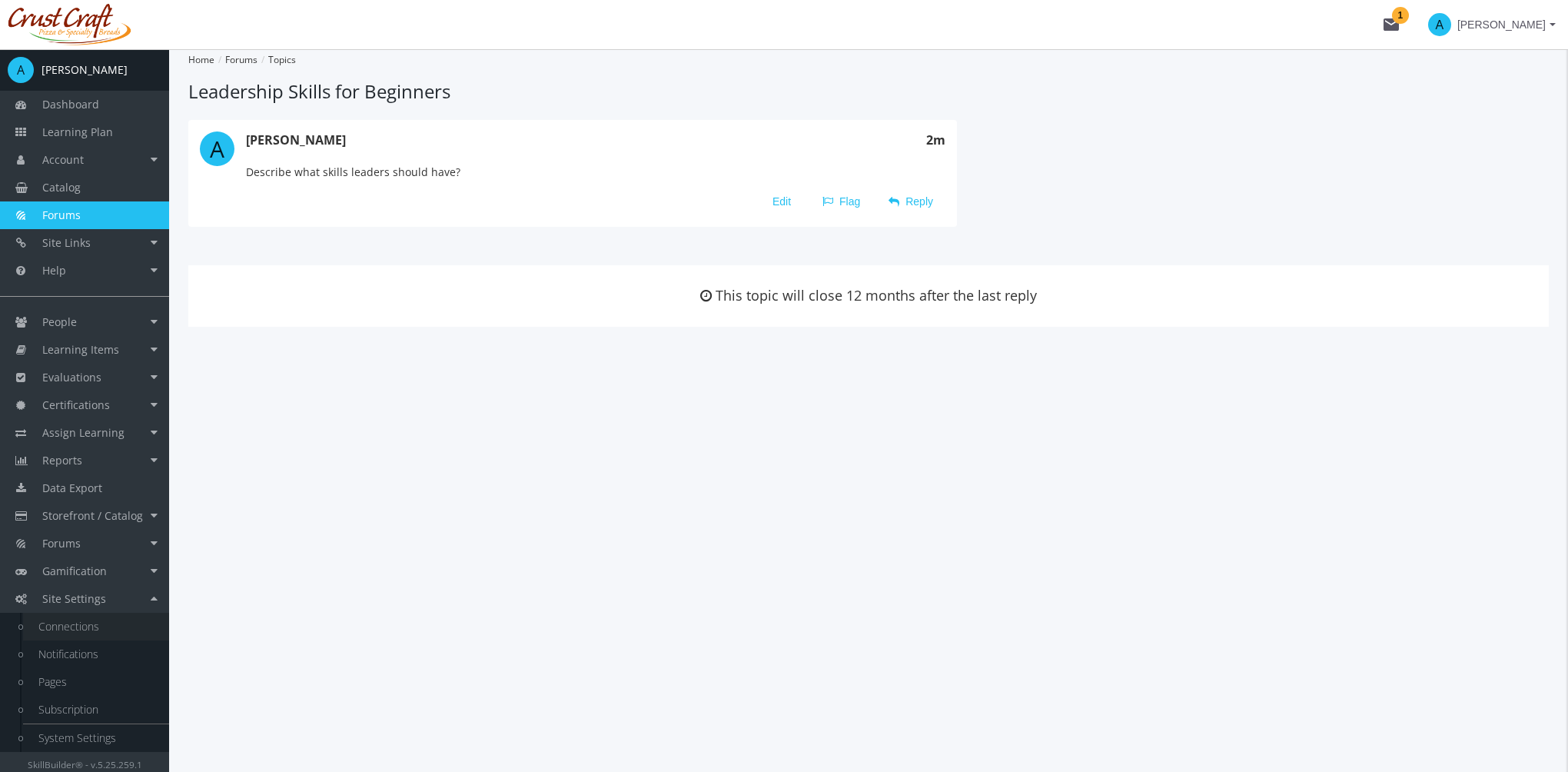
click at [89, 623] on link "Connections" at bounding box center [96, 626] width 146 height 28
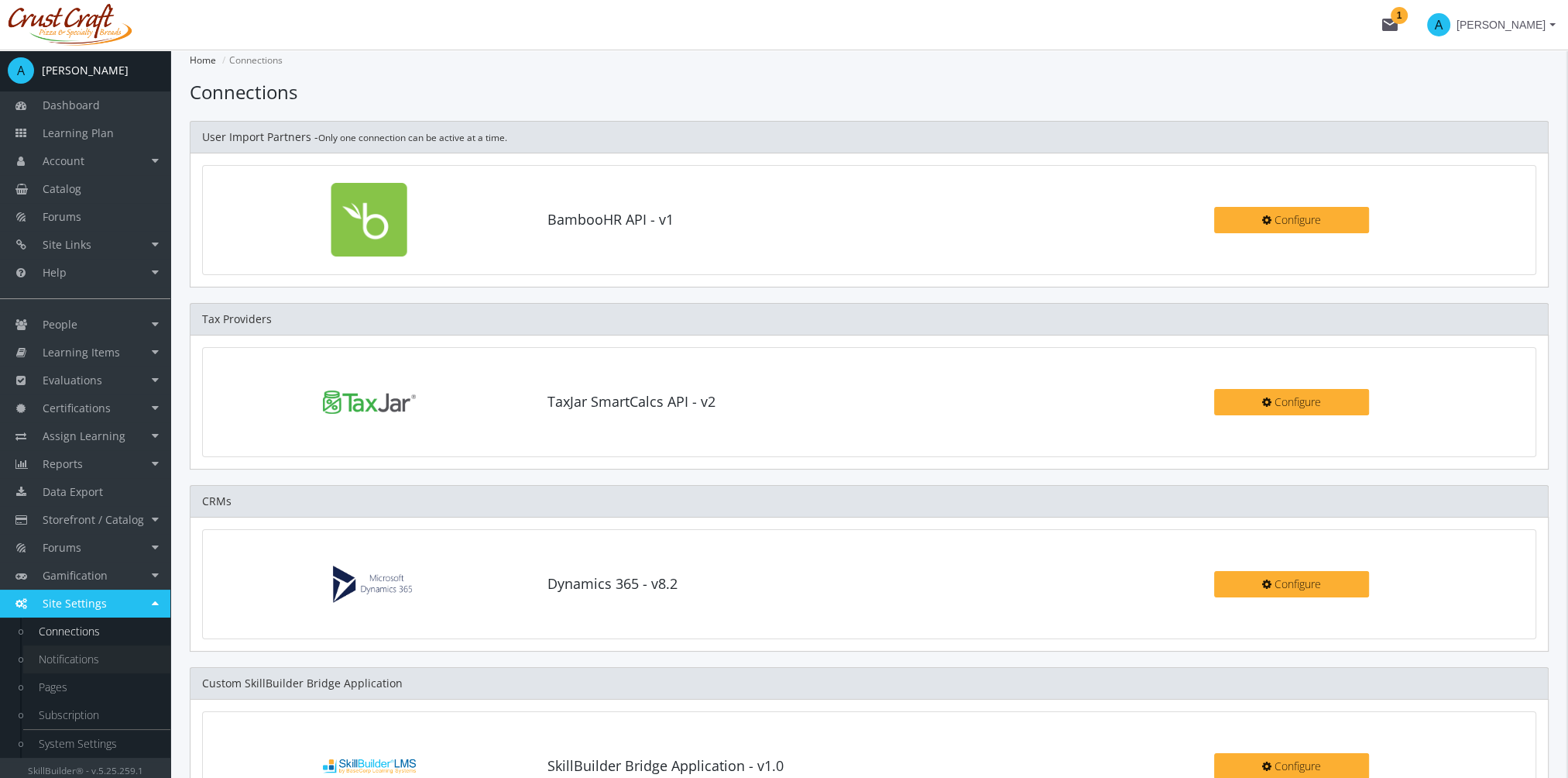
click at [99, 651] on link "Notifications" at bounding box center [96, 659] width 147 height 28
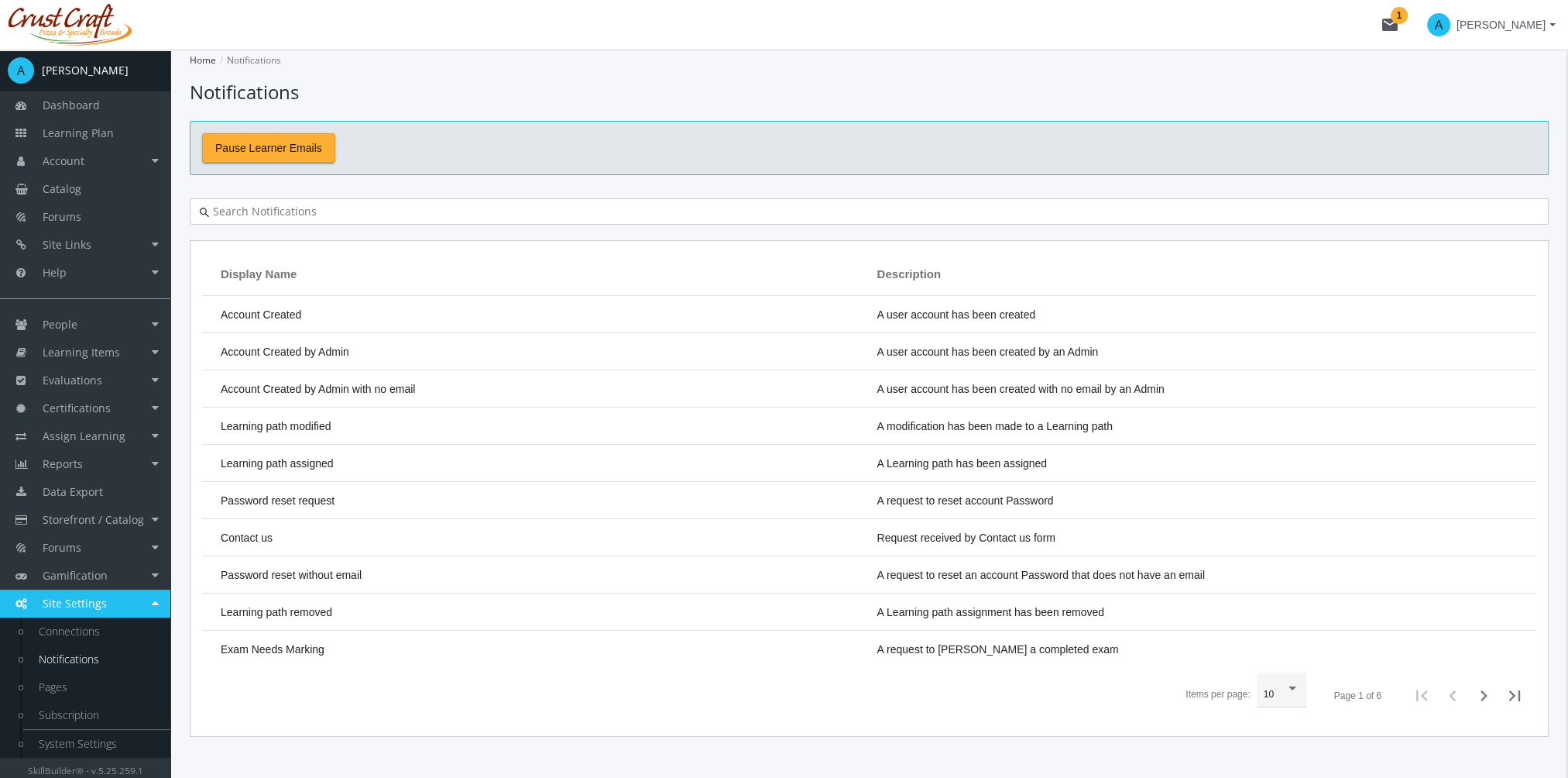
click at [306, 219] on div at bounding box center [868, 211] width 1359 height 26
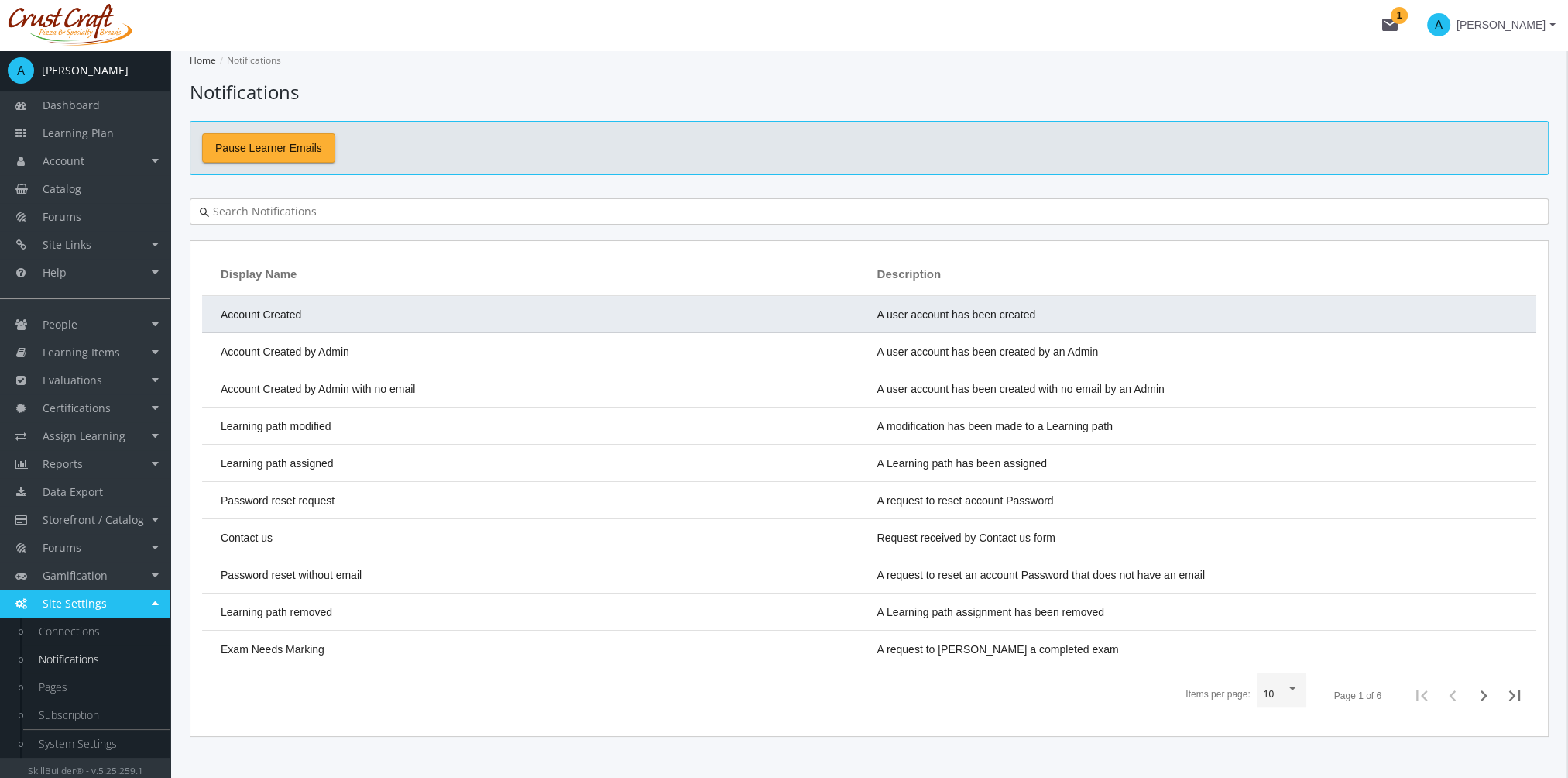
click at [320, 309] on td "Account Created" at bounding box center [536, 315] width 668 height 37
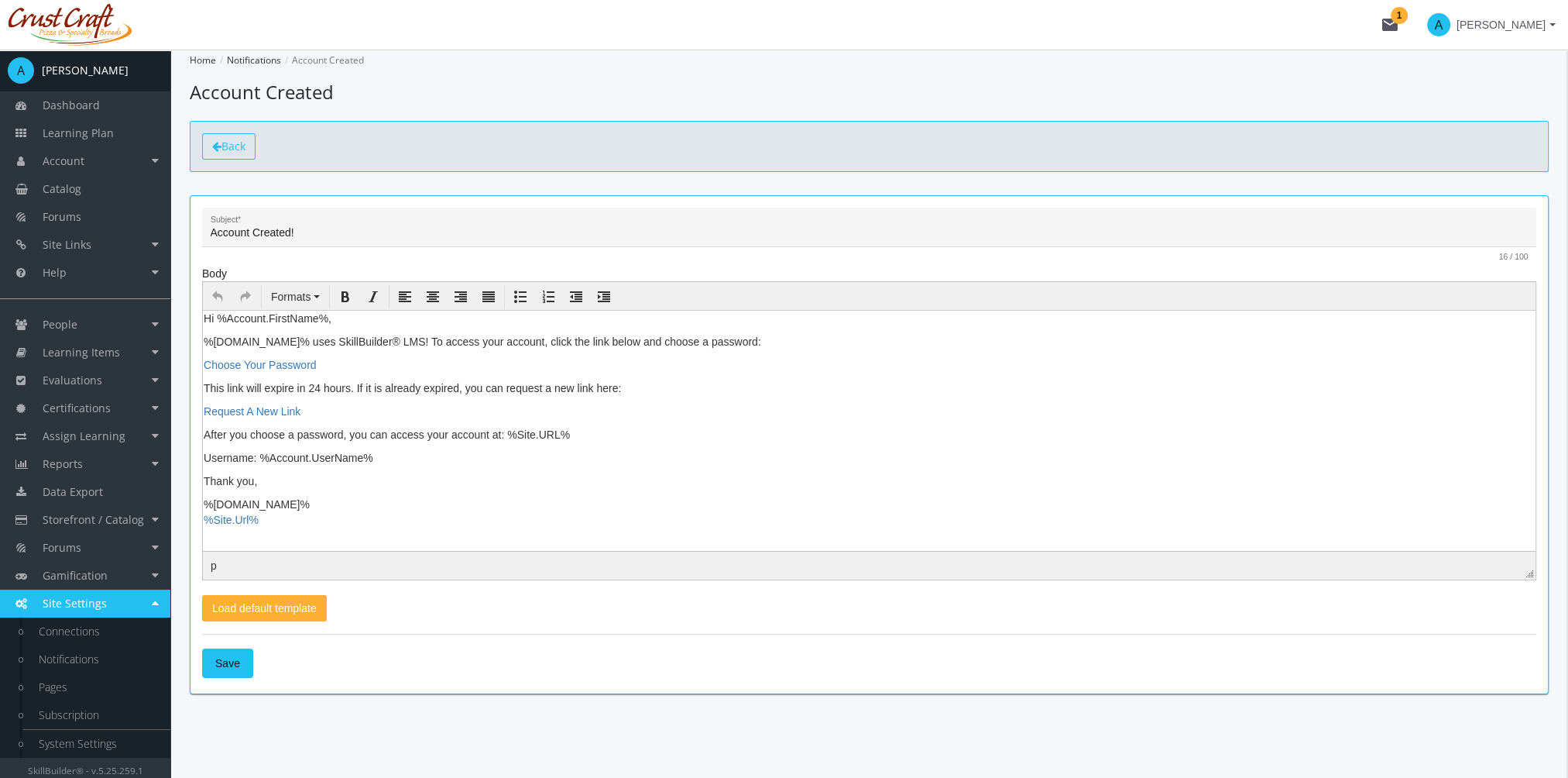
click at [243, 151] on span "Back" at bounding box center [233, 146] width 24 height 14
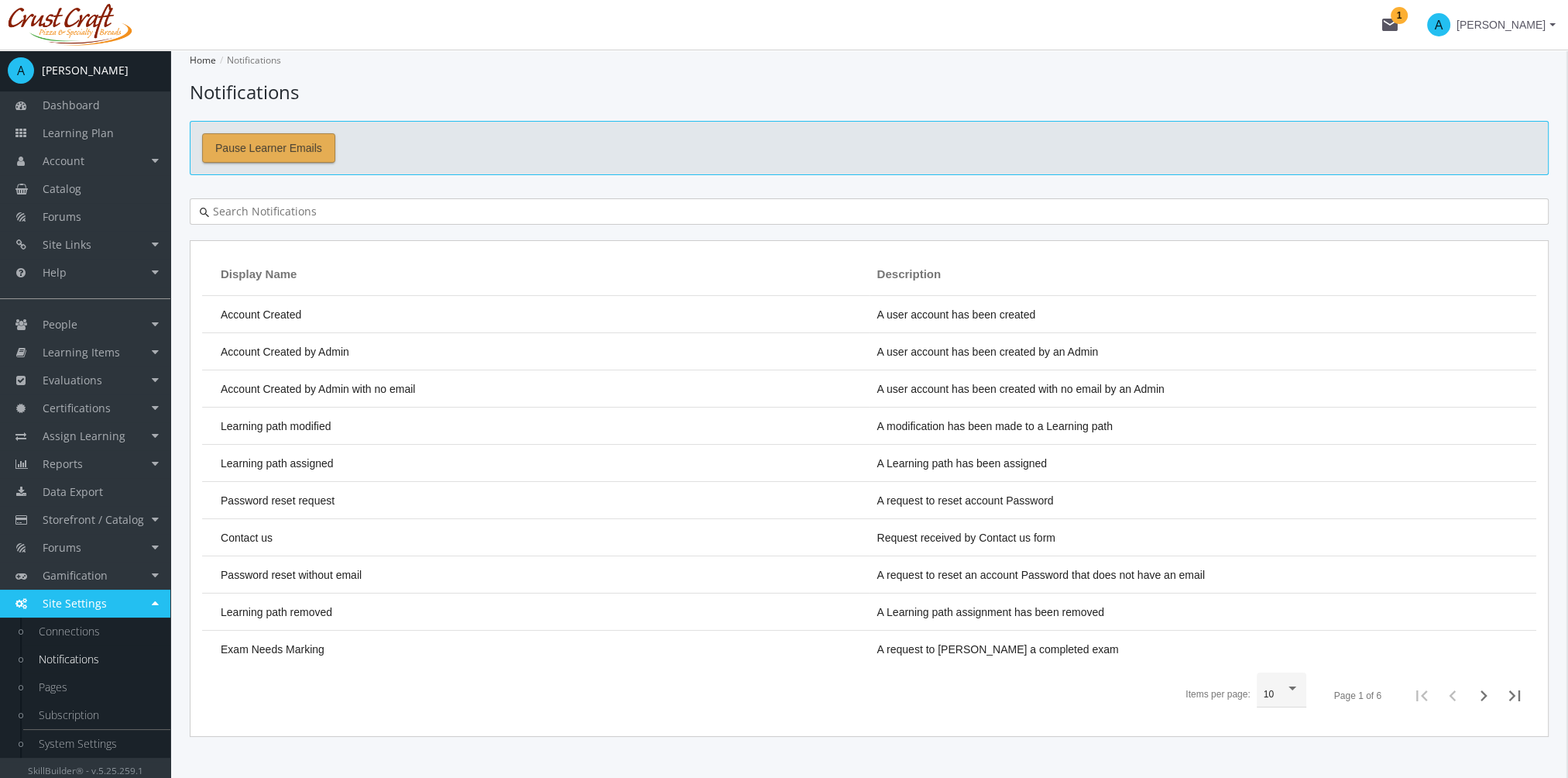
click at [292, 151] on span "Pause Learner Emails" at bounding box center [268, 147] width 107 height 28
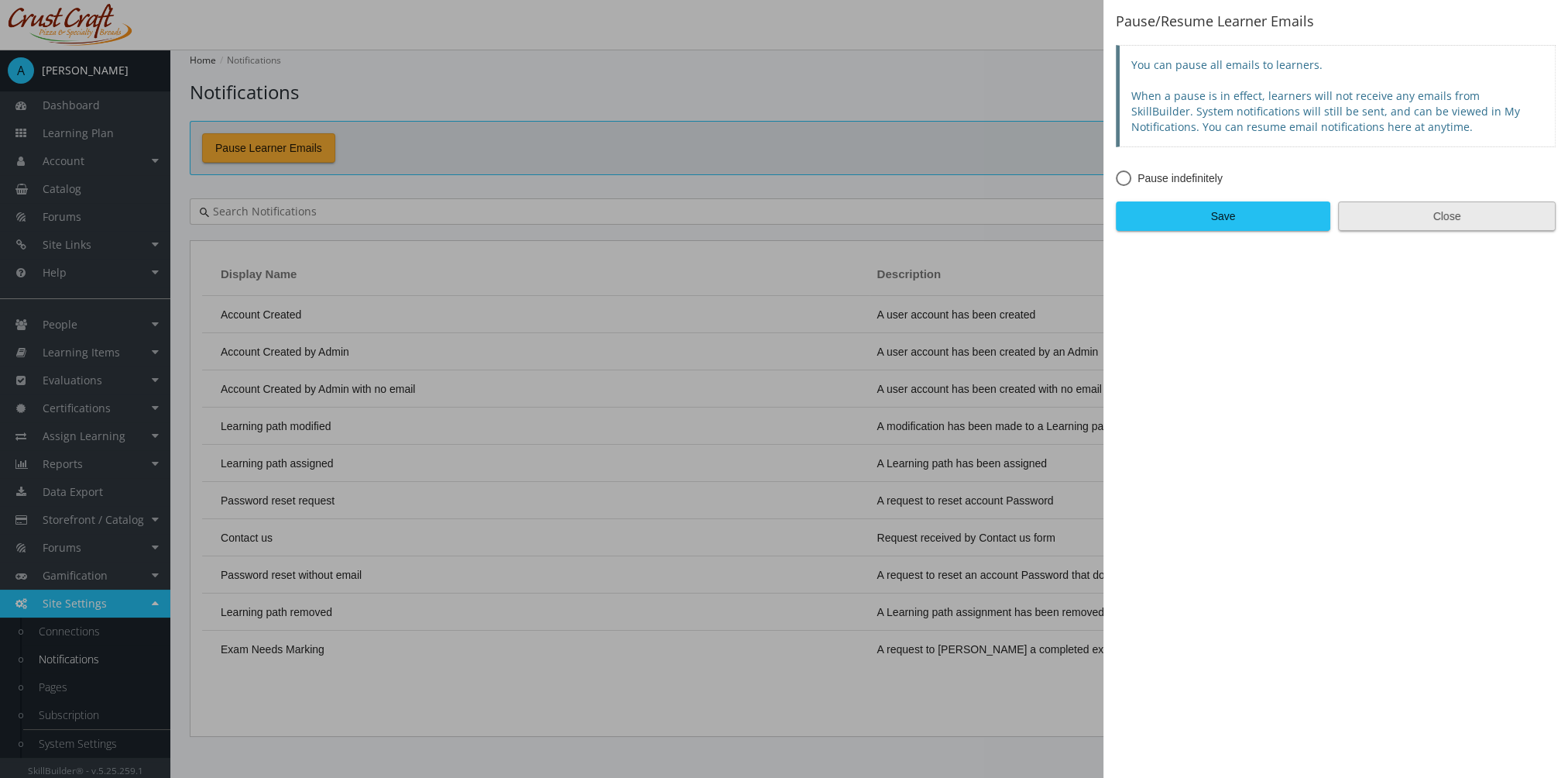
click at [1469, 217] on span "Close" at bounding box center [1447, 216] width 191 height 28
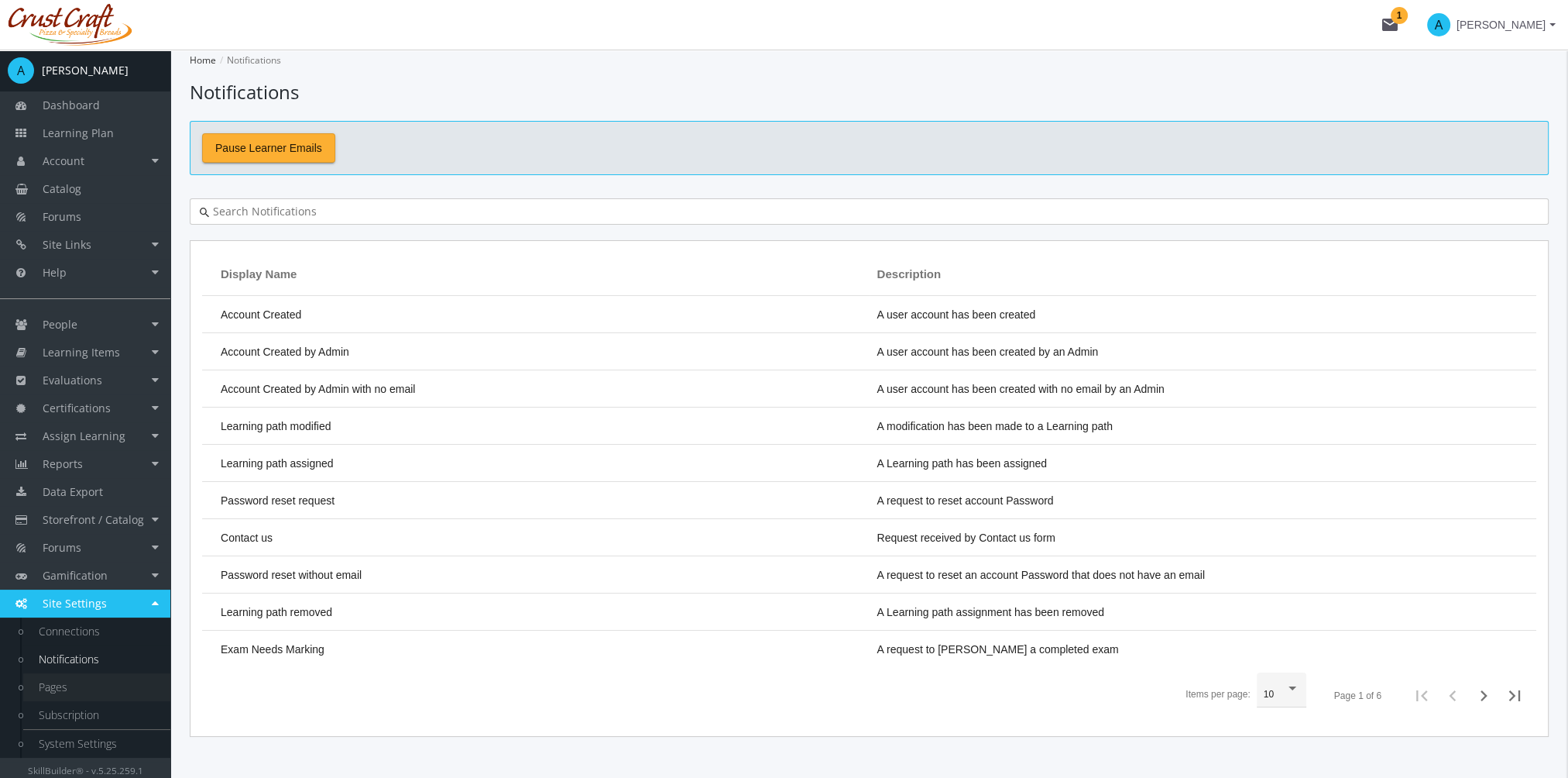
click at [100, 684] on link "Pages" at bounding box center [96, 686] width 147 height 28
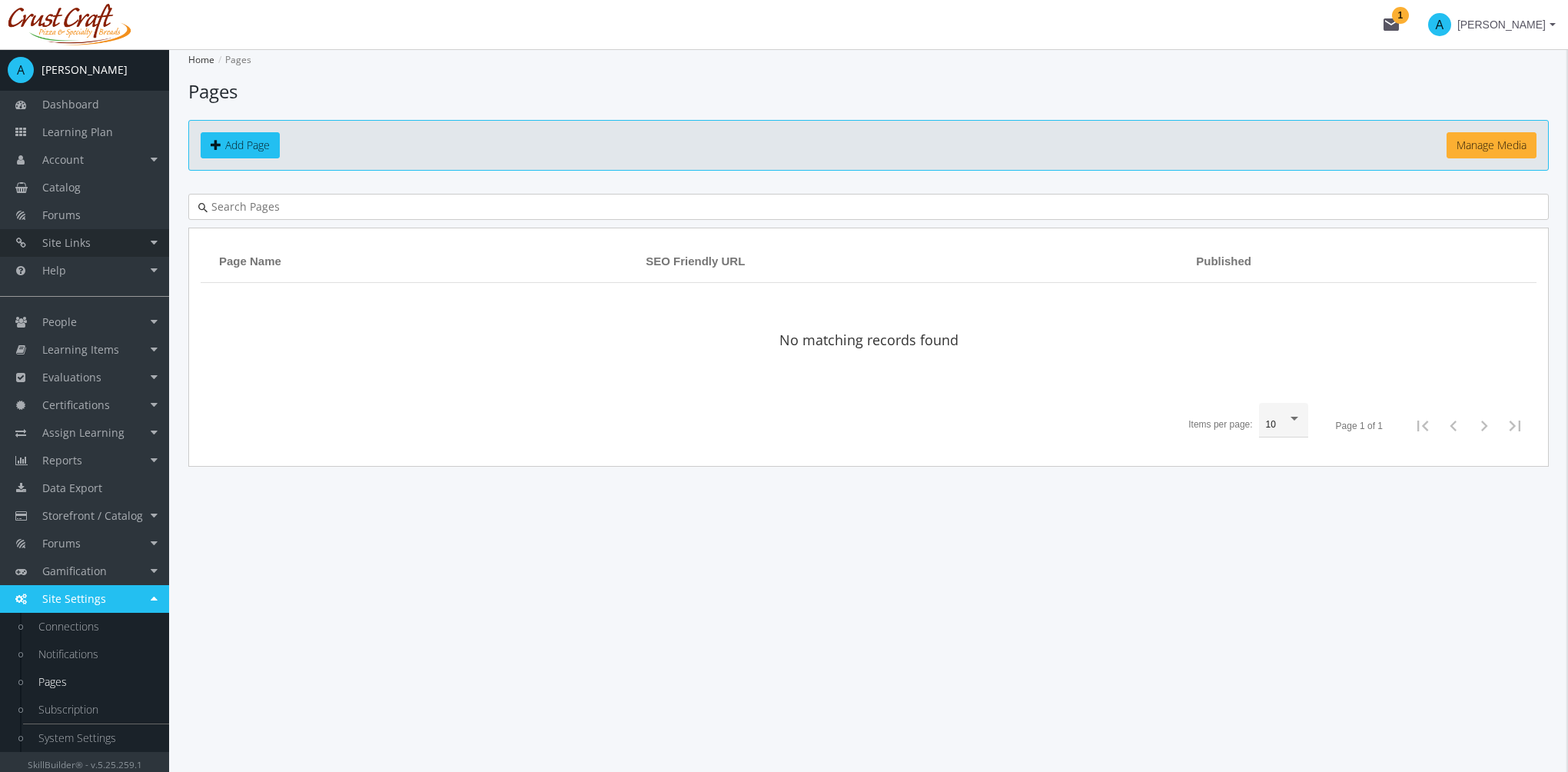
click at [113, 241] on link "Site Links" at bounding box center [85, 243] width 169 height 28
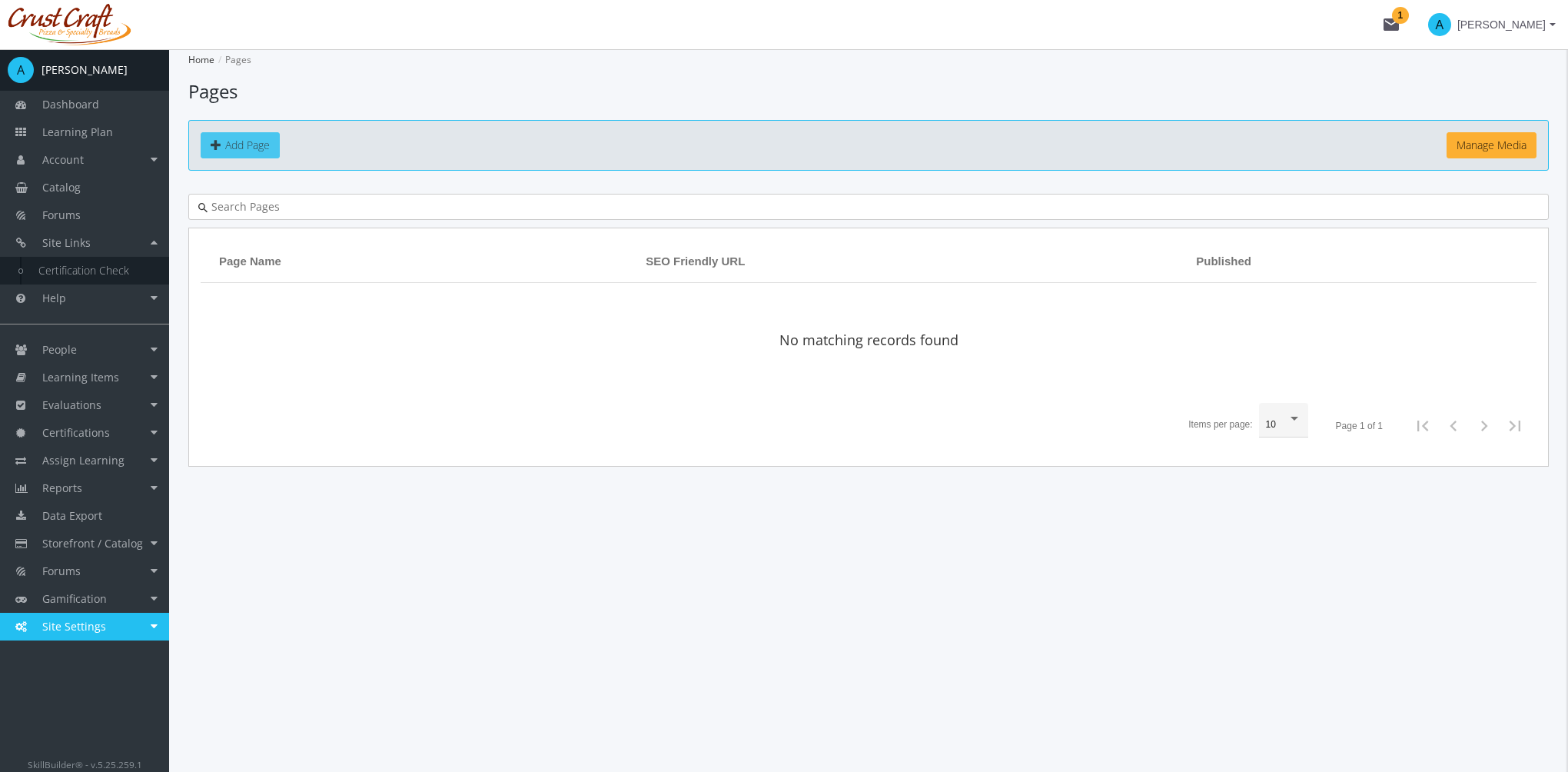
click at [260, 152] on span "Add Page" at bounding box center [247, 145] width 44 height 14
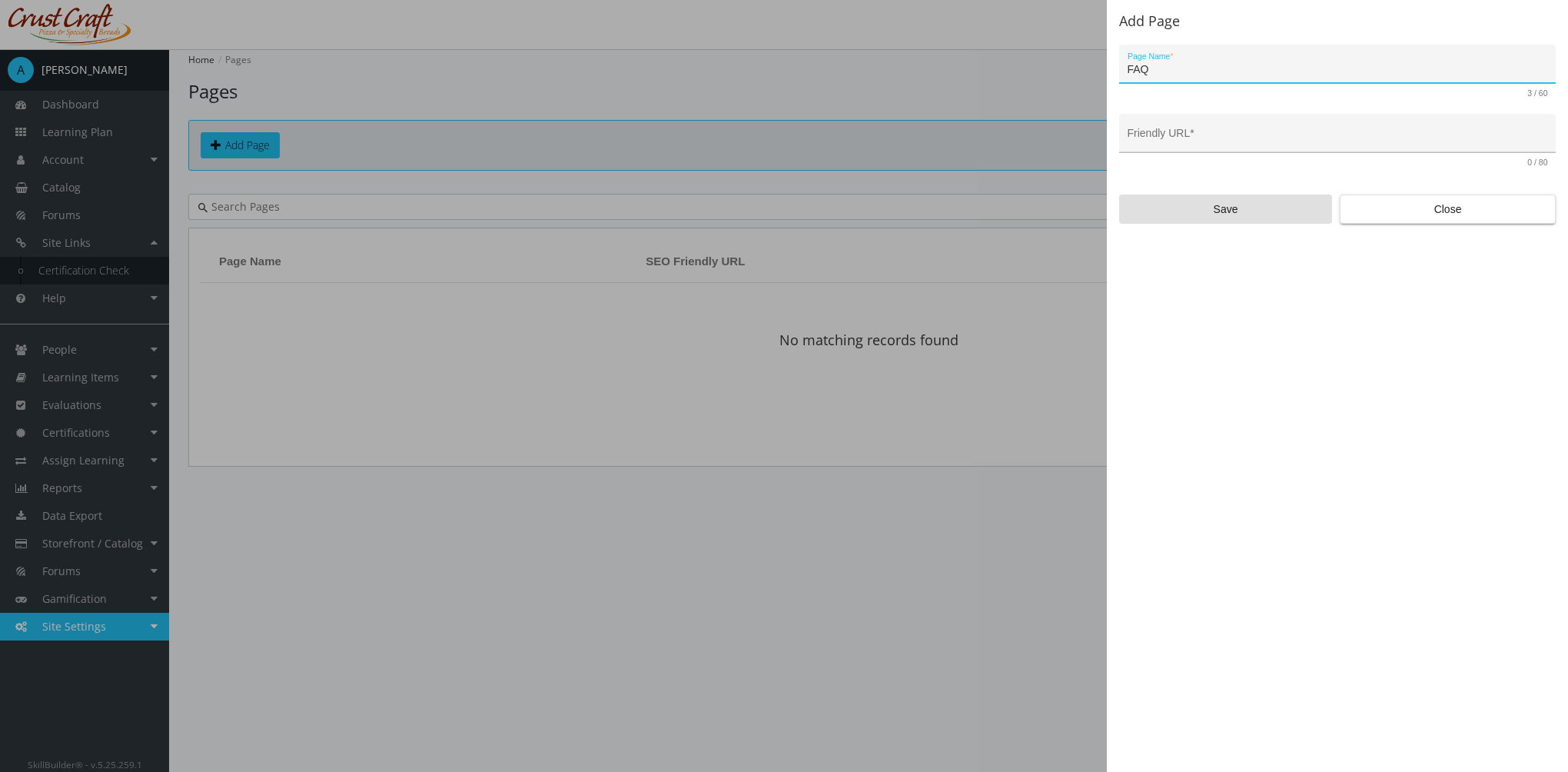
type input "FAQ"
type input "faq"
click at [1219, 141] on input "faq" at bounding box center [1337, 139] width 420 height 13
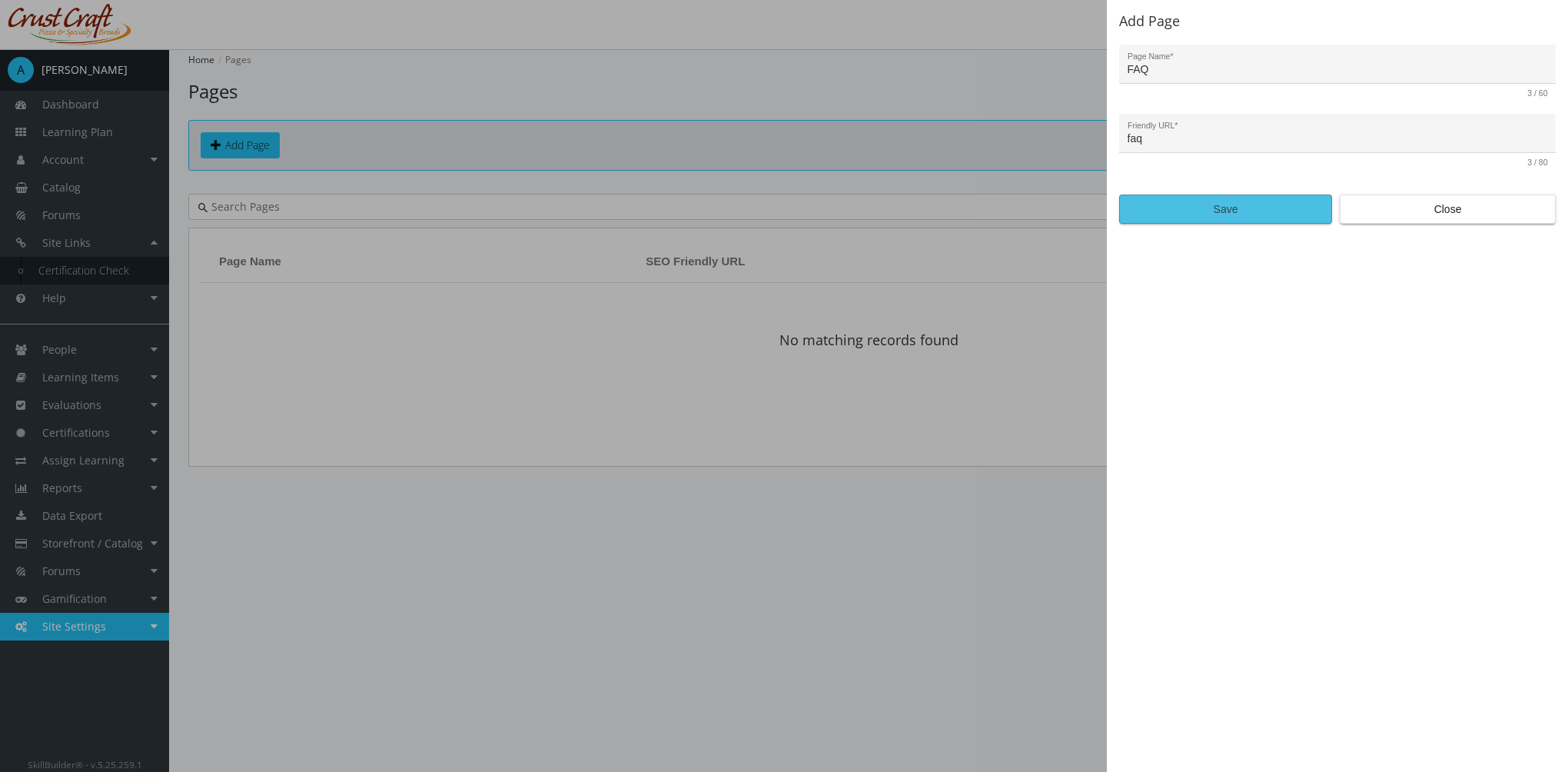
click at [1232, 212] on span "Save" at bounding box center [1225, 209] width 186 height 28
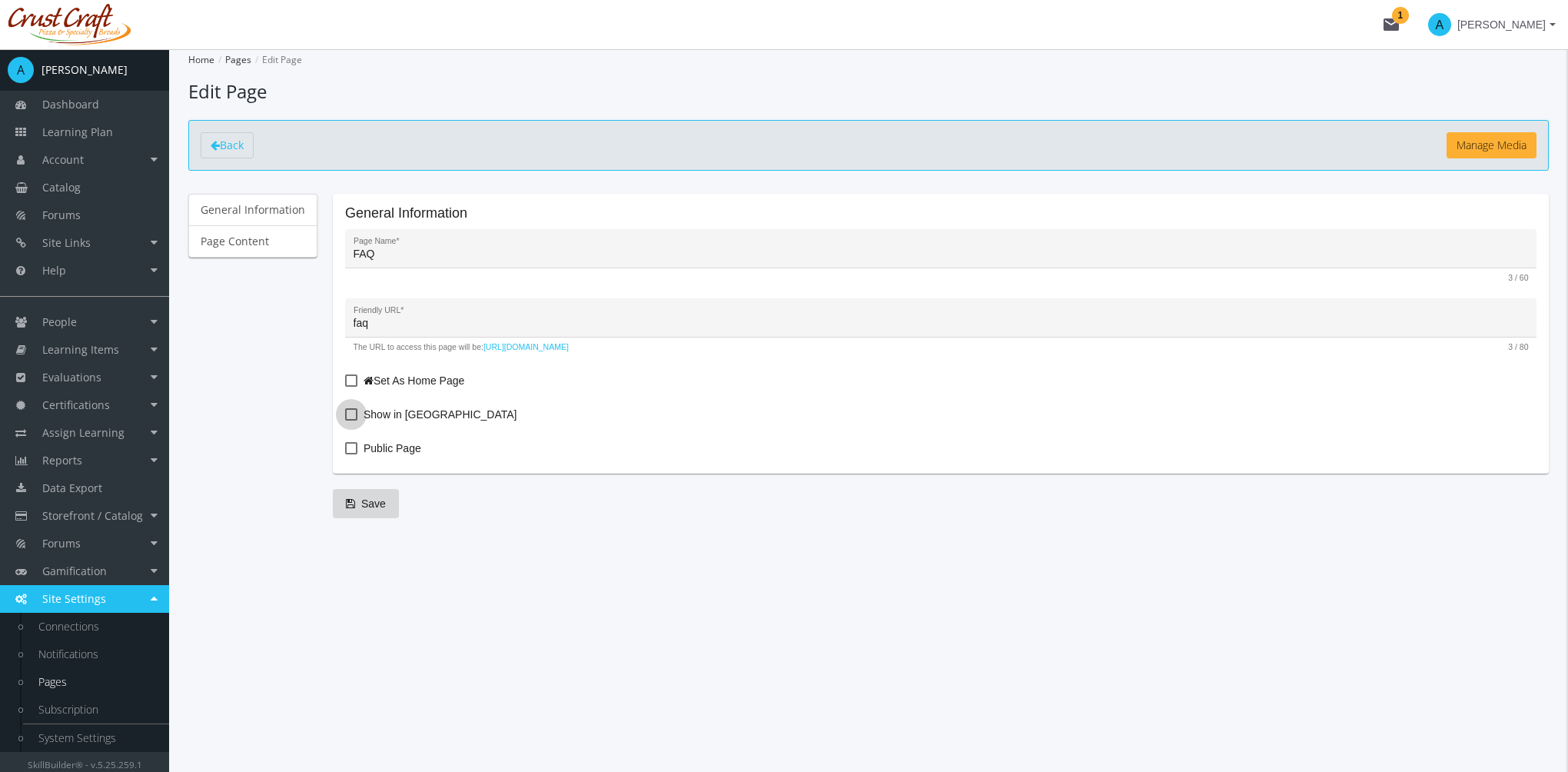
click at [412, 414] on span "Show in [GEOGRAPHIC_DATA]" at bounding box center [440, 414] width 153 height 18
click at [346, 420] on input "Show in [GEOGRAPHIC_DATA]" at bounding box center [345, 420] width 1 height 1
checkbox input "true"
click at [420, 454] on mat-checkbox "Public Page" at bounding box center [941, 450] width 1191 height 22
click at [410, 452] on span "Public Page" at bounding box center [392, 448] width 58 height 18
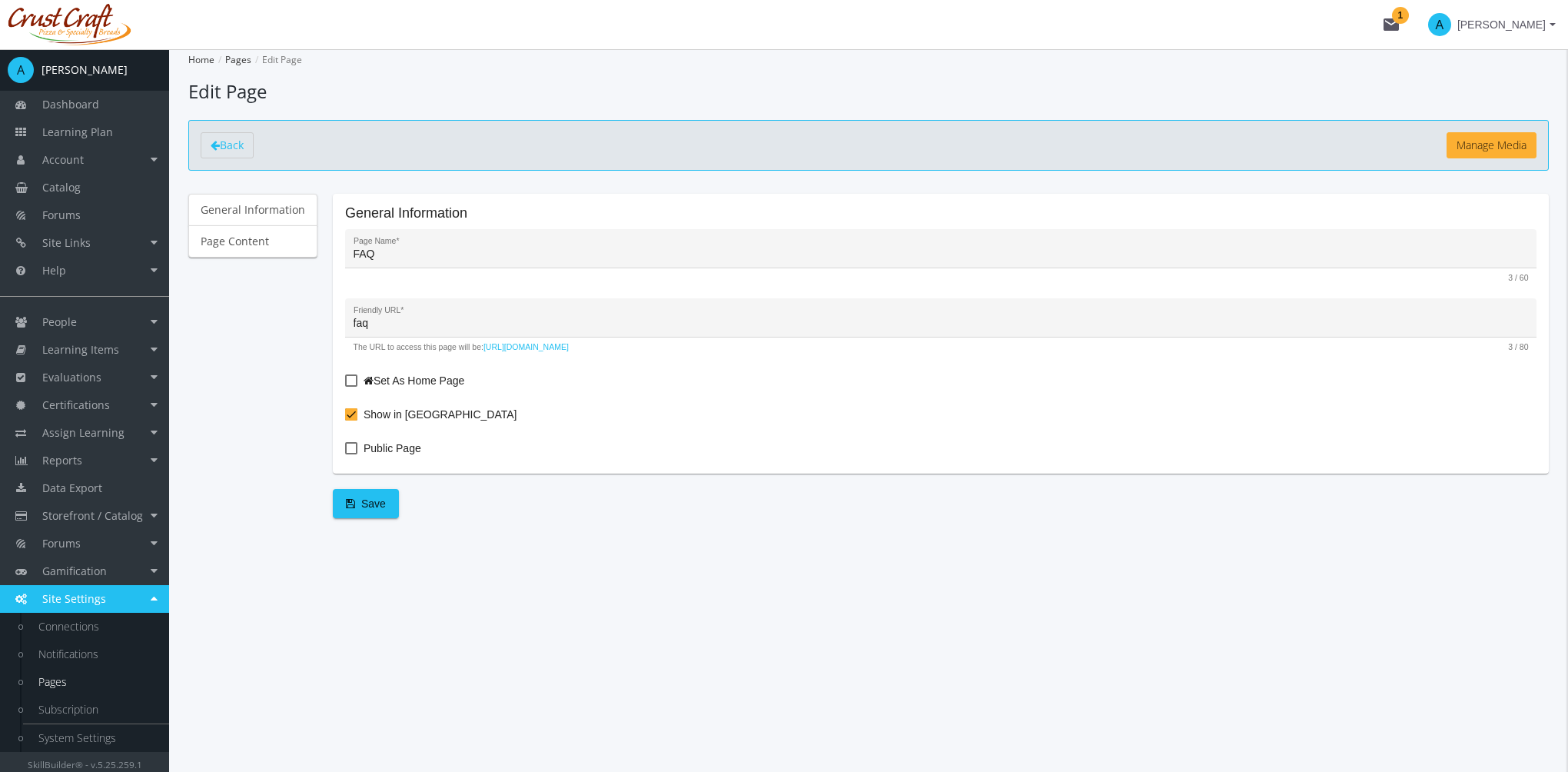
click at [346, 454] on input "Public Page" at bounding box center [345, 454] width 1 height 1
click at [410, 452] on span "Public Page" at bounding box center [392, 448] width 58 height 18
click at [346, 454] on input "Public Page" at bounding box center [345, 454] width 1 height 1
checkbox input "false"
click at [367, 514] on span "Save" at bounding box center [366, 503] width 40 height 28
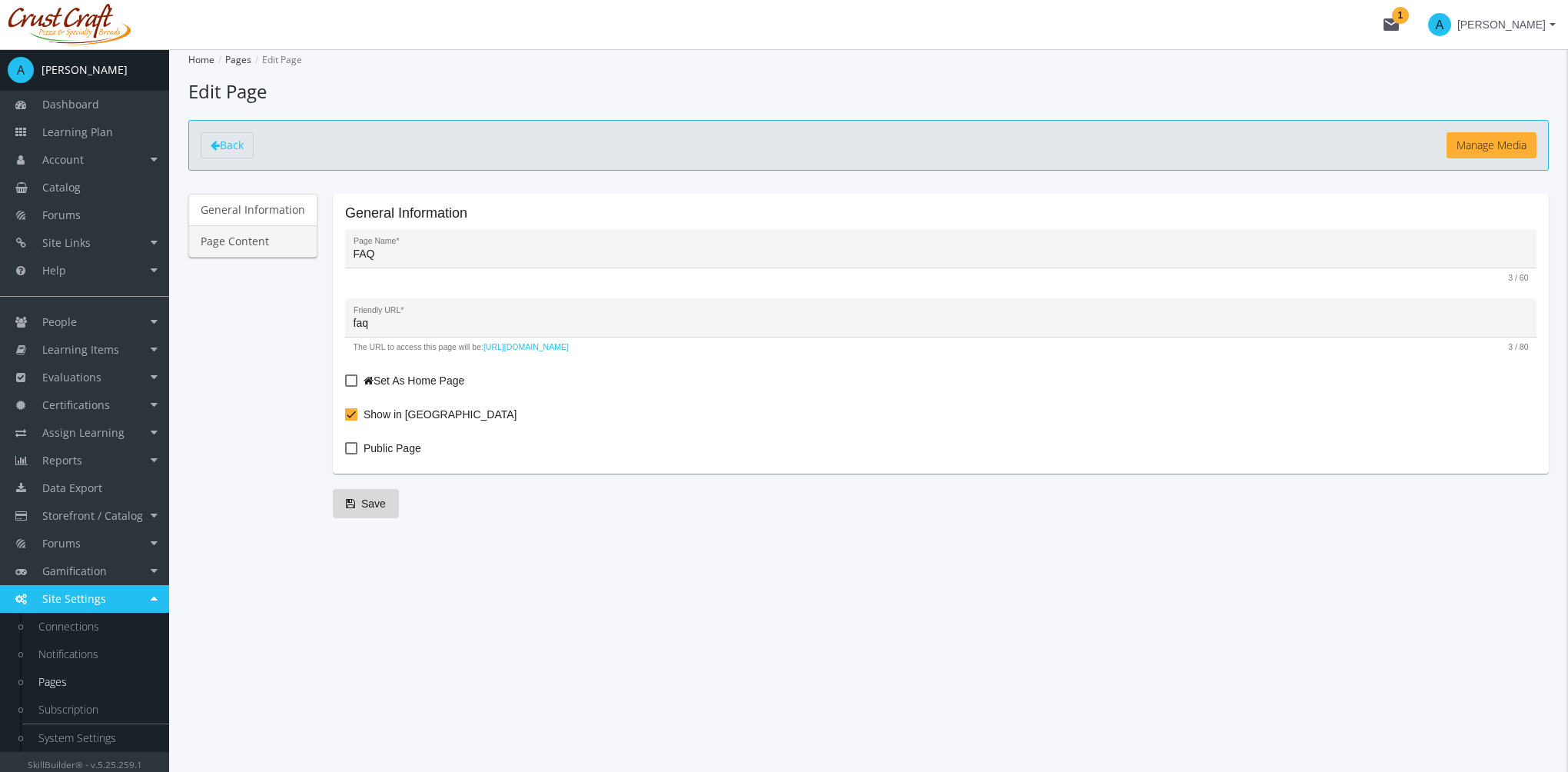
click at [262, 243] on link "Page Content" at bounding box center [252, 241] width 129 height 32
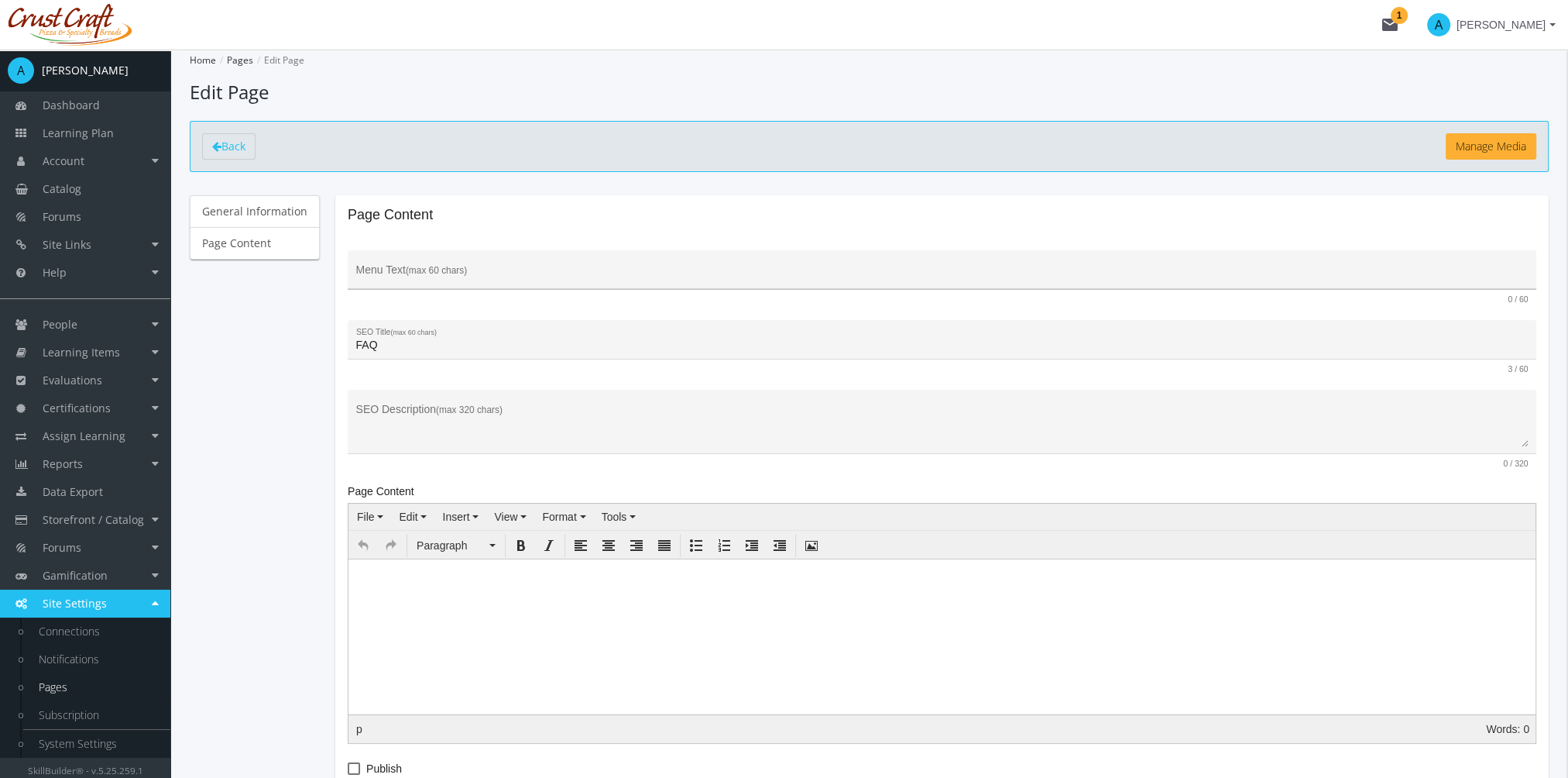
click at [421, 275] on input "Menu Text (max 60 chars)" at bounding box center [942, 276] width 1172 height 13
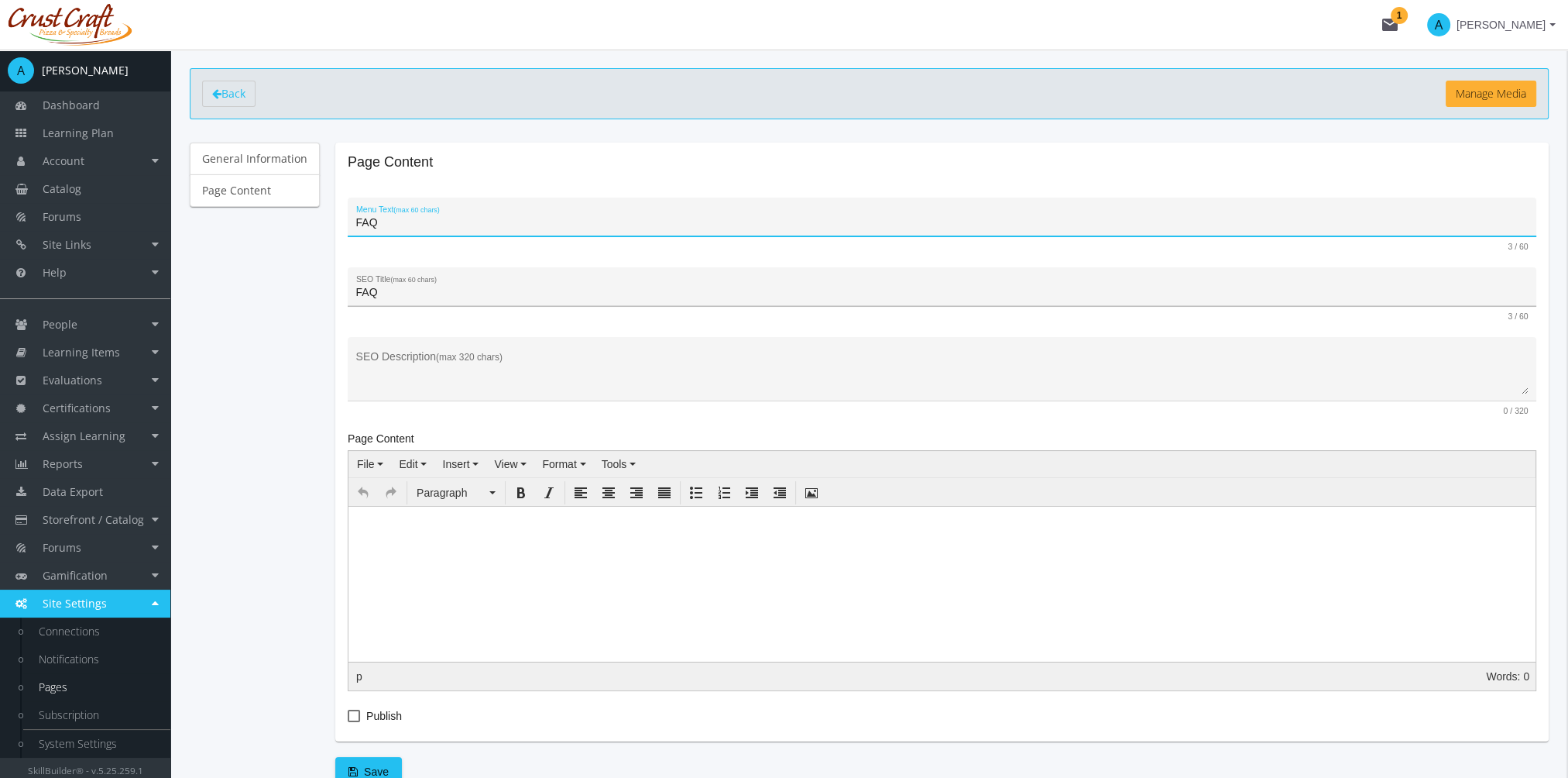
scroll to position [77, 0]
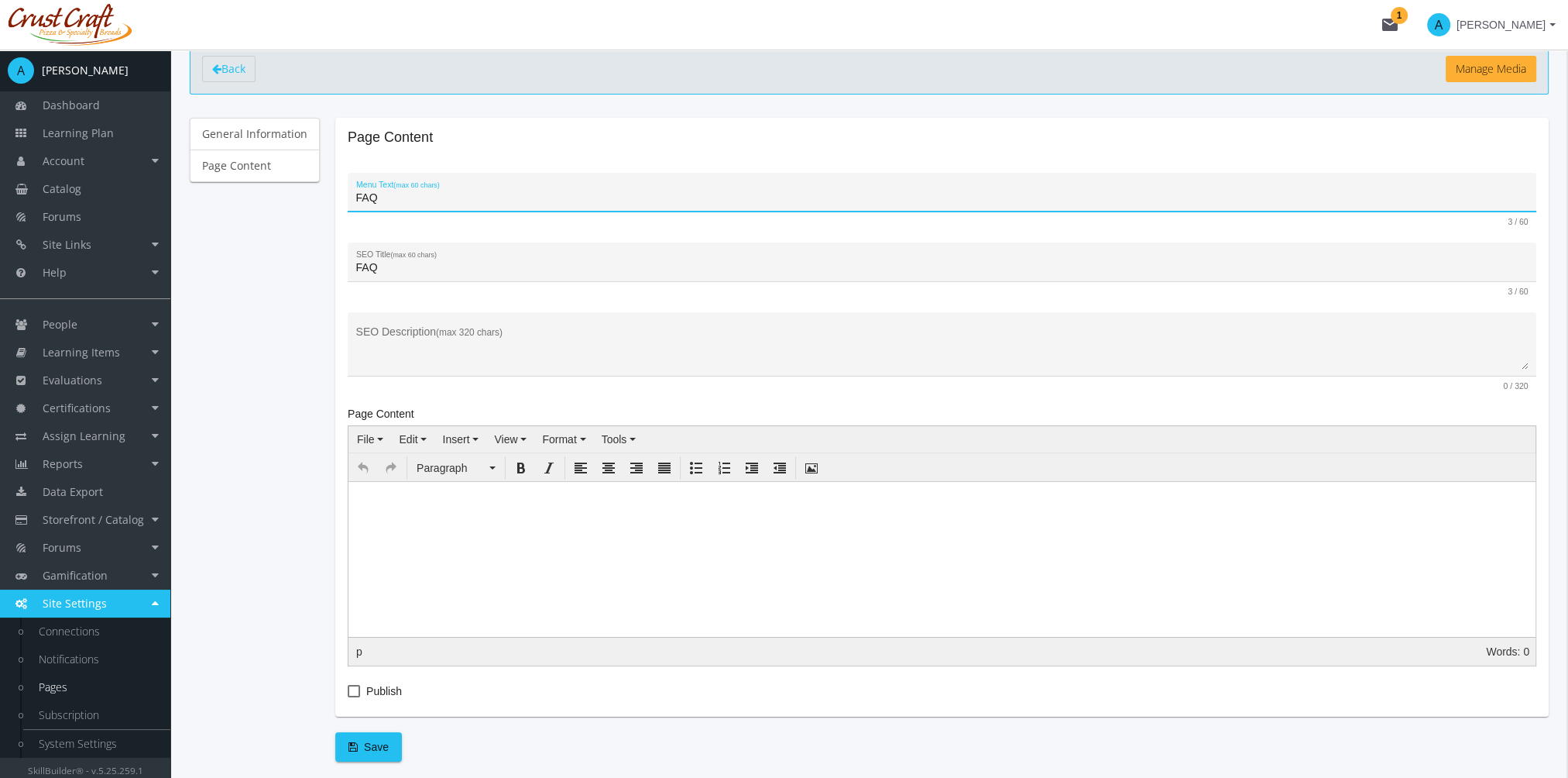
type input "FAQ"
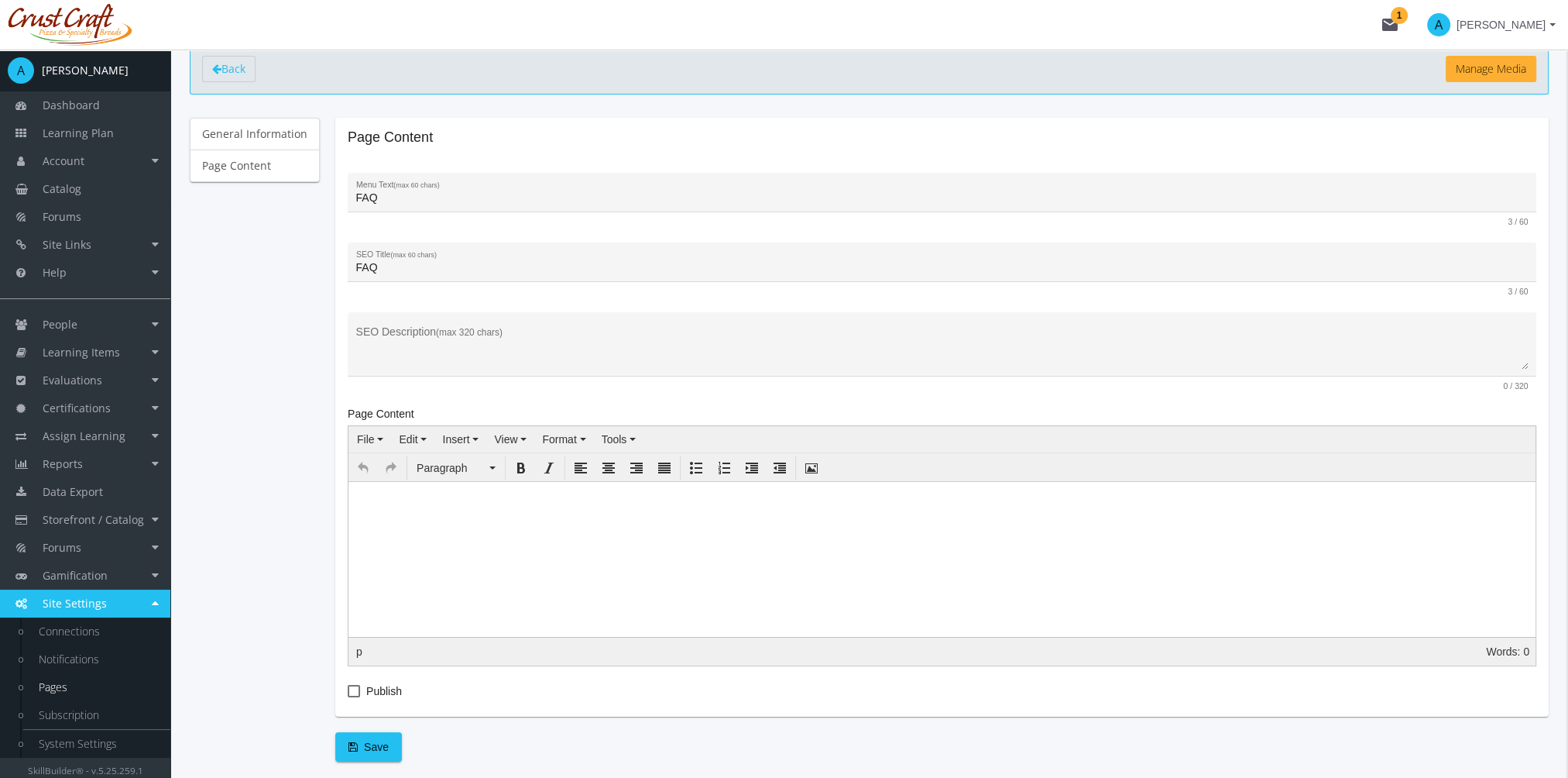
click at [486, 542] on body at bounding box center [942, 513] width 1187 height 62
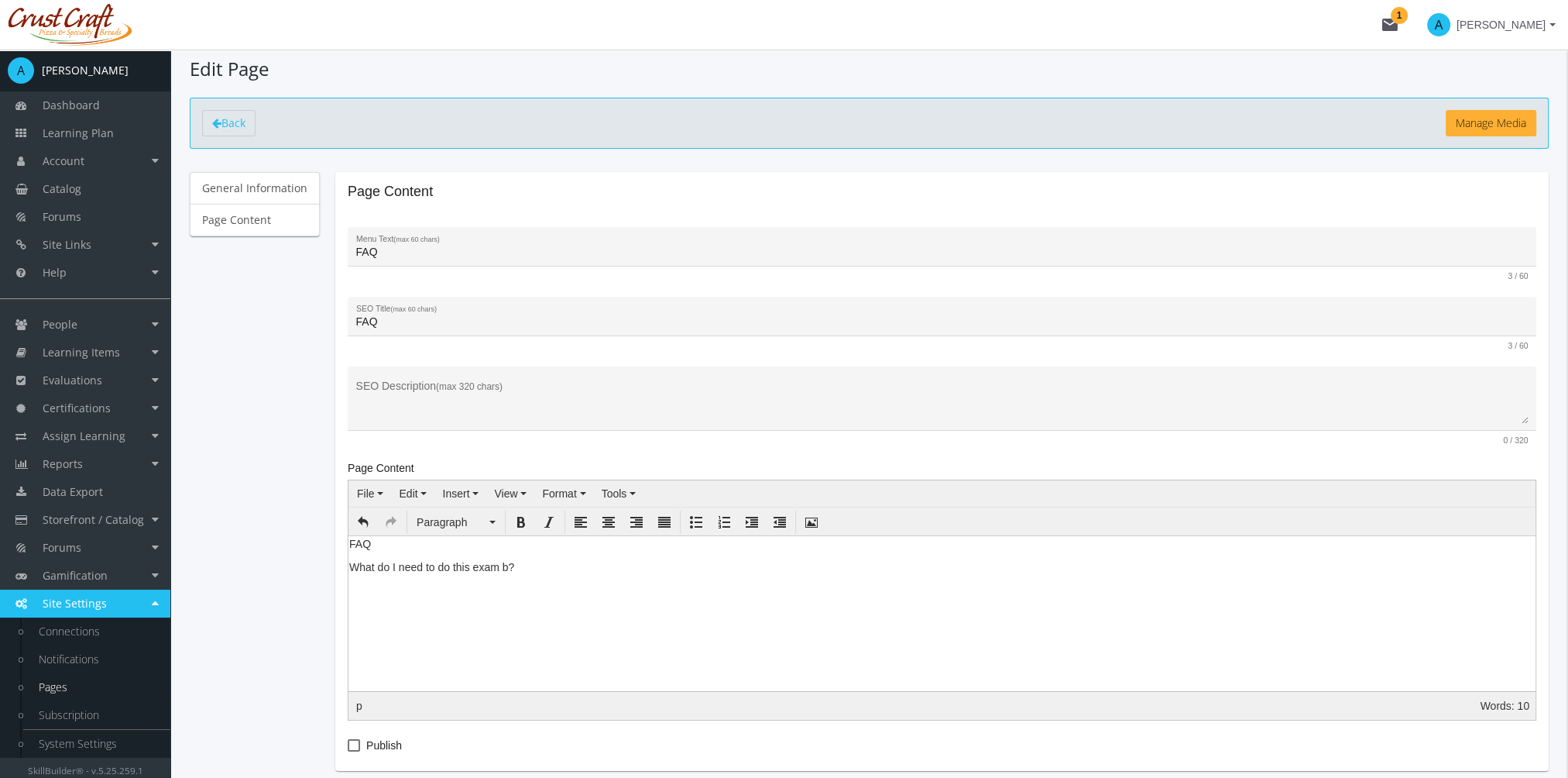
scroll to position [0, 0]
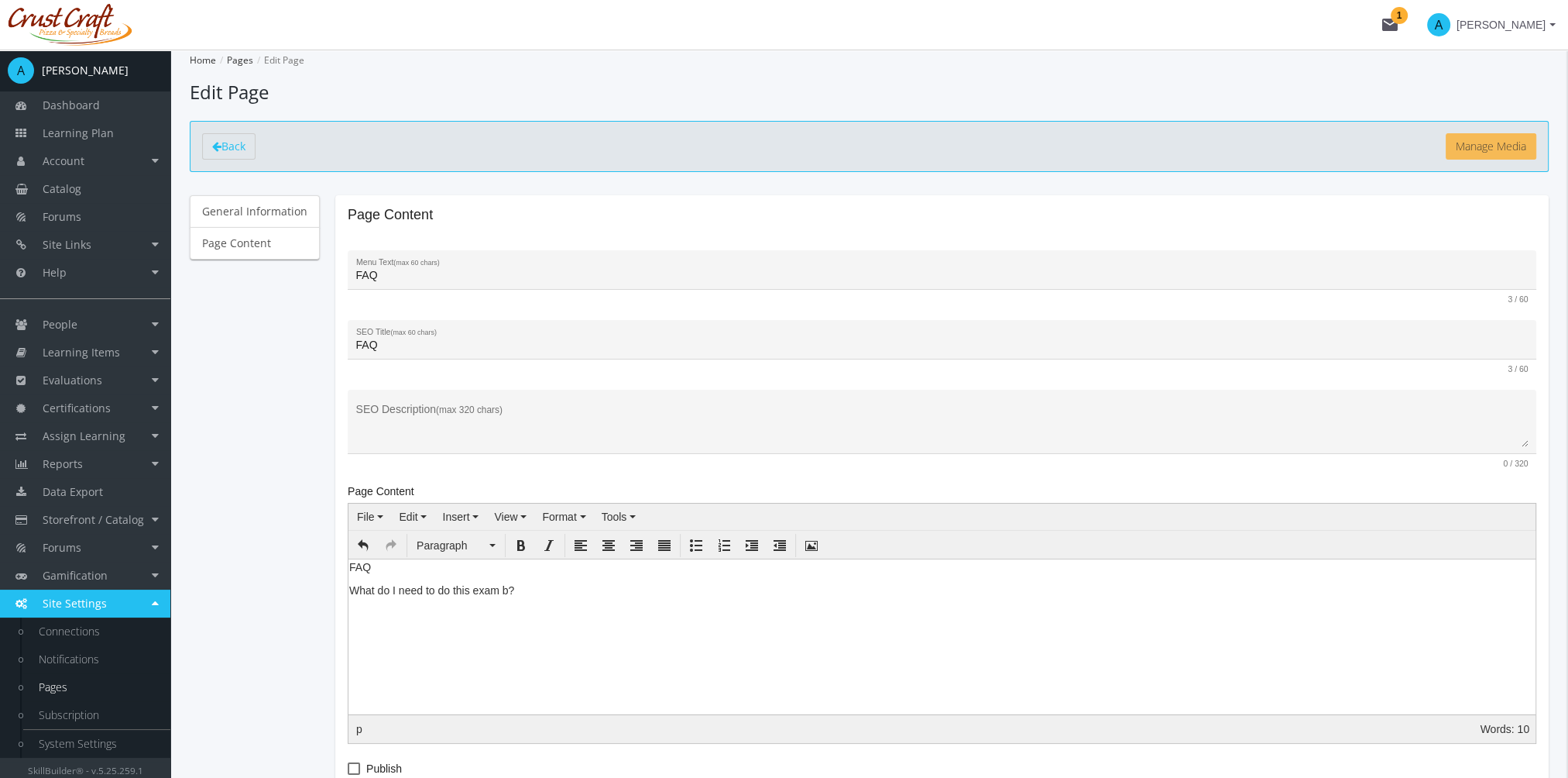
click at [1472, 142] on button "Manage Media" at bounding box center [1491, 146] width 91 height 26
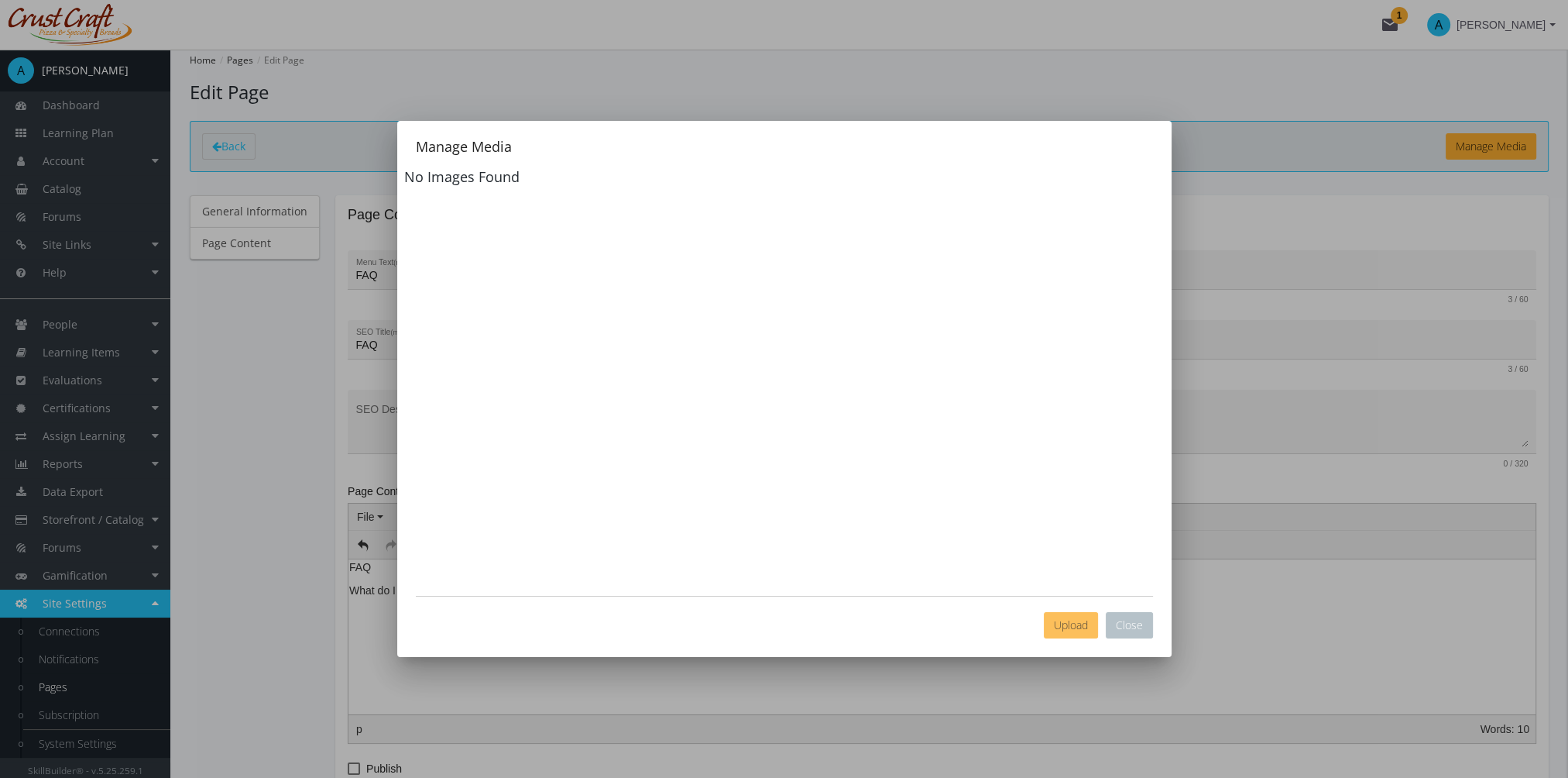
click at [1069, 625] on span "Upload" at bounding box center [1071, 624] width 34 height 14
click at [1142, 631] on button "Close" at bounding box center [1129, 625] width 47 height 26
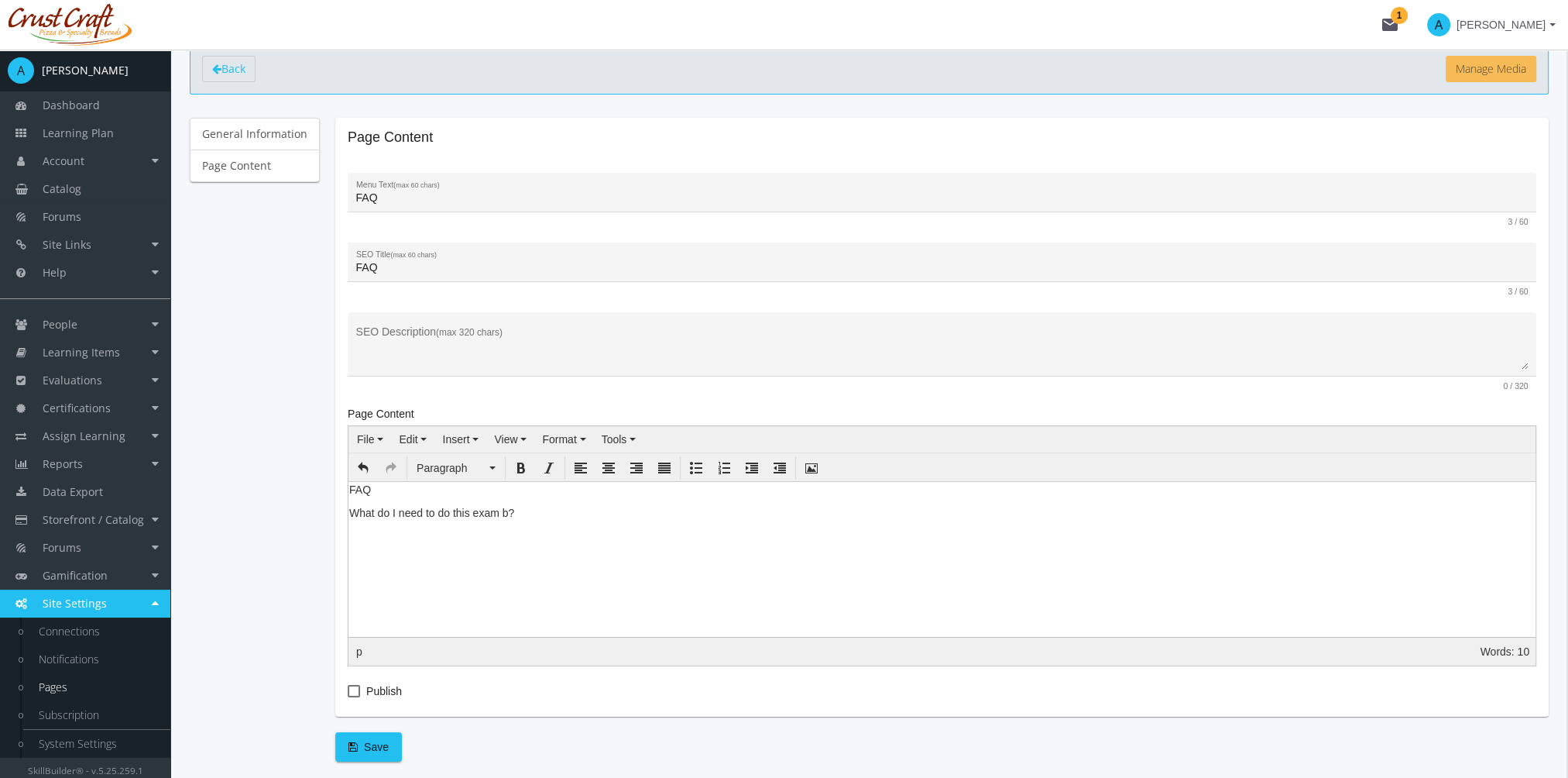
scroll to position [137, 0]
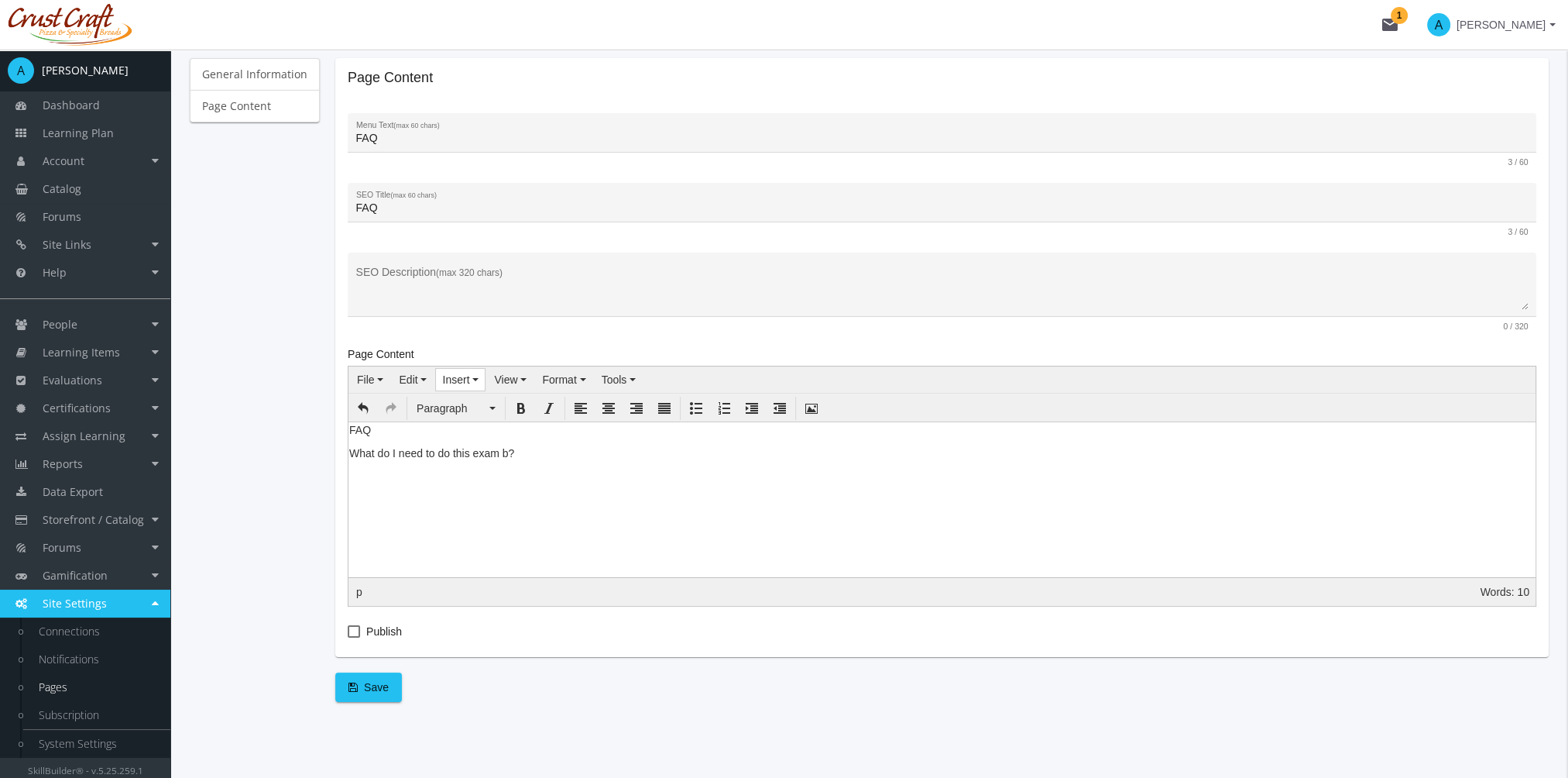
click at [454, 375] on span "Insert" at bounding box center [456, 380] width 27 height 13
click at [474, 412] on div "Insert/edit image" at bounding box center [495, 405] width 124 height 22
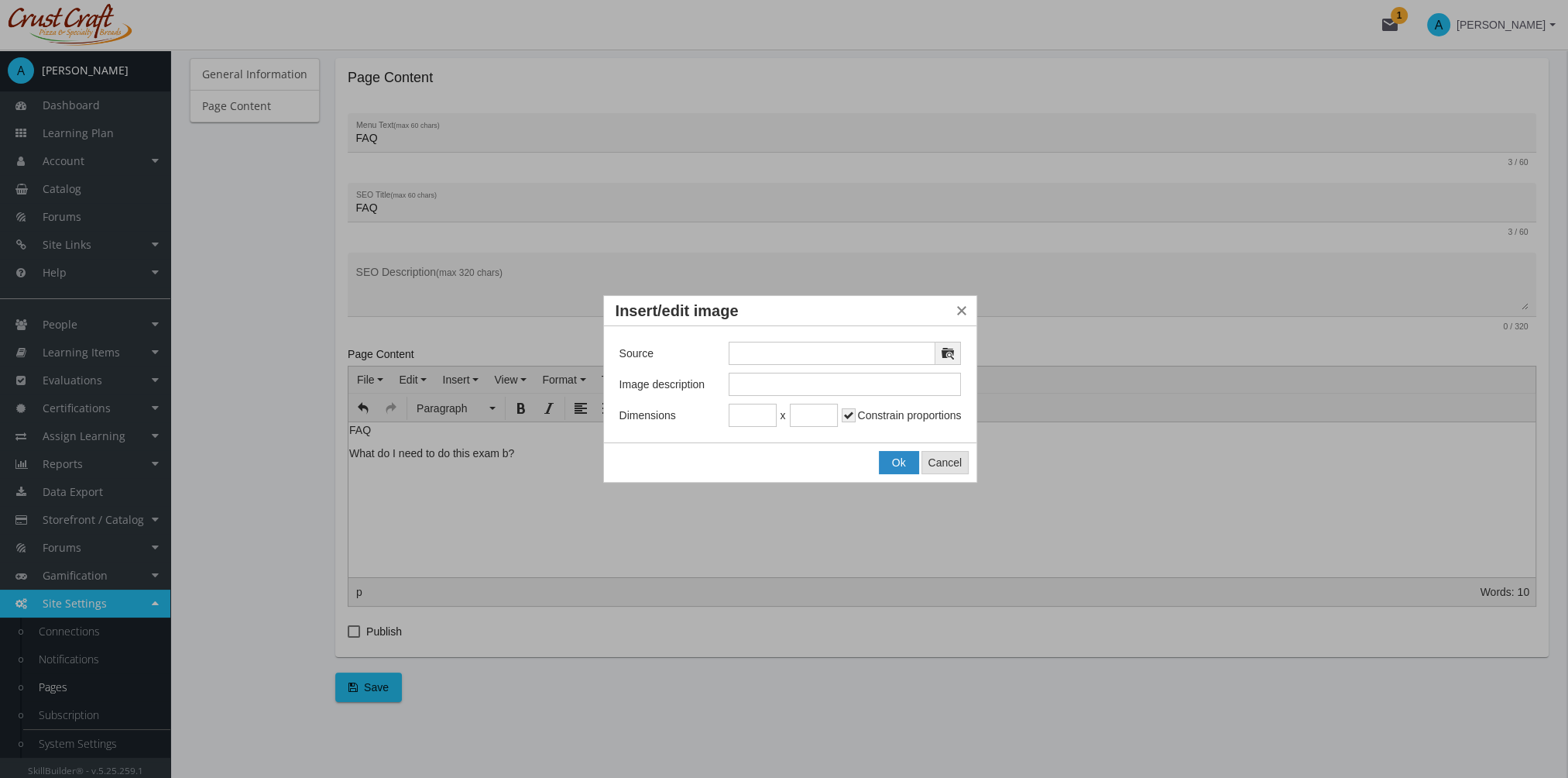
click at [946, 465] on span "Cancel" at bounding box center [945, 463] width 34 height 13
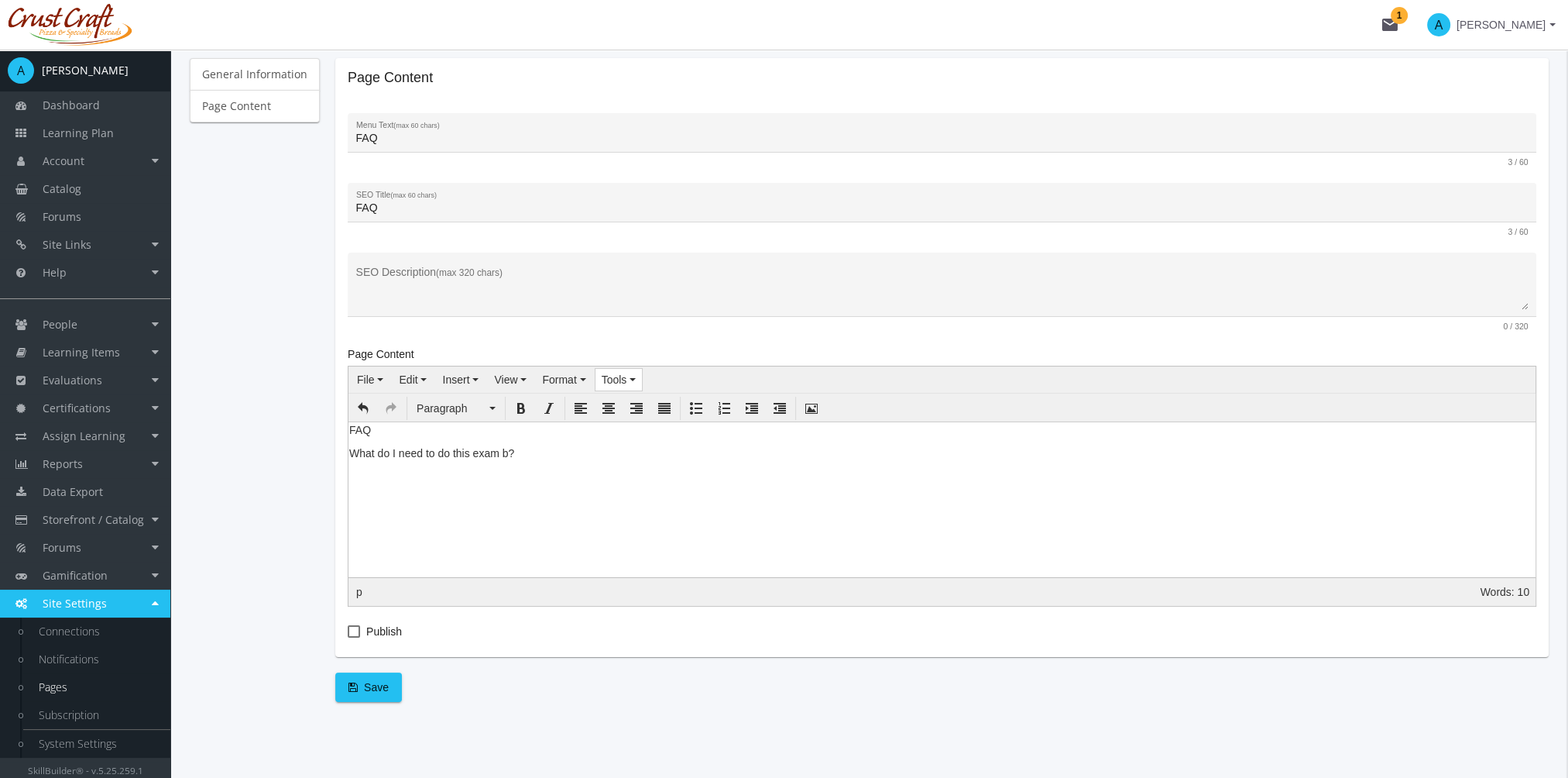
click at [613, 372] on button "Tools" at bounding box center [618, 379] width 47 height 22
click at [638, 411] on span "Source code" at bounding box center [649, 406] width 61 height 13
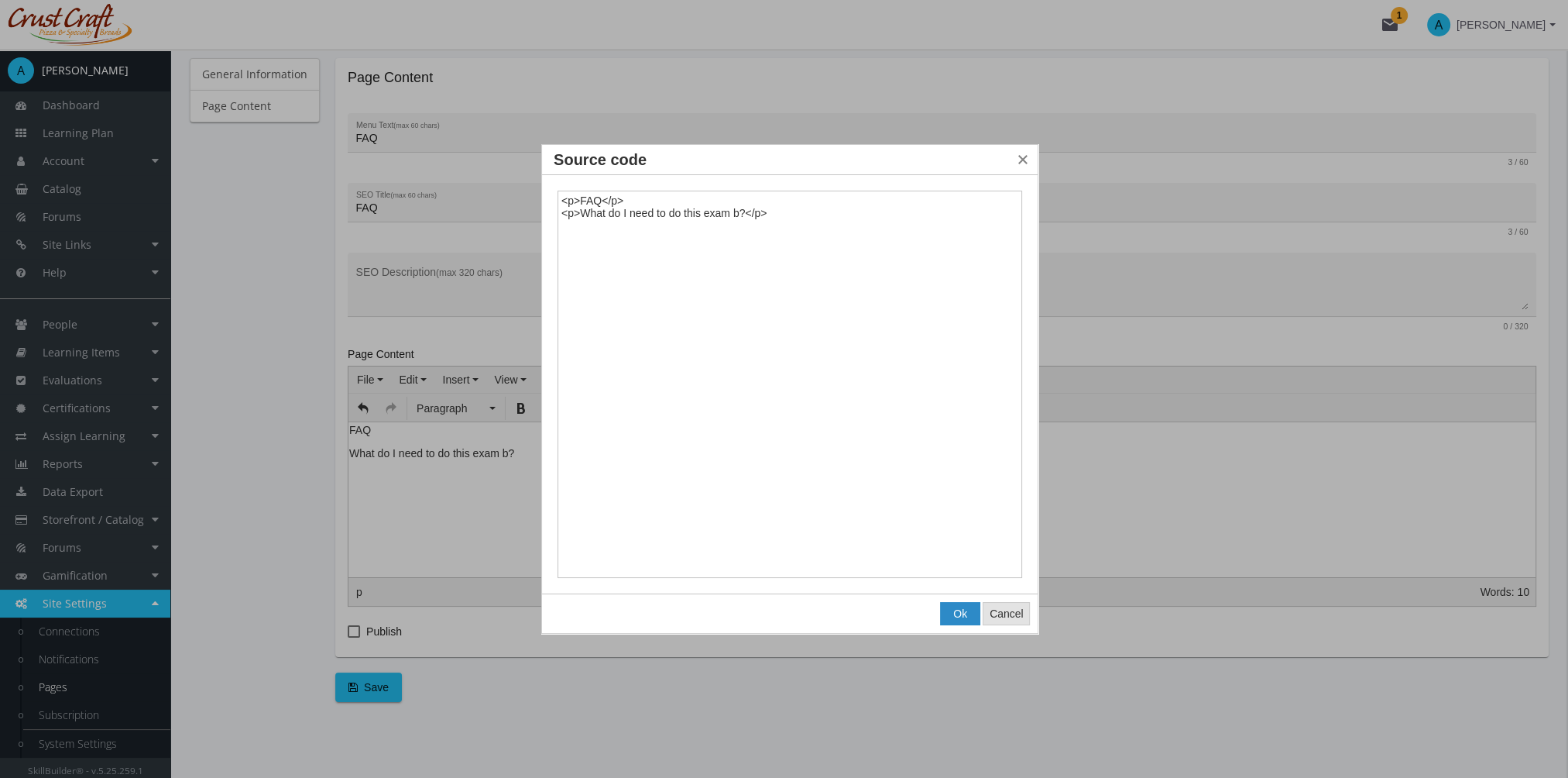
click at [1019, 619] on button "Cancel" at bounding box center [1006, 613] width 45 height 22
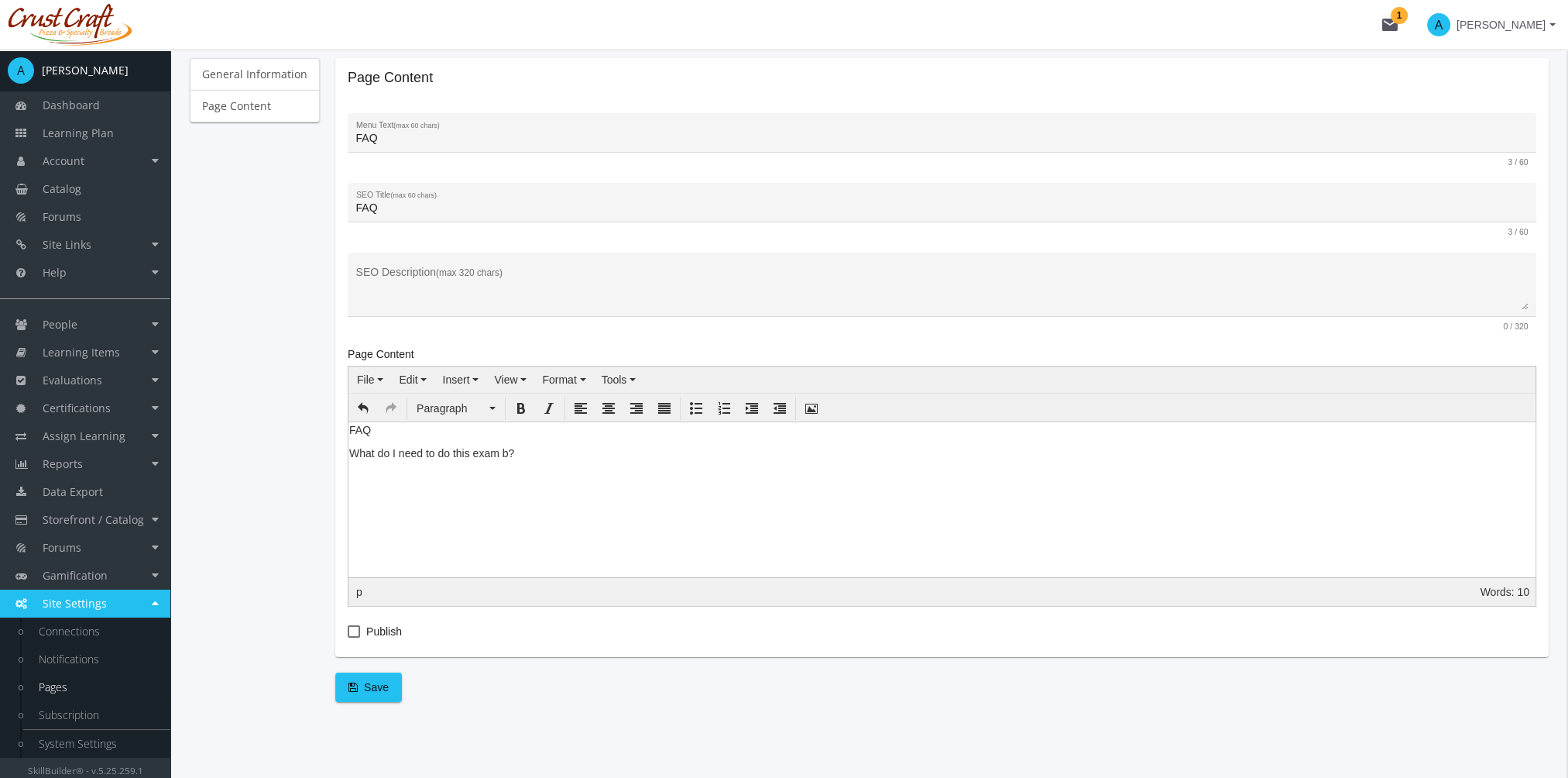
click at [372, 627] on span "Publish" at bounding box center [384, 631] width 36 height 18
click at [349, 637] on input "Publish" at bounding box center [348, 637] width 1 height 1
checkbox input "true"
click at [384, 696] on button "Save" at bounding box center [369, 686] width 67 height 29
click at [123, 240] on link "Site Links" at bounding box center [85, 244] width 170 height 28
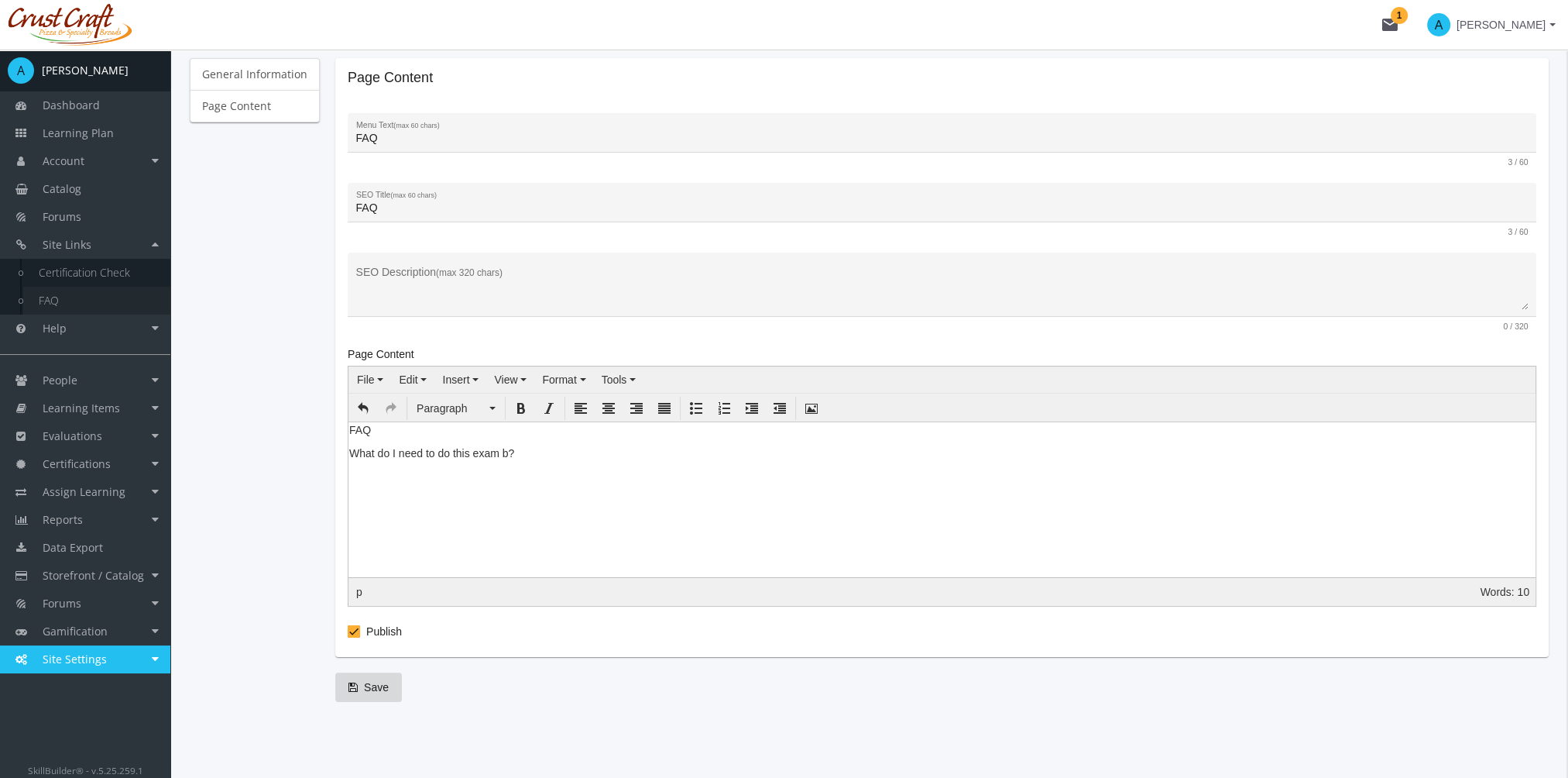
click at [82, 298] on link "FAQ" at bounding box center [96, 300] width 147 height 28
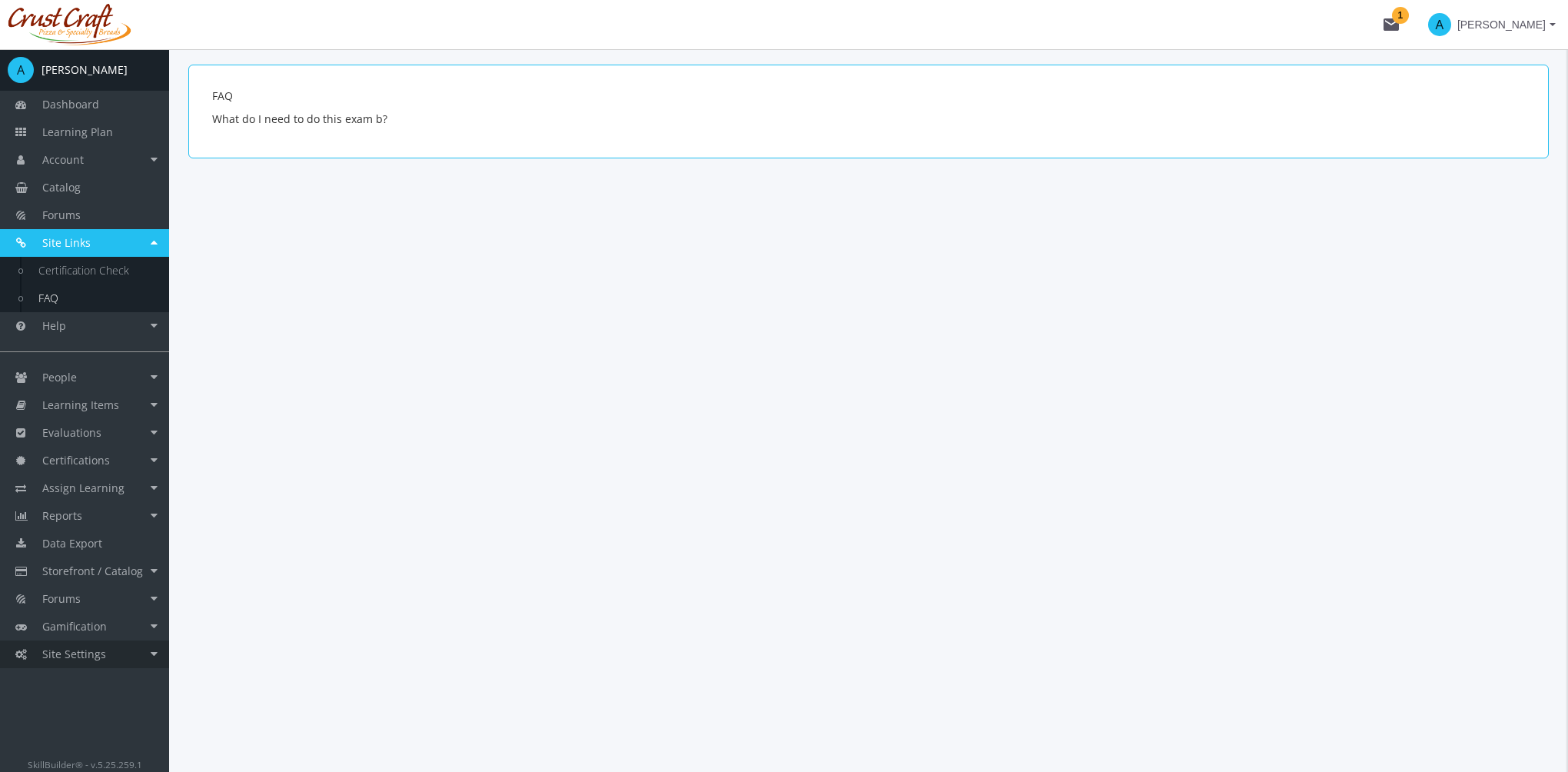
click at [111, 647] on link "Site Settings" at bounding box center [85, 653] width 169 height 28
